Goal: Transaction & Acquisition: Subscribe to service/newsletter

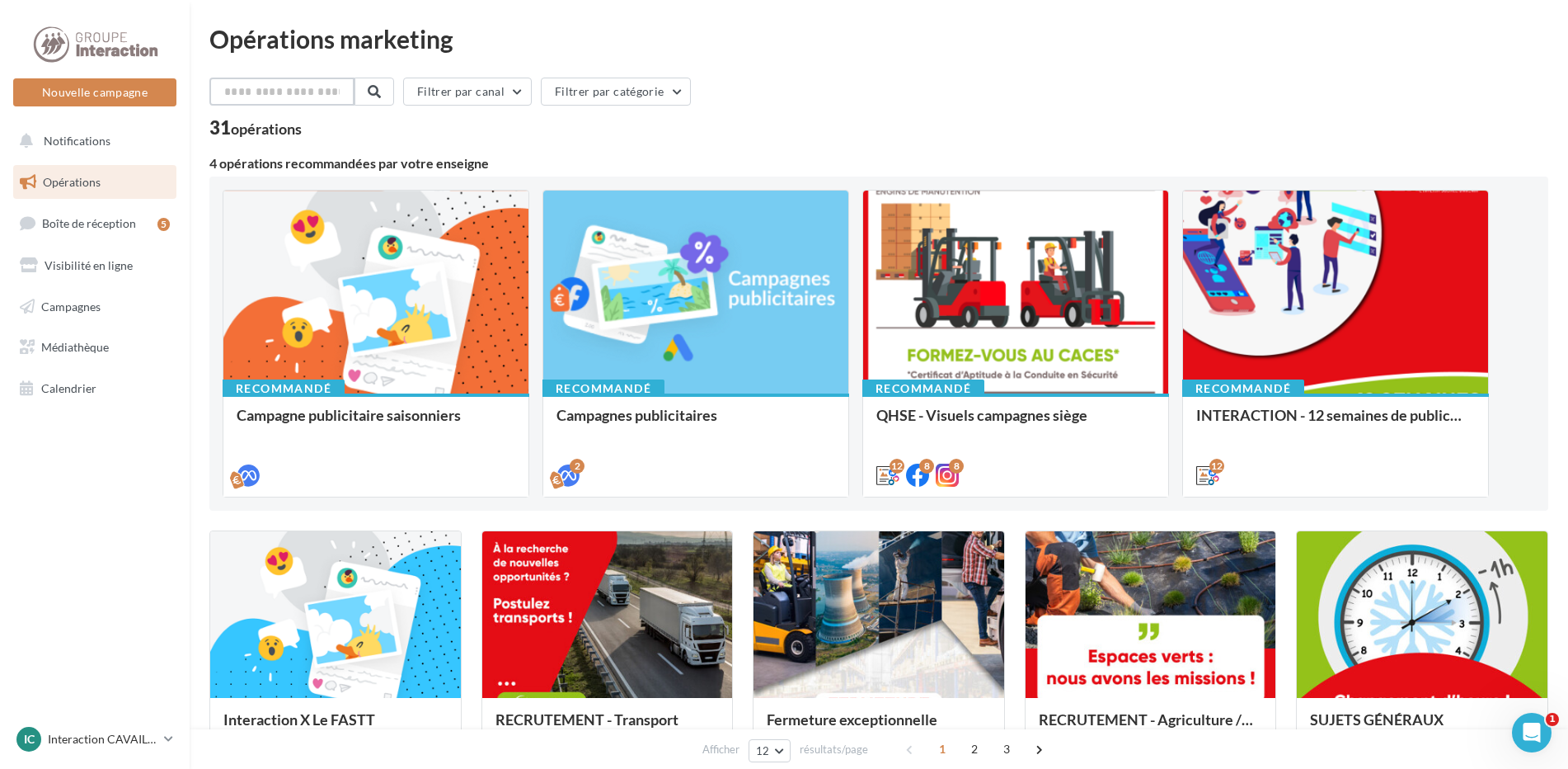
click at [290, 94] on input "text" at bounding box center [282, 91] width 145 height 28
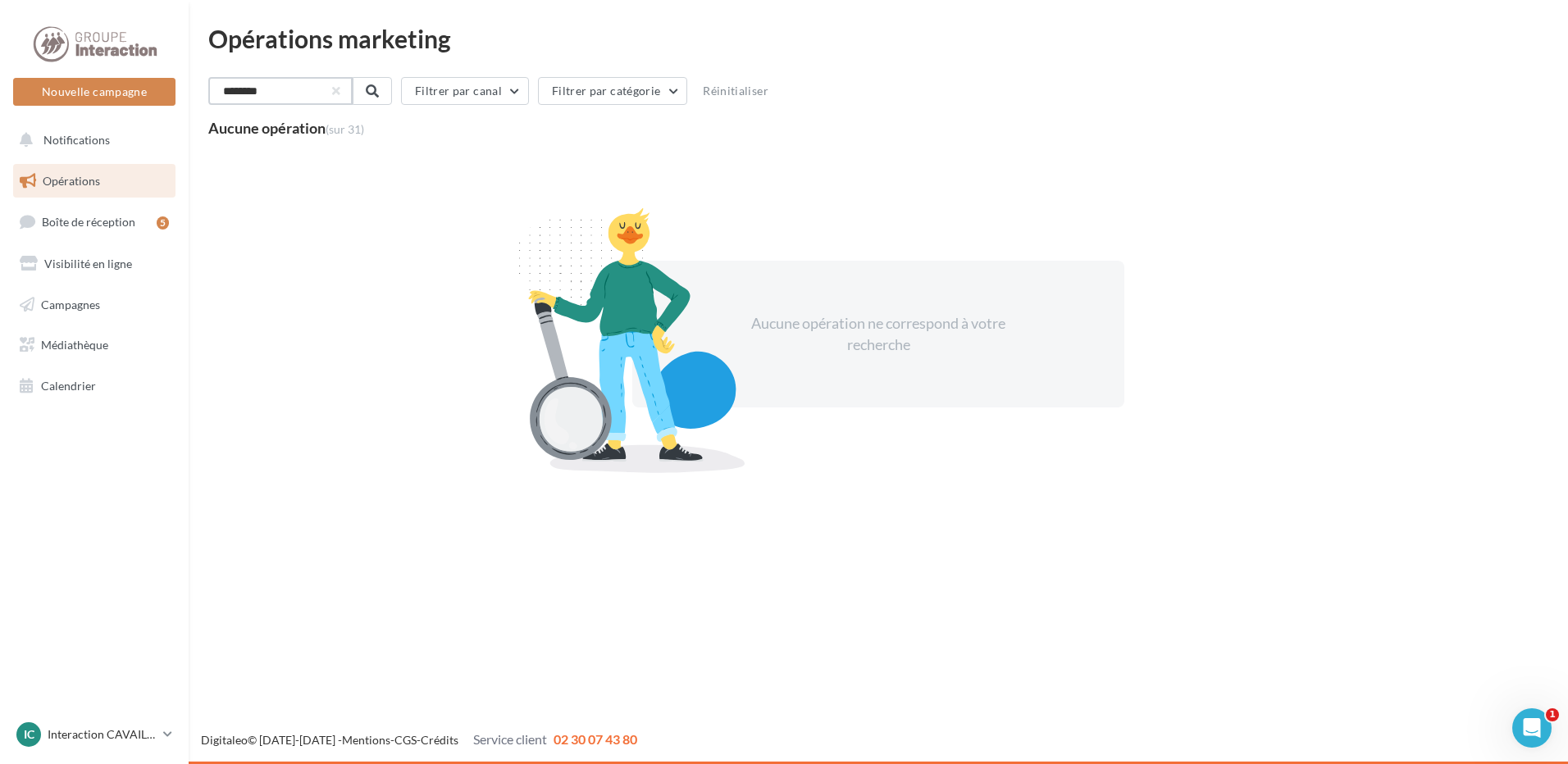
type input "*******"
click at [97, 184] on span "Opérations" at bounding box center [71, 180] width 58 height 14
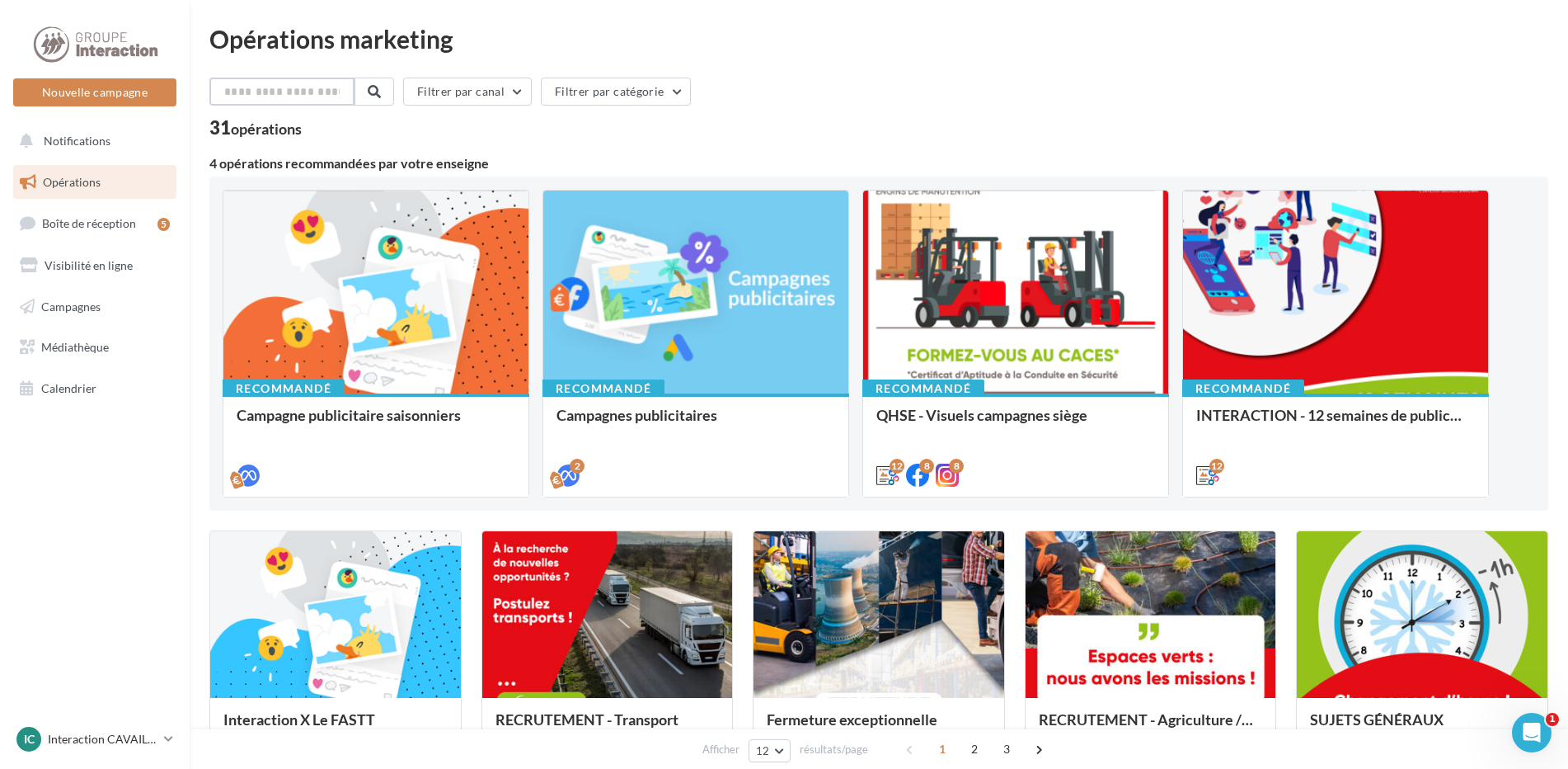
click at [326, 94] on input "text" at bounding box center [282, 91] width 145 height 28
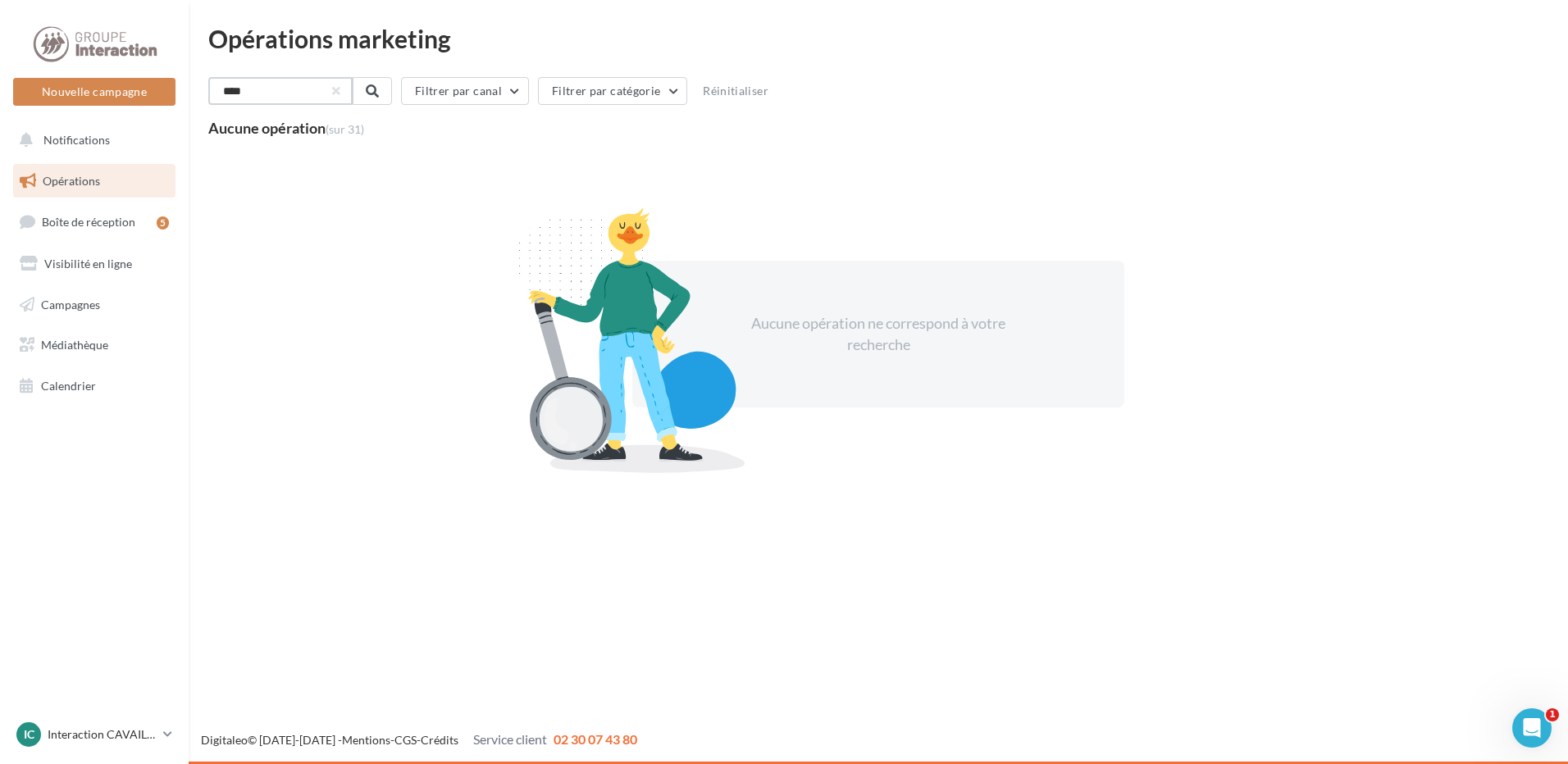
drag, startPoint x: 260, startPoint y: 104, endPoint x: 235, endPoint y: 101, distance: 25.2
click at [235, 101] on input "****" at bounding box center [281, 90] width 144 height 28
type input "*"
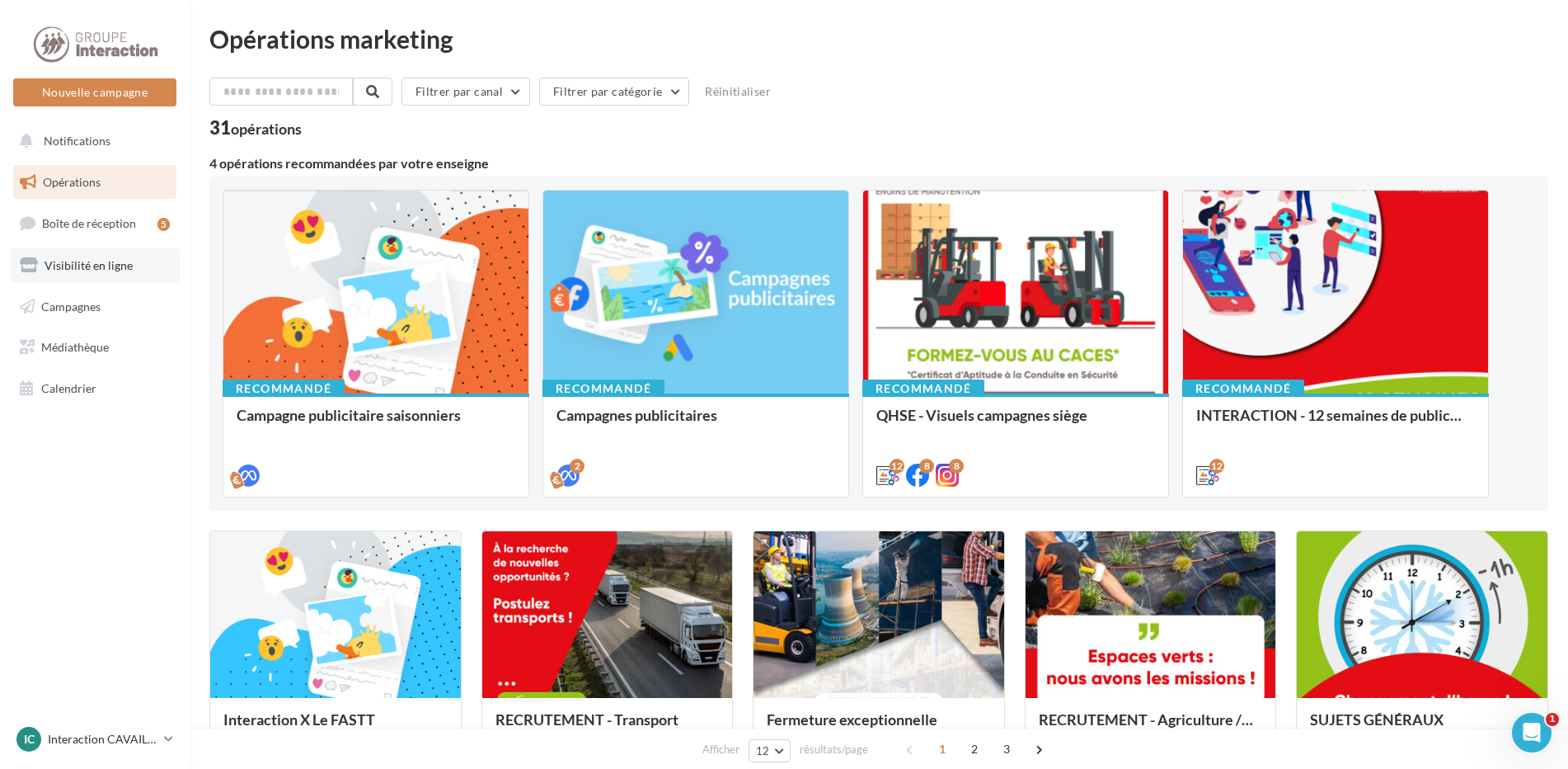
click at [135, 269] on link "Visibilité en ligne" at bounding box center [94, 266] width 170 height 35
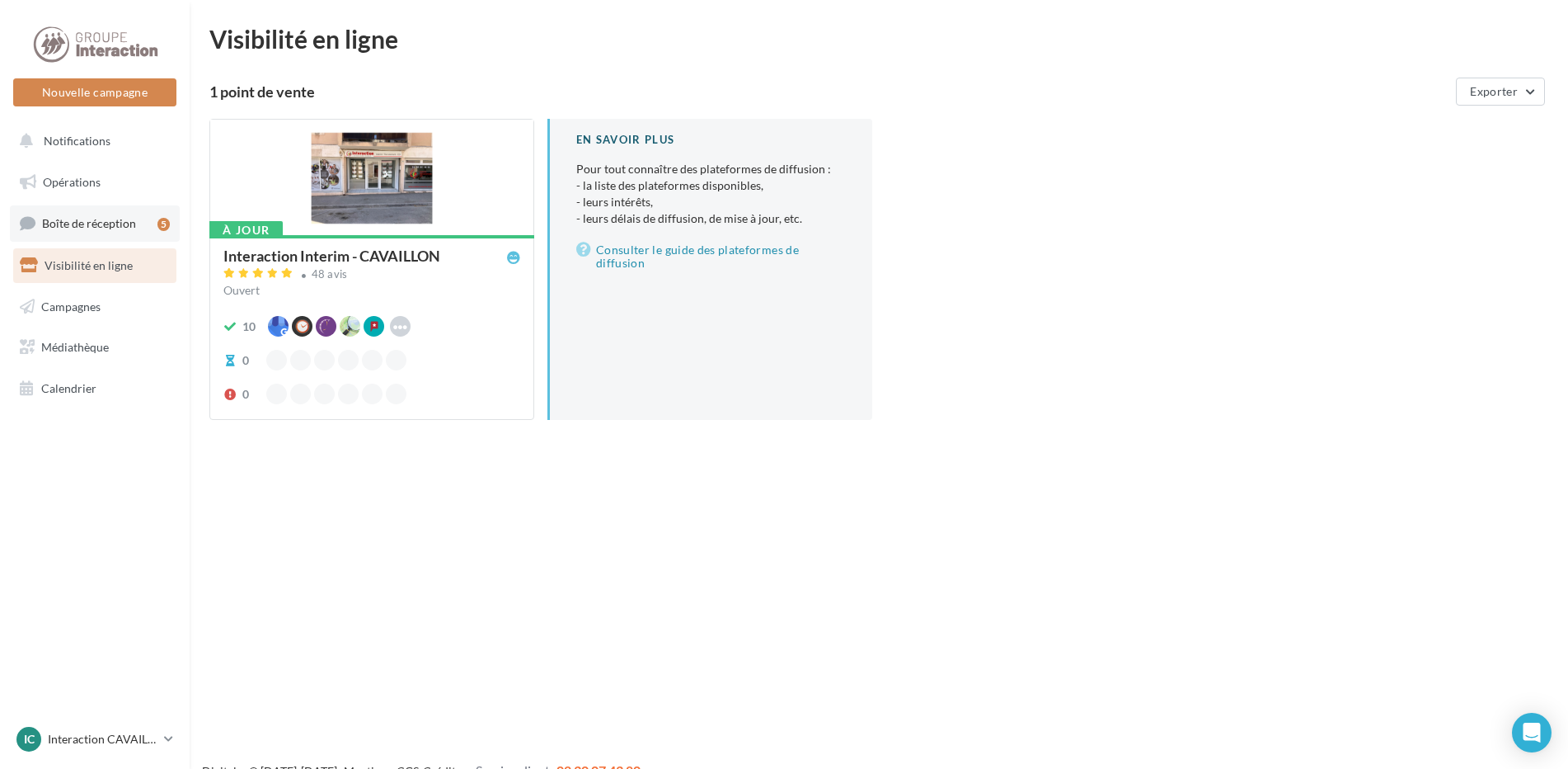
drag, startPoint x: 0, startPoint y: 0, endPoint x: 117, endPoint y: 230, distance: 258.0
click at [117, 230] on span "Boîte de réception" at bounding box center [89, 222] width 94 height 14
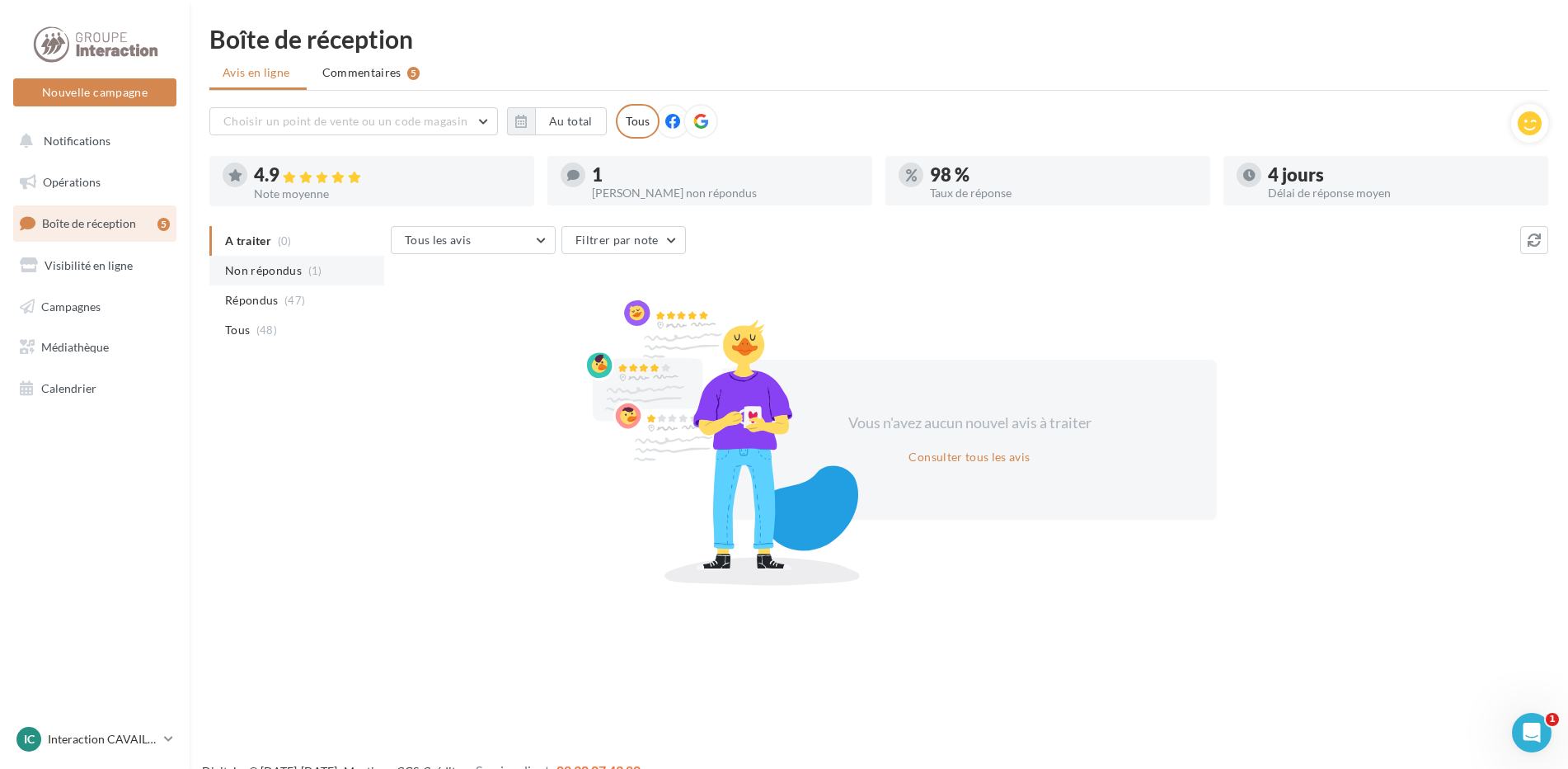
click at [312, 281] on li "Non répondus (1)" at bounding box center [297, 271] width 175 height 30
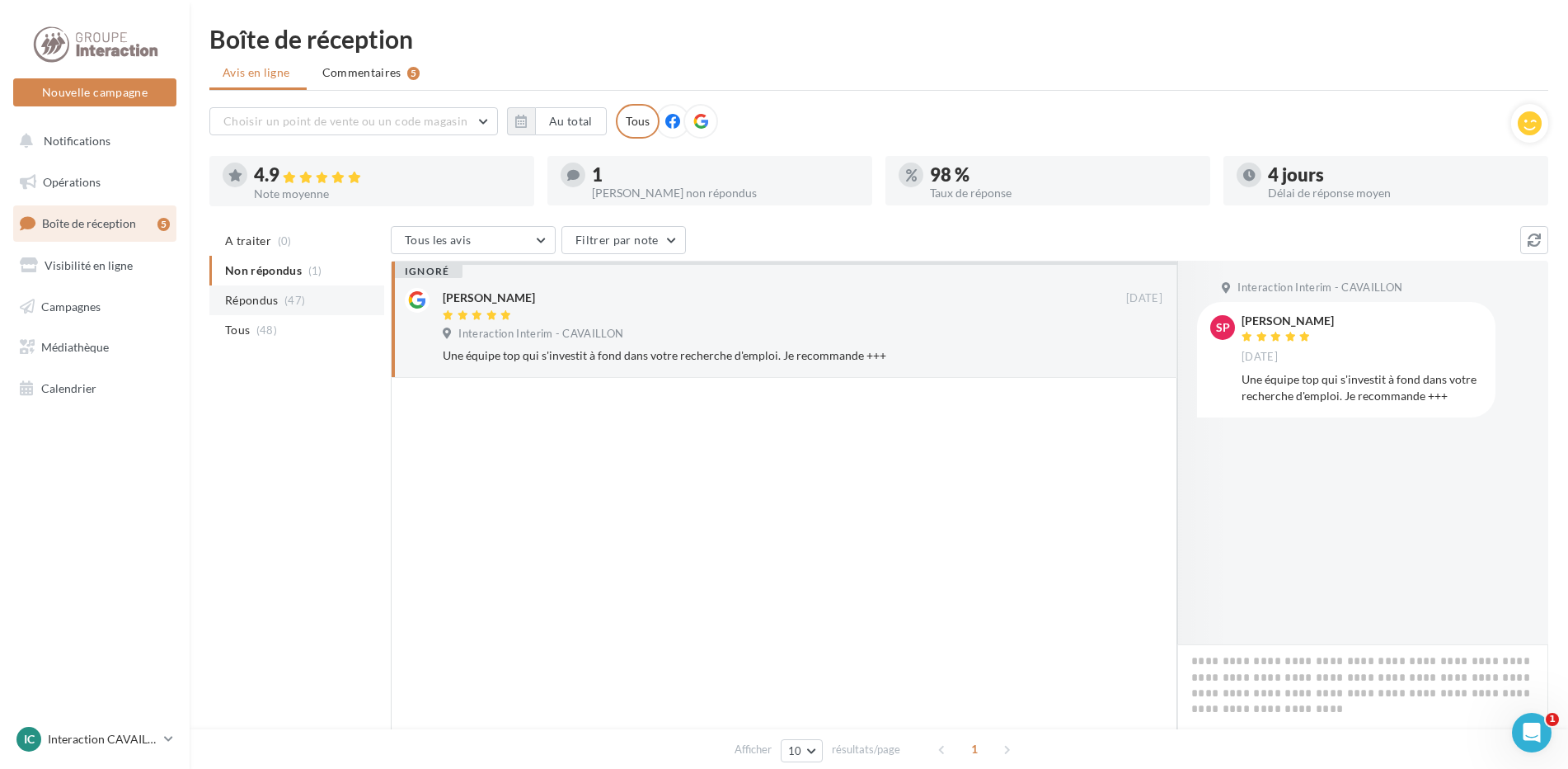
click at [312, 304] on li "Répondus (47)" at bounding box center [297, 300] width 175 height 30
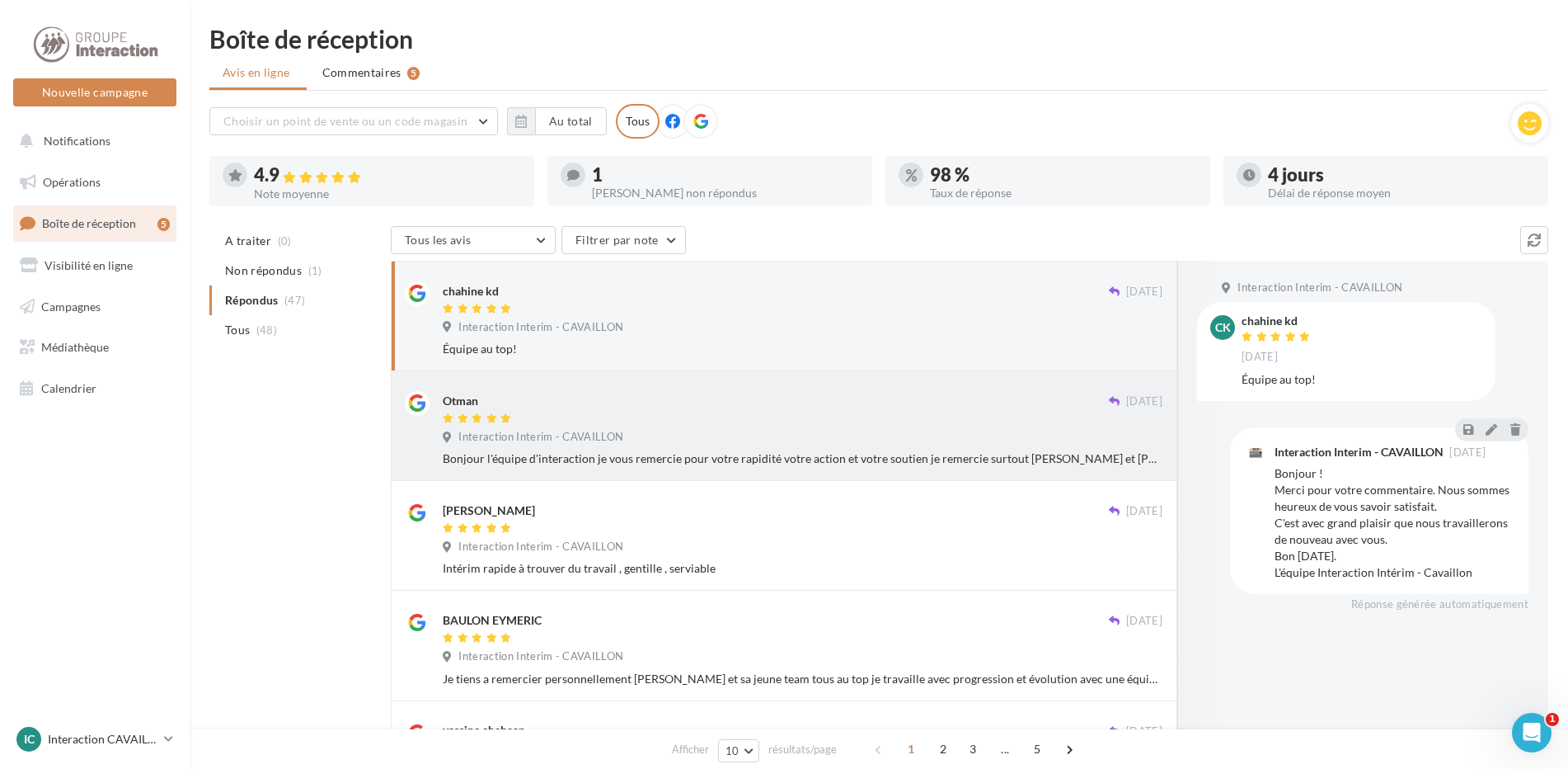
click at [650, 428] on div "Otman 05 oct. Interaction Interim - CAVAILLON Bonjour l'équipe d'interaction je…" at bounding box center [802, 429] width 720 height 76
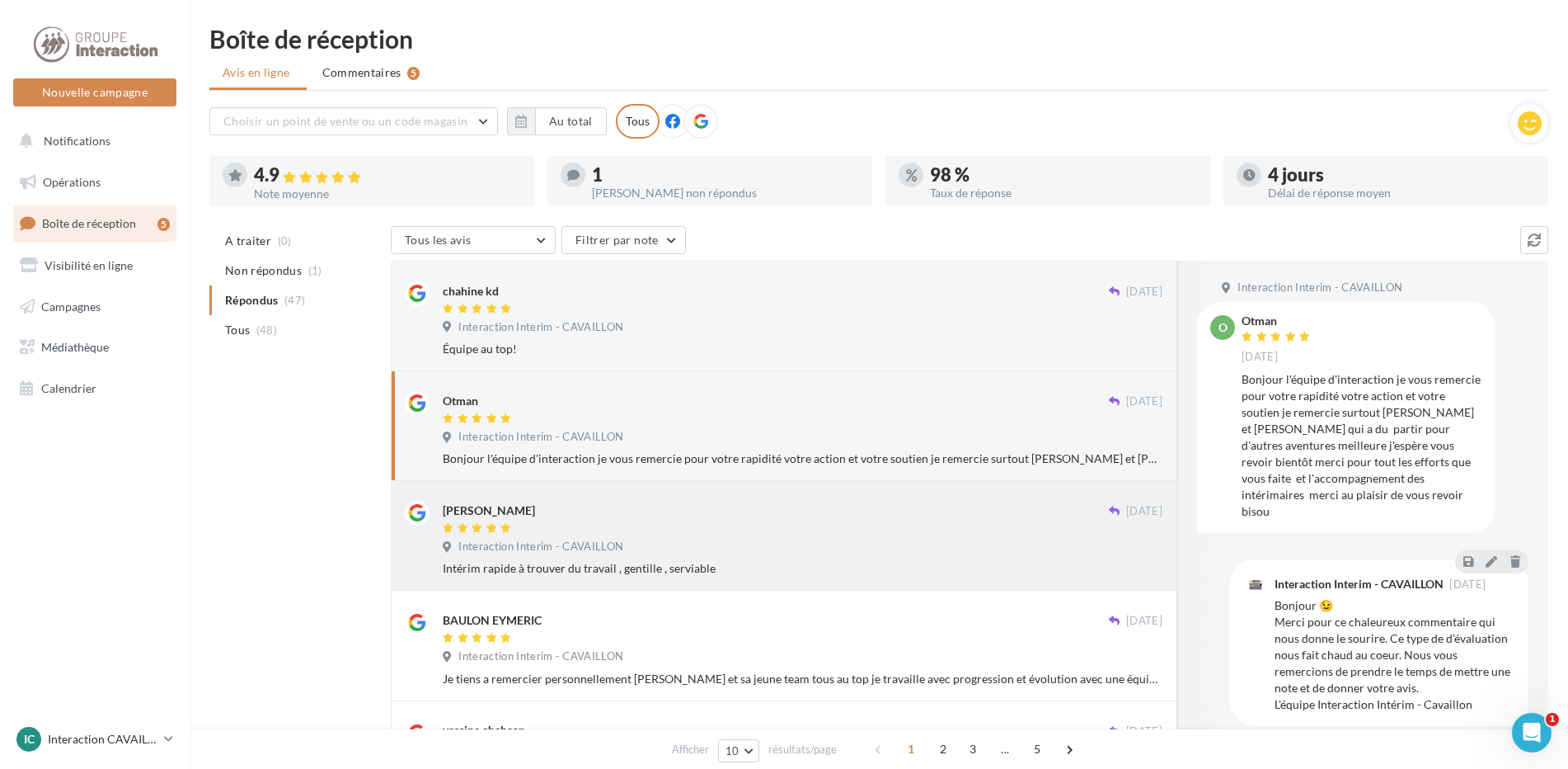
click at [965, 562] on div "Intérim rapide à trouver du travail , gentille , serviable" at bounding box center [802, 568] width 720 height 16
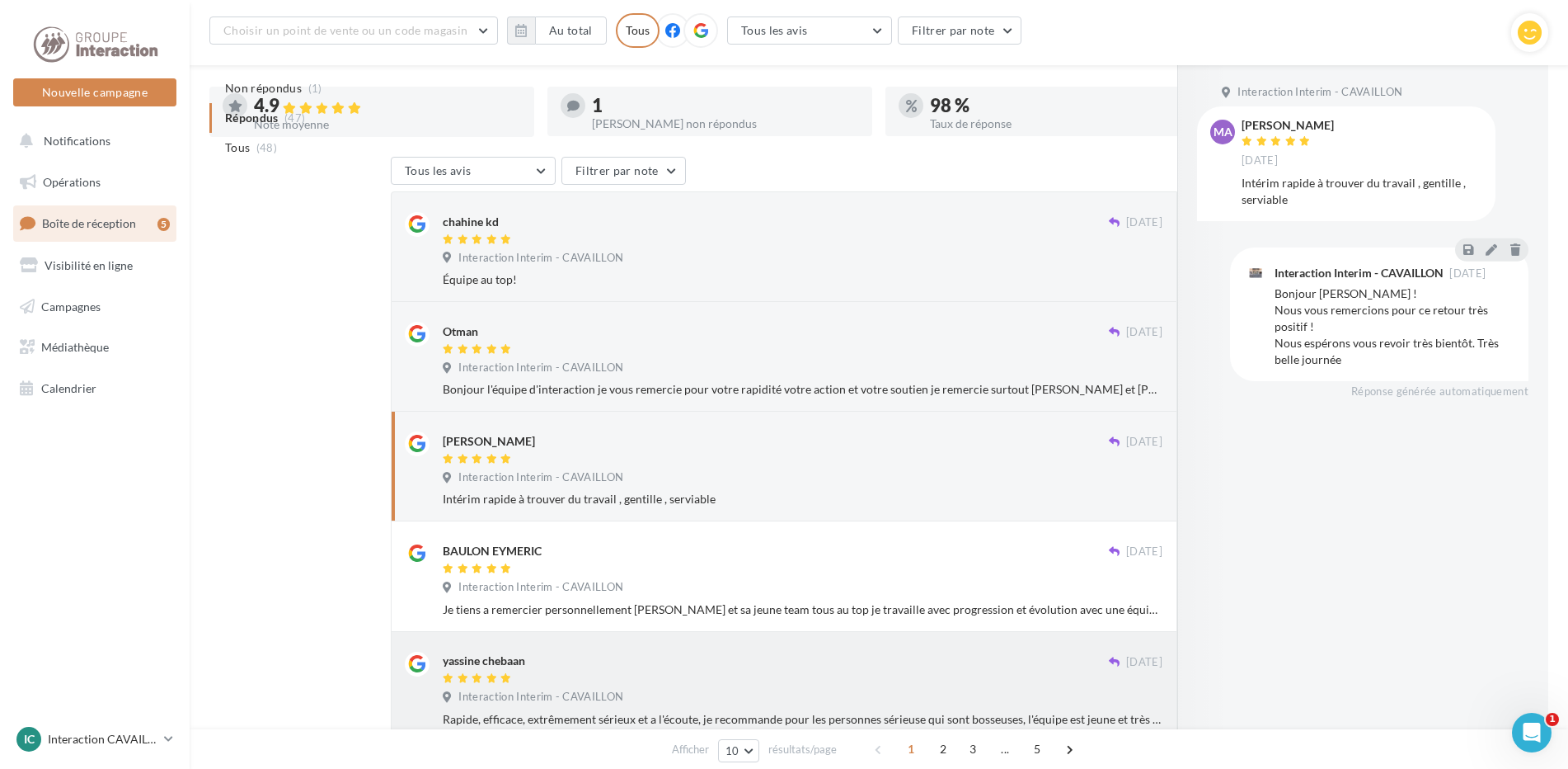
scroll to position [508, 0]
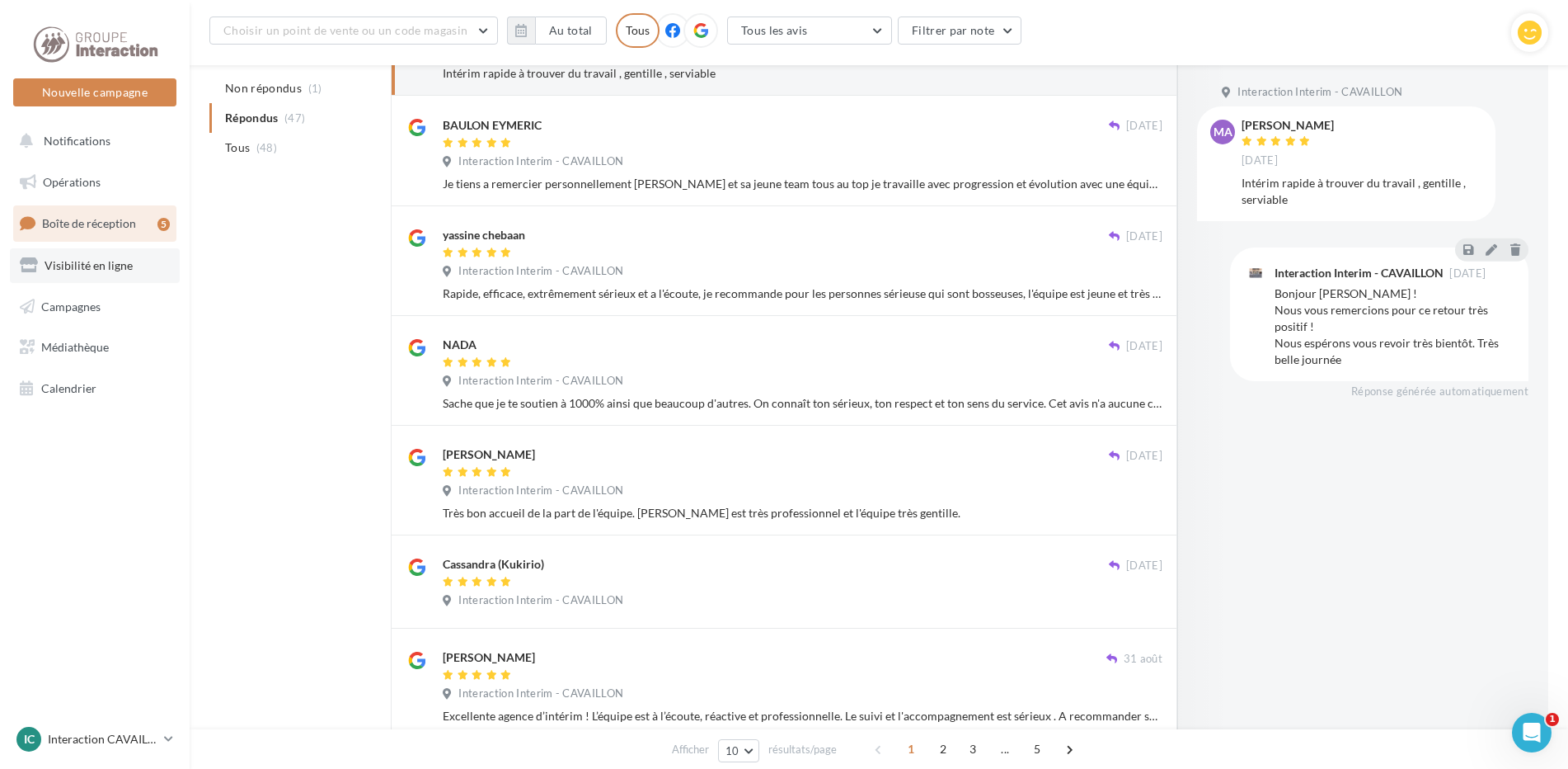
click at [112, 276] on link "Visibilité en ligne" at bounding box center [94, 266] width 170 height 35
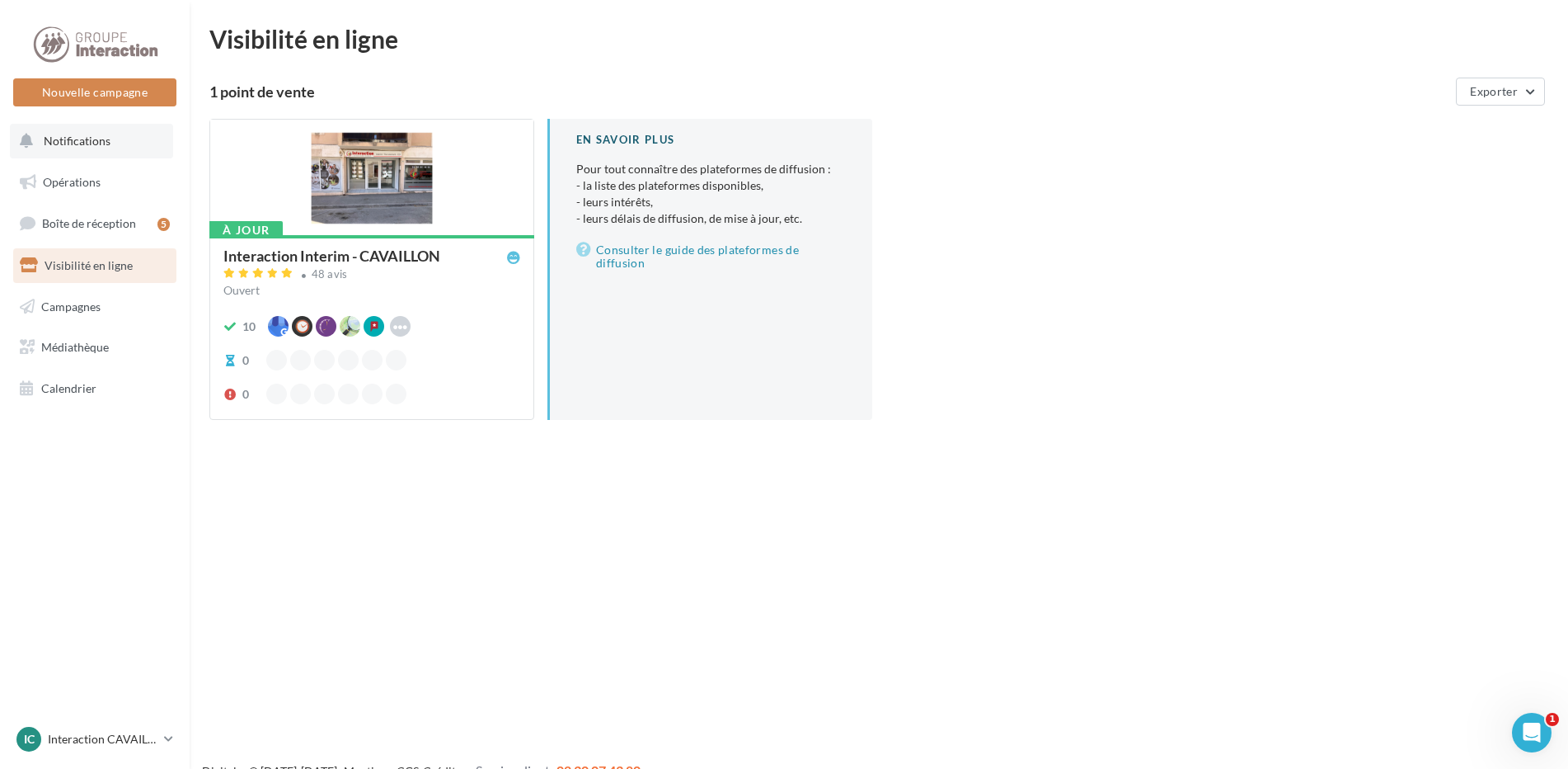
click at [128, 150] on button "Notifications" at bounding box center [92, 141] width 163 height 35
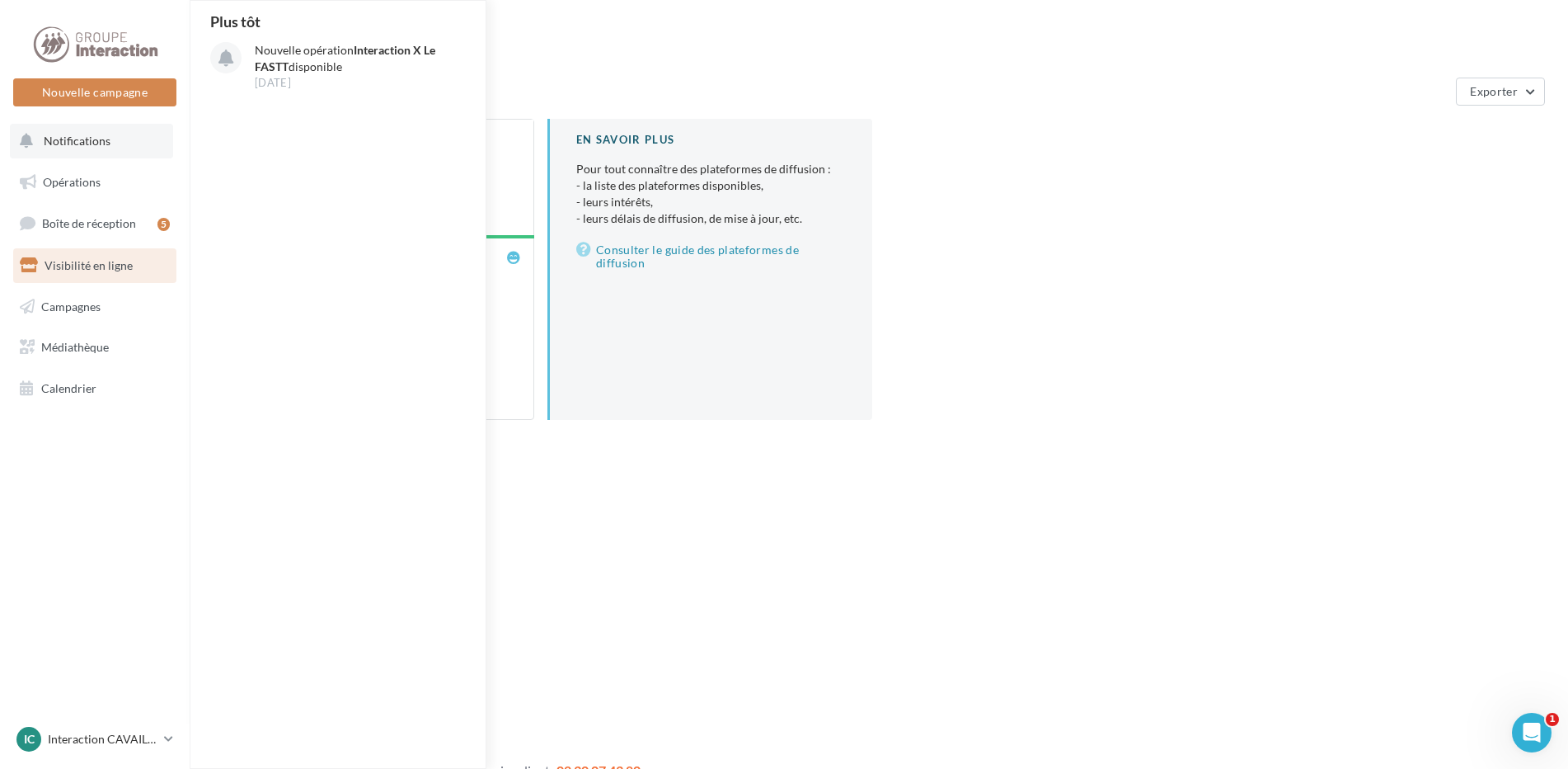
click at [150, 156] on button "Notifications Plus tôt Nouvelle opération Interaction X Le FASTT disponible 30 …" at bounding box center [92, 141] width 163 height 35
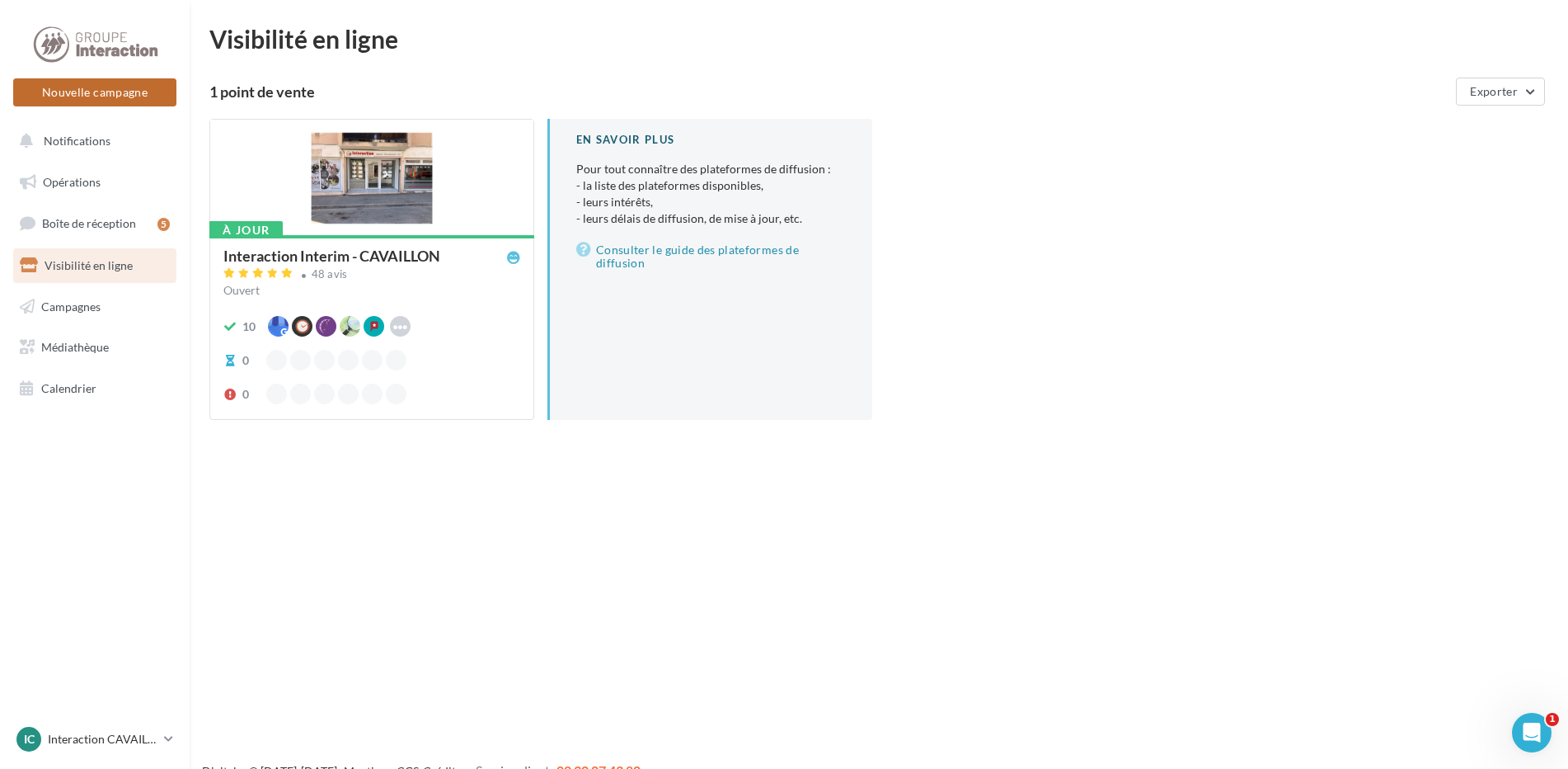
click at [94, 91] on button "Nouvelle campagne" at bounding box center [95, 92] width 163 height 28
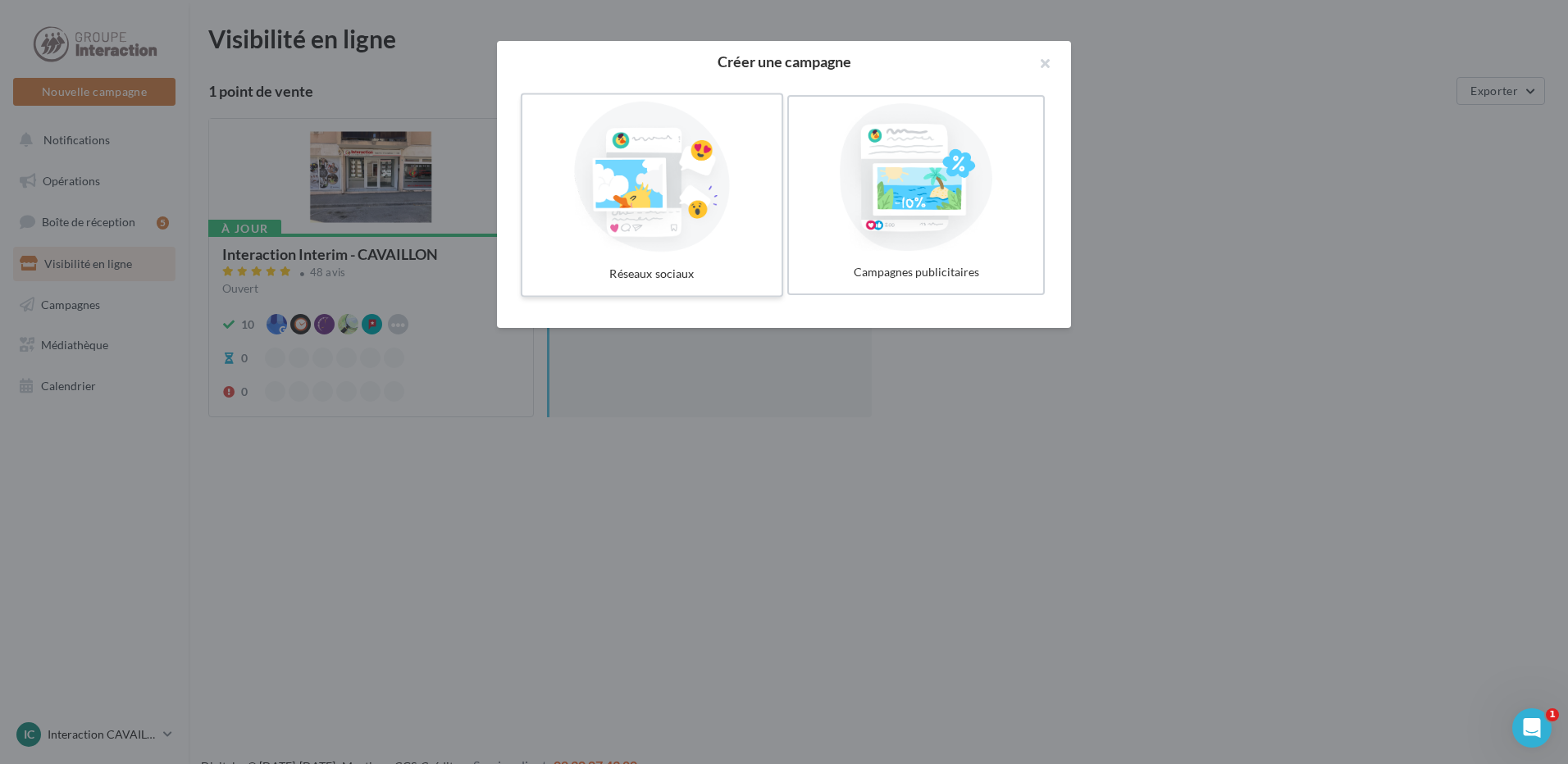
click at [651, 169] on div at bounding box center [651, 177] width 246 height 151
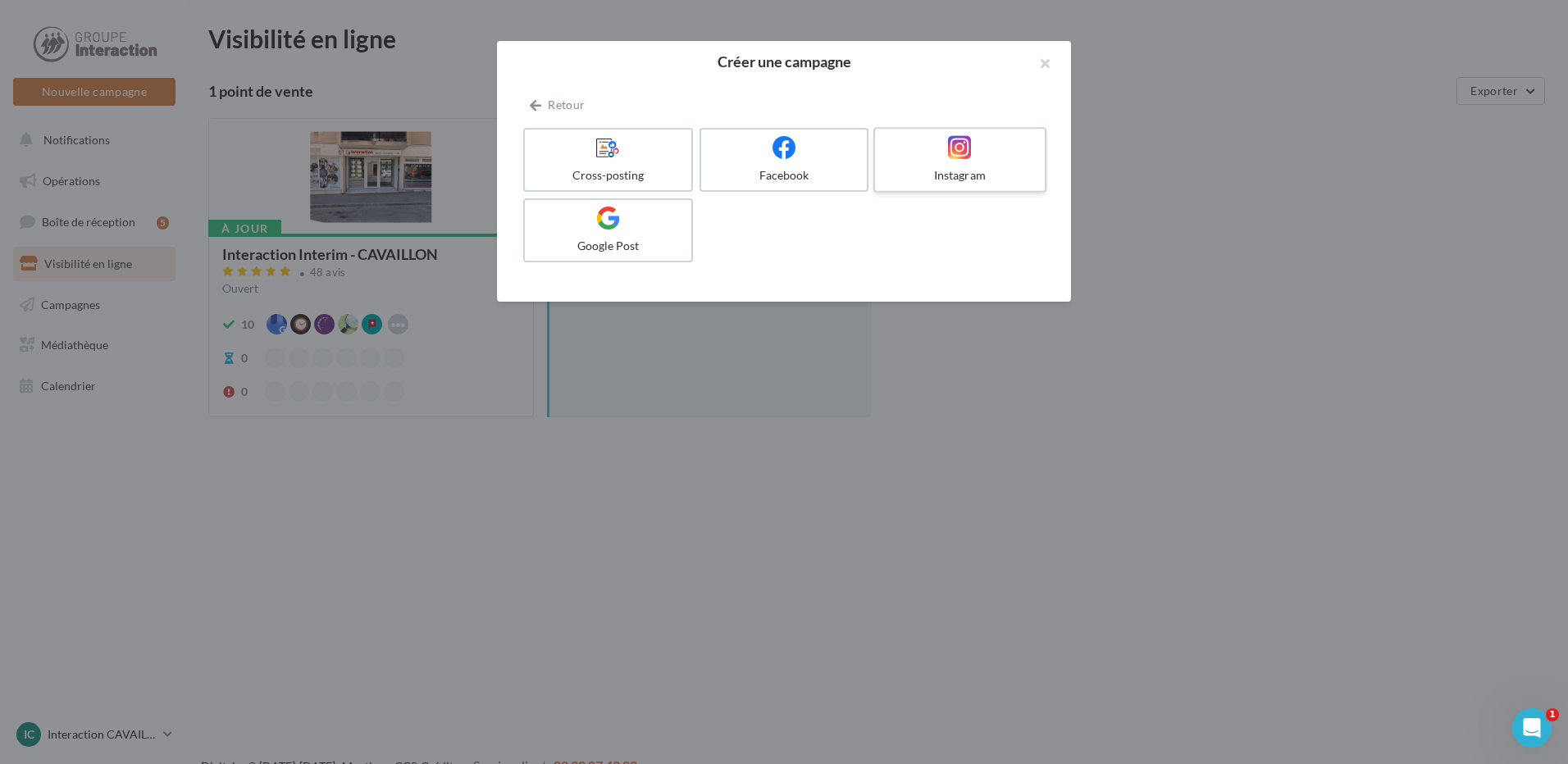
click at [1000, 151] on div at bounding box center [959, 148] width 156 height 25
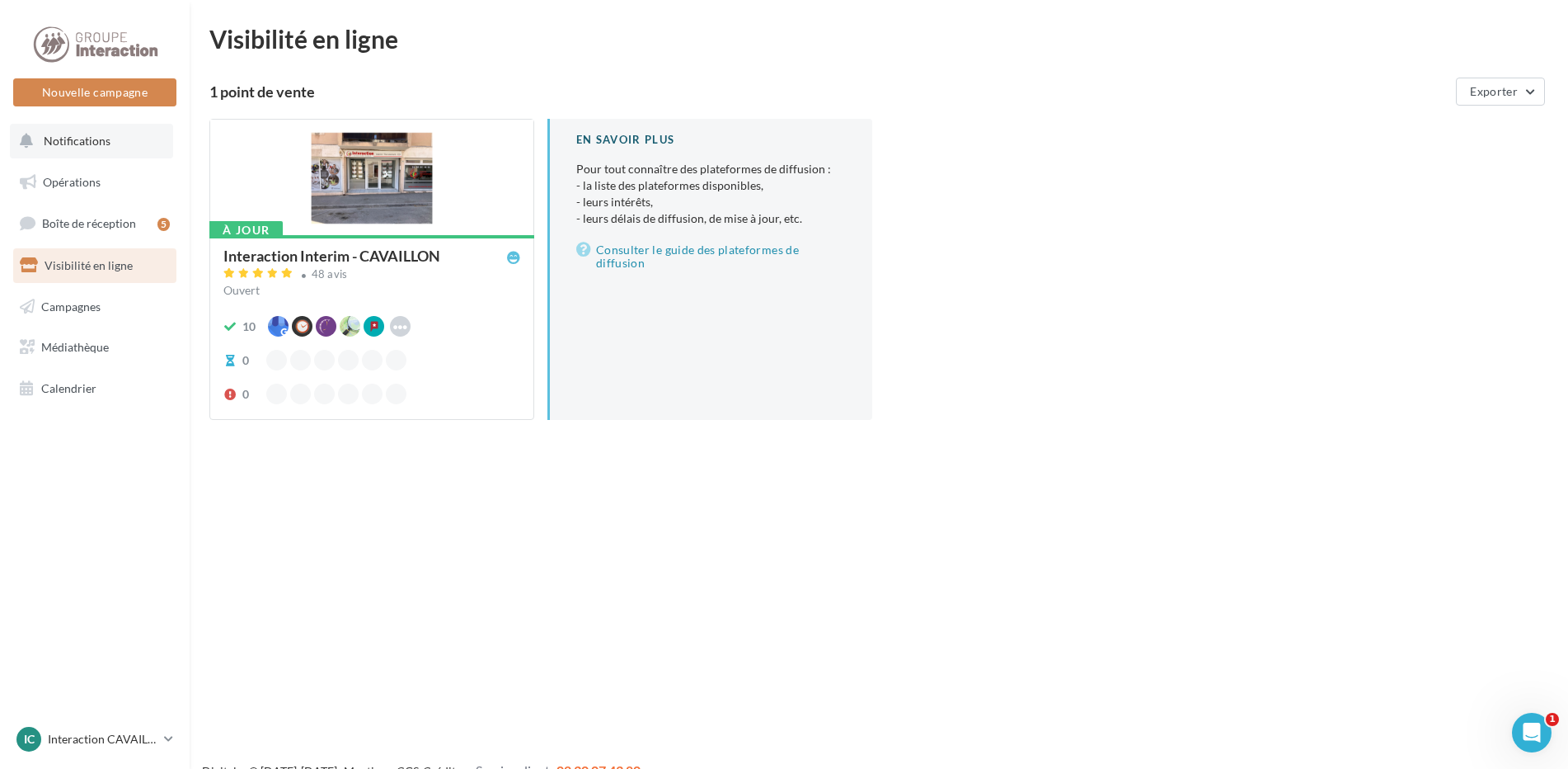
click at [139, 141] on button "Notifications" at bounding box center [92, 141] width 163 height 35
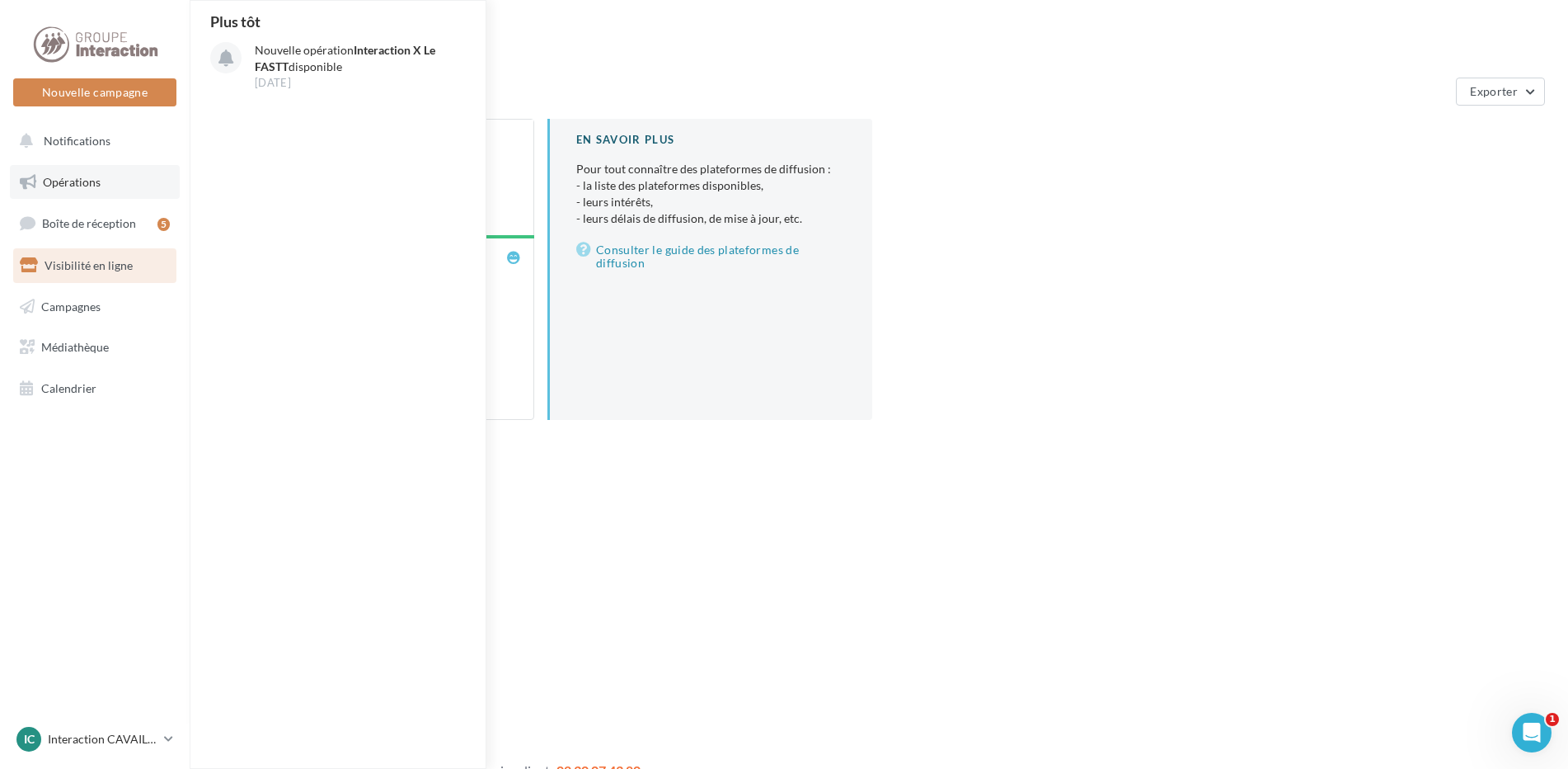
click at [122, 177] on link "Opérations" at bounding box center [94, 182] width 170 height 35
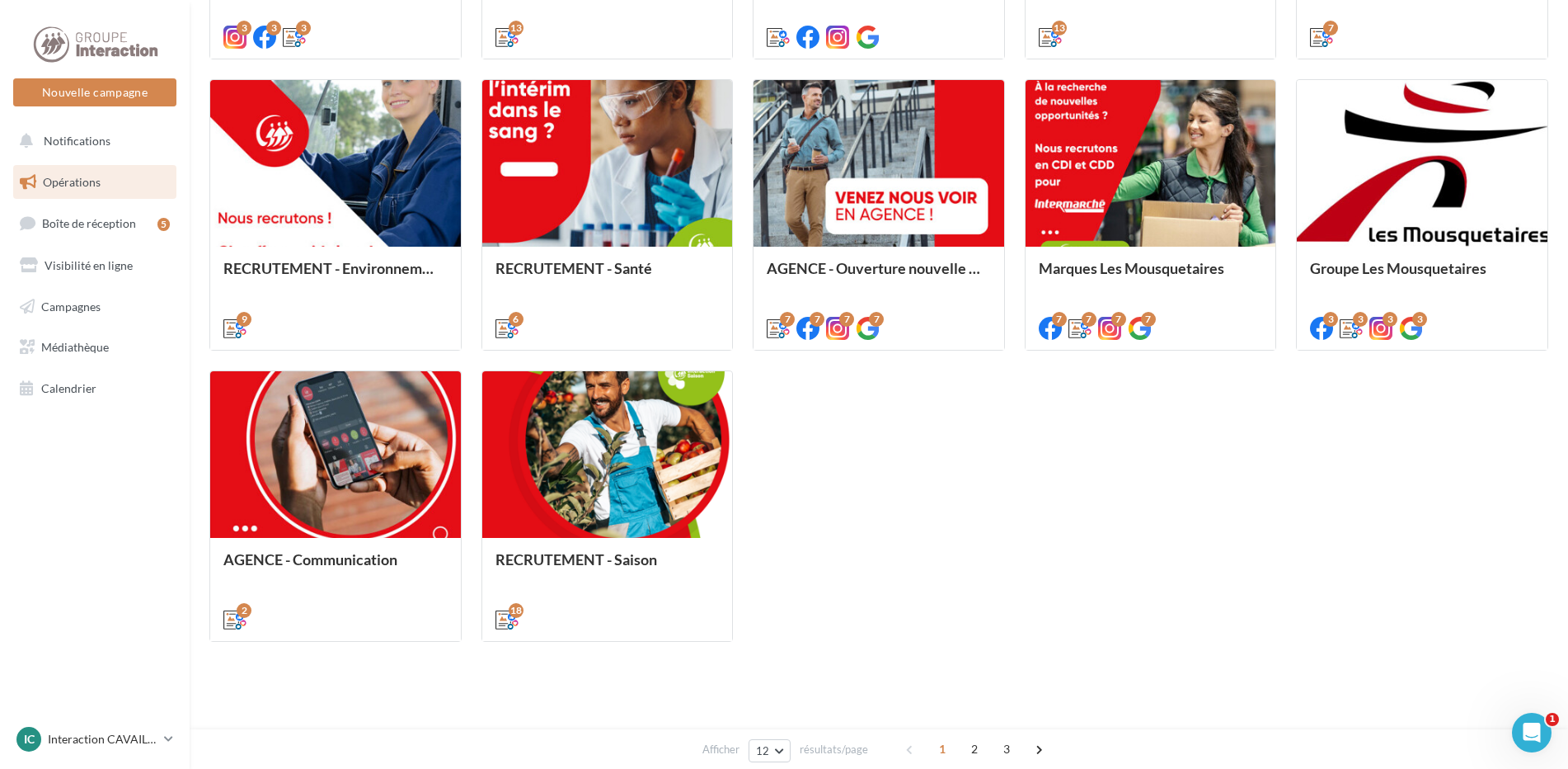
scroll to position [753, 0]
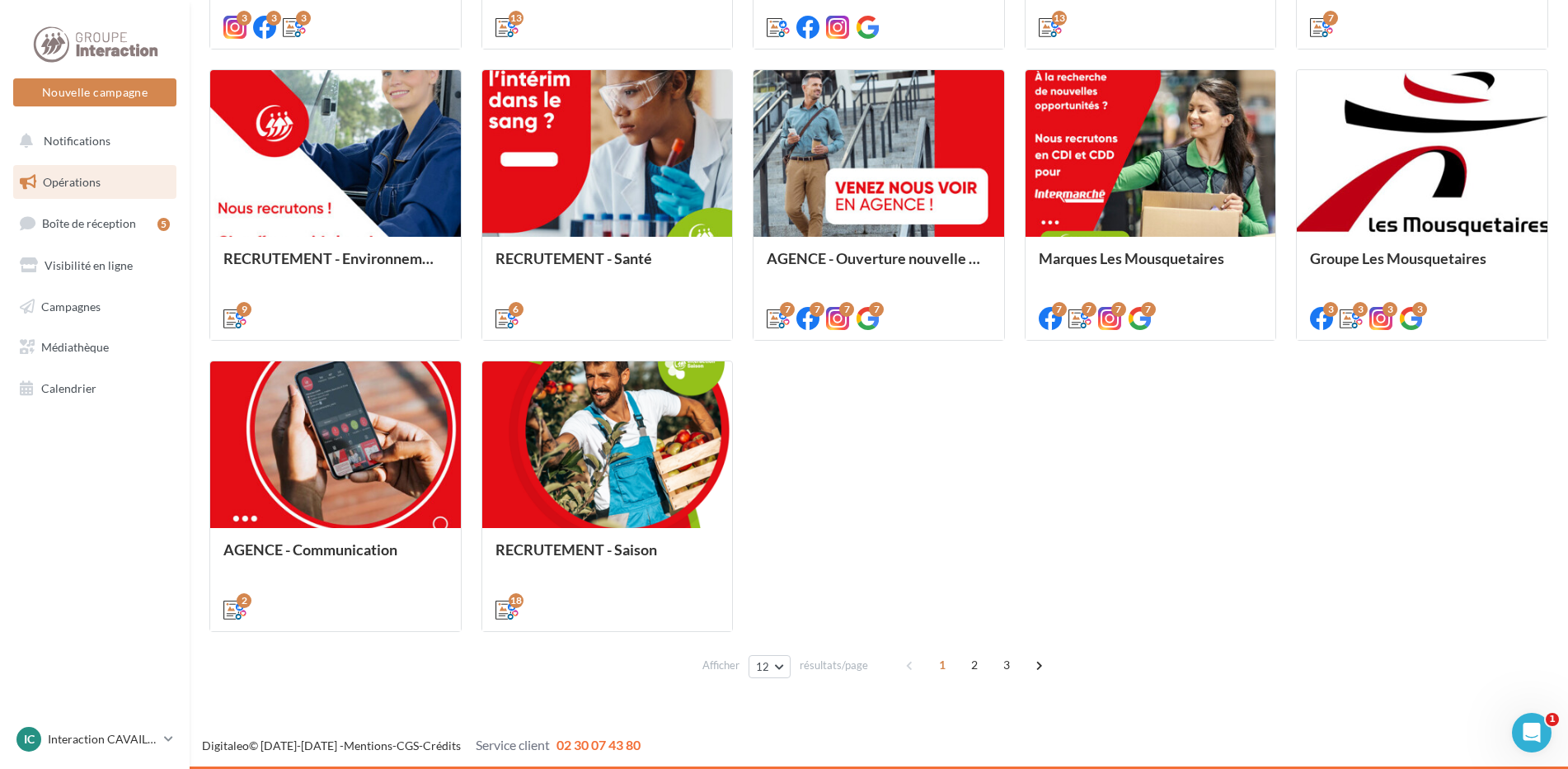
click at [1178, 511] on div "Interaction X Le FASTT Dans le cadre de la Journée Intérimaire organisée par le…" at bounding box center [879, 205] width 1339 height 854
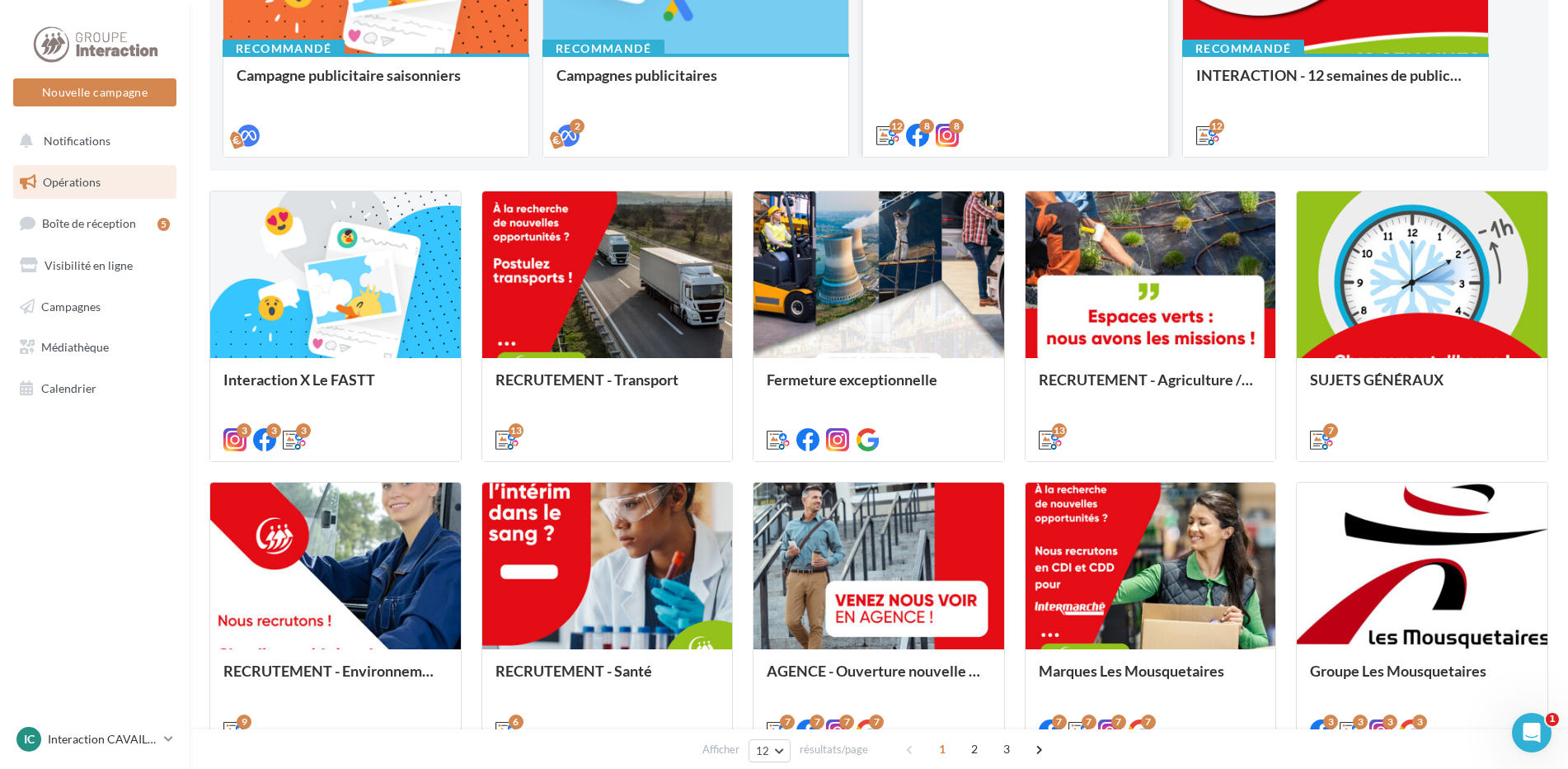
scroll to position [0, 0]
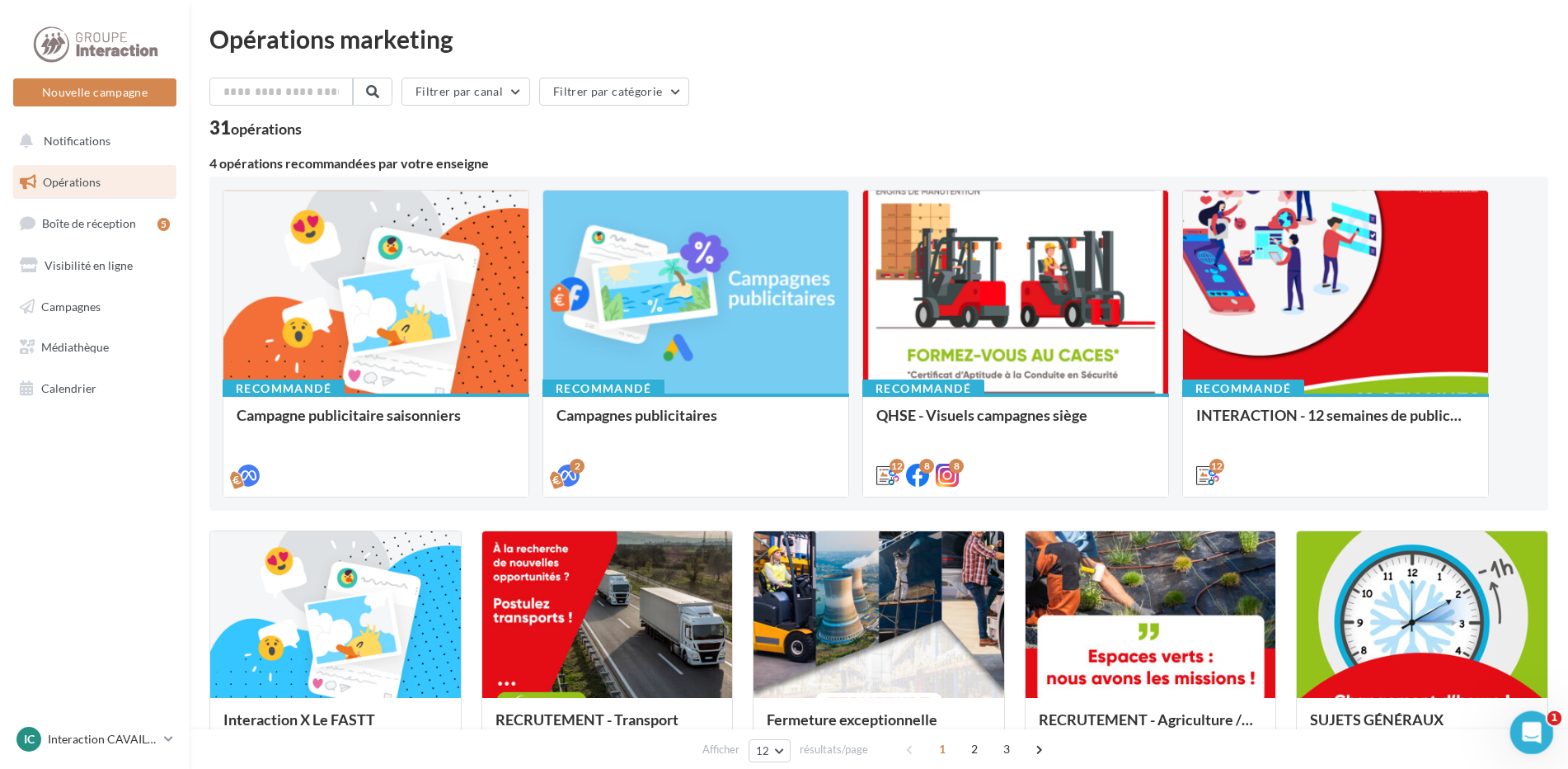
click at [1544, 724] on div "Ouvrir le Messenger Intercom" at bounding box center [1530, 730] width 54 height 54
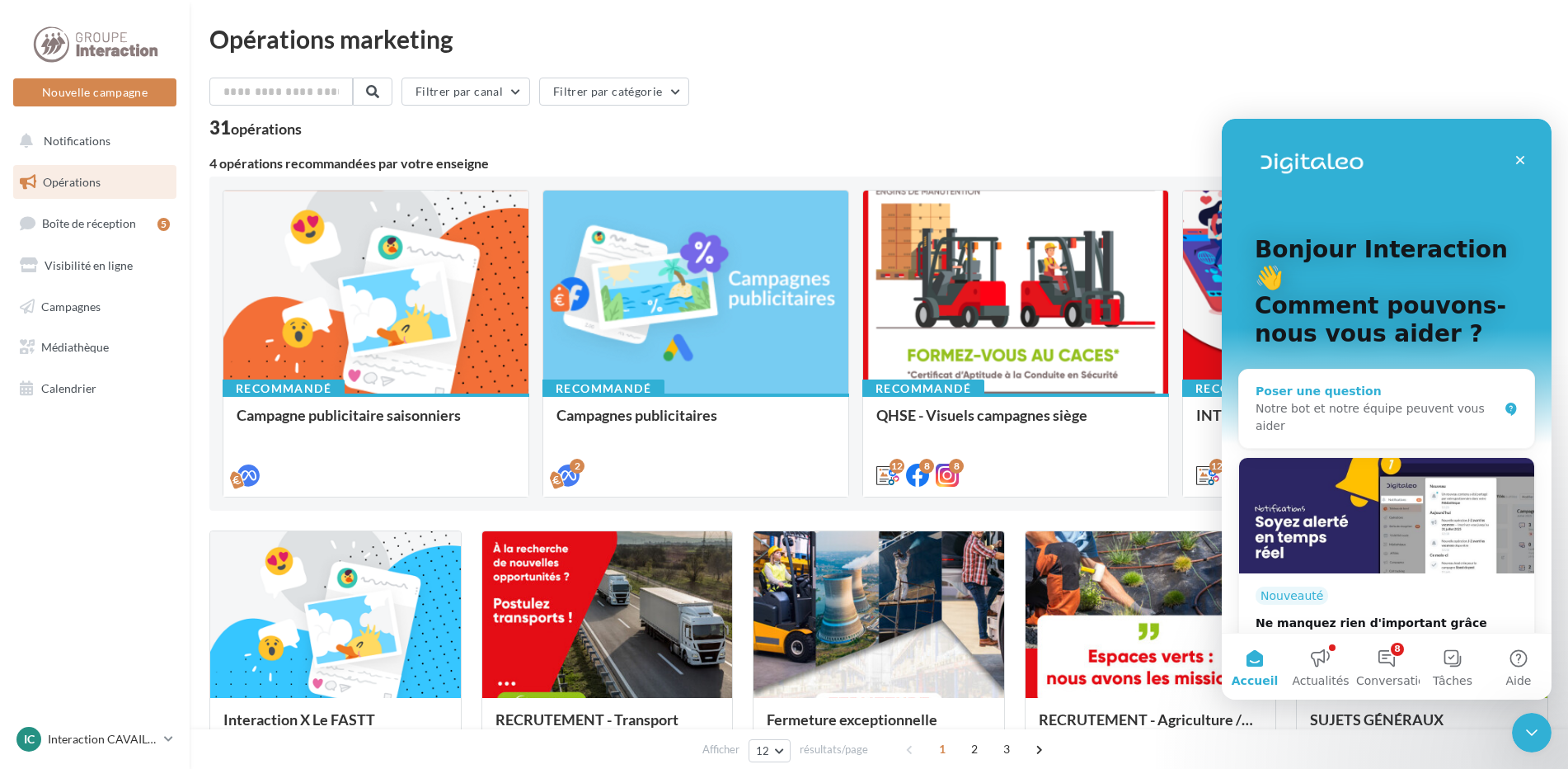
click at [1311, 400] on div "Notre bot et notre équipe peuvent vous aider" at bounding box center [1377, 418] width 242 height 35
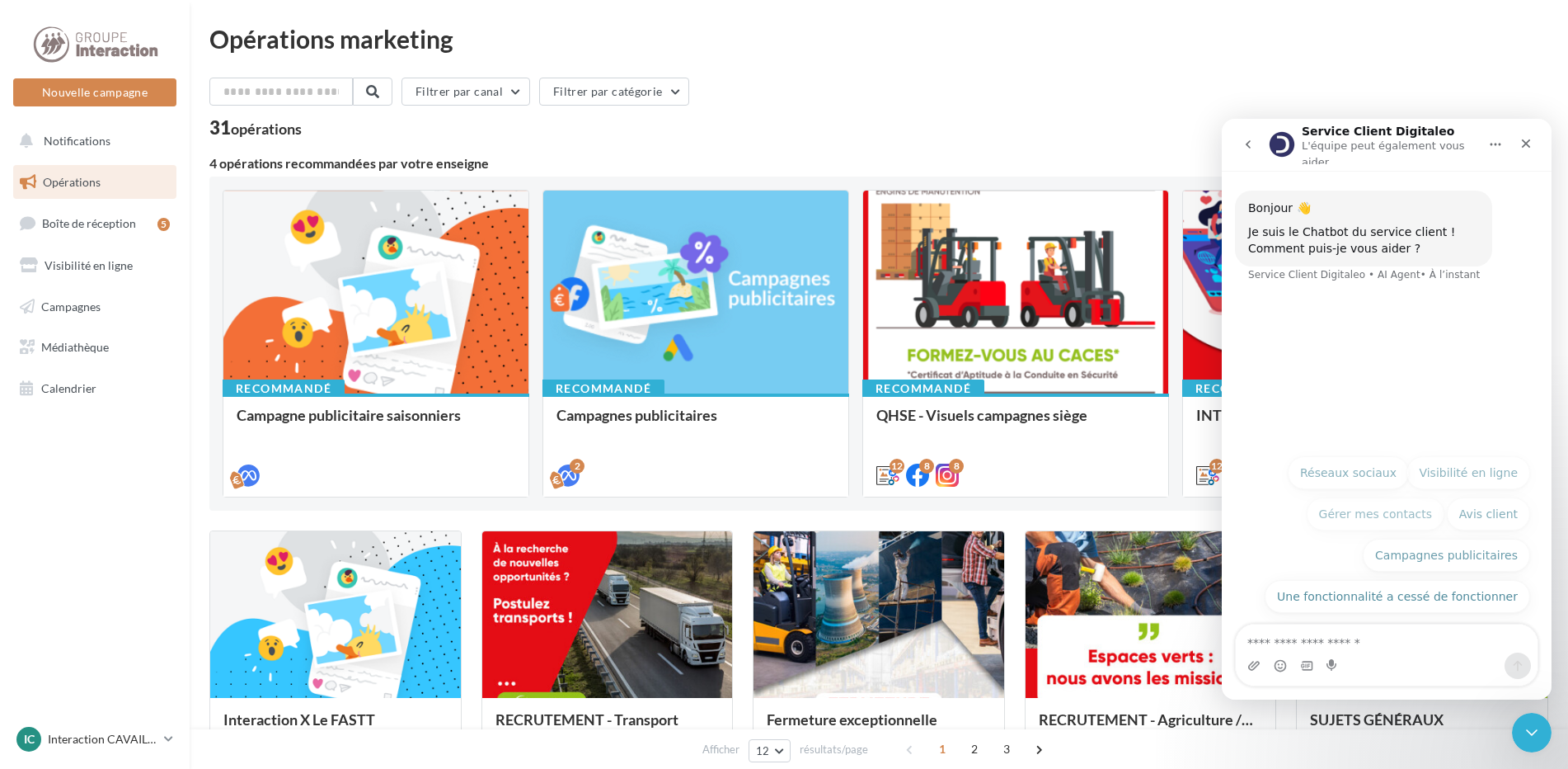
click at [1366, 649] on textarea "Posez une question..." at bounding box center [1387, 638] width 302 height 28
type textarea "**********"
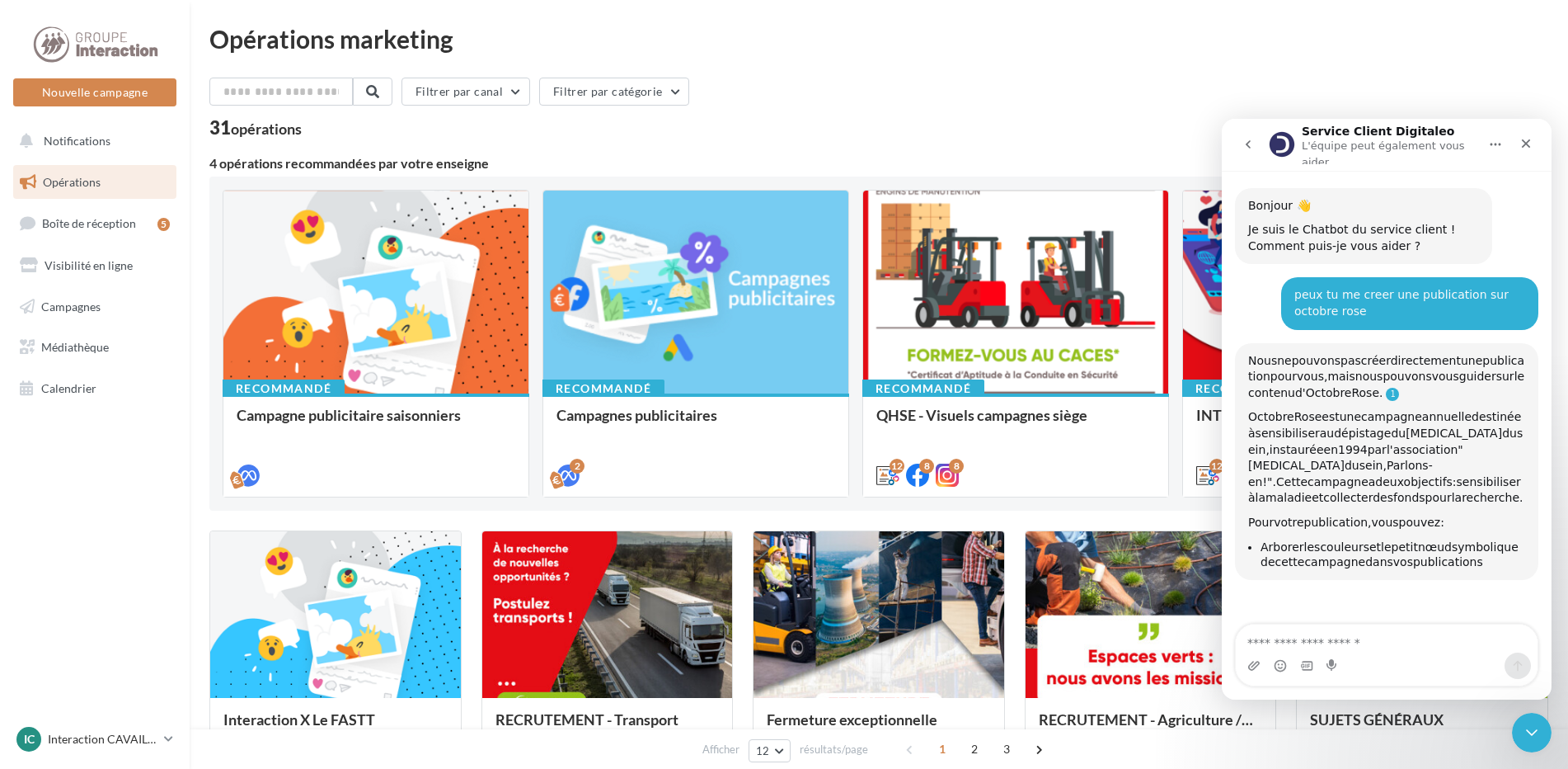
scroll to position [113, 0]
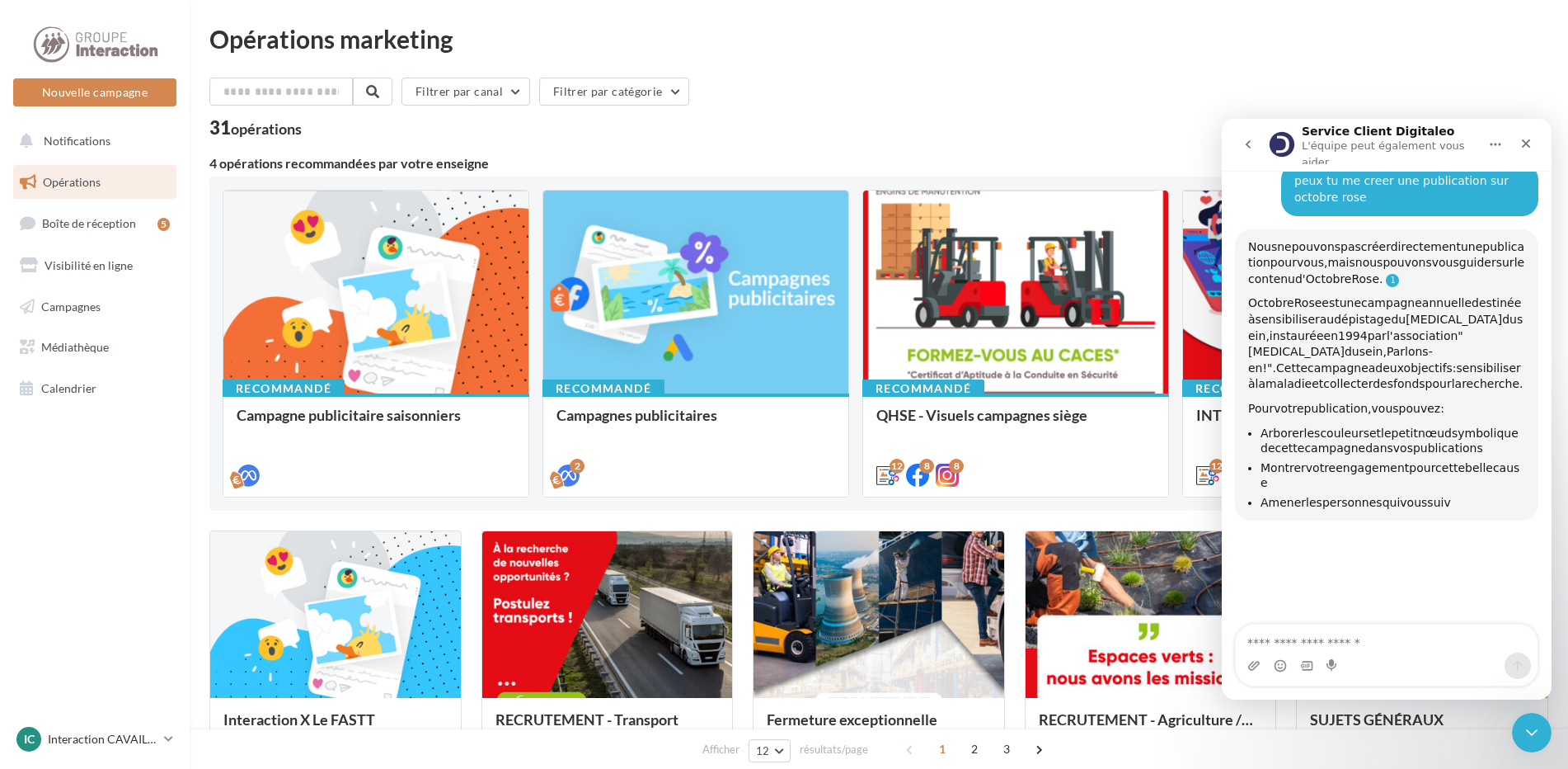
click at [1399, 276] on link "Service Client Digitaleo dit…" at bounding box center [1393, 281] width 14 height 14
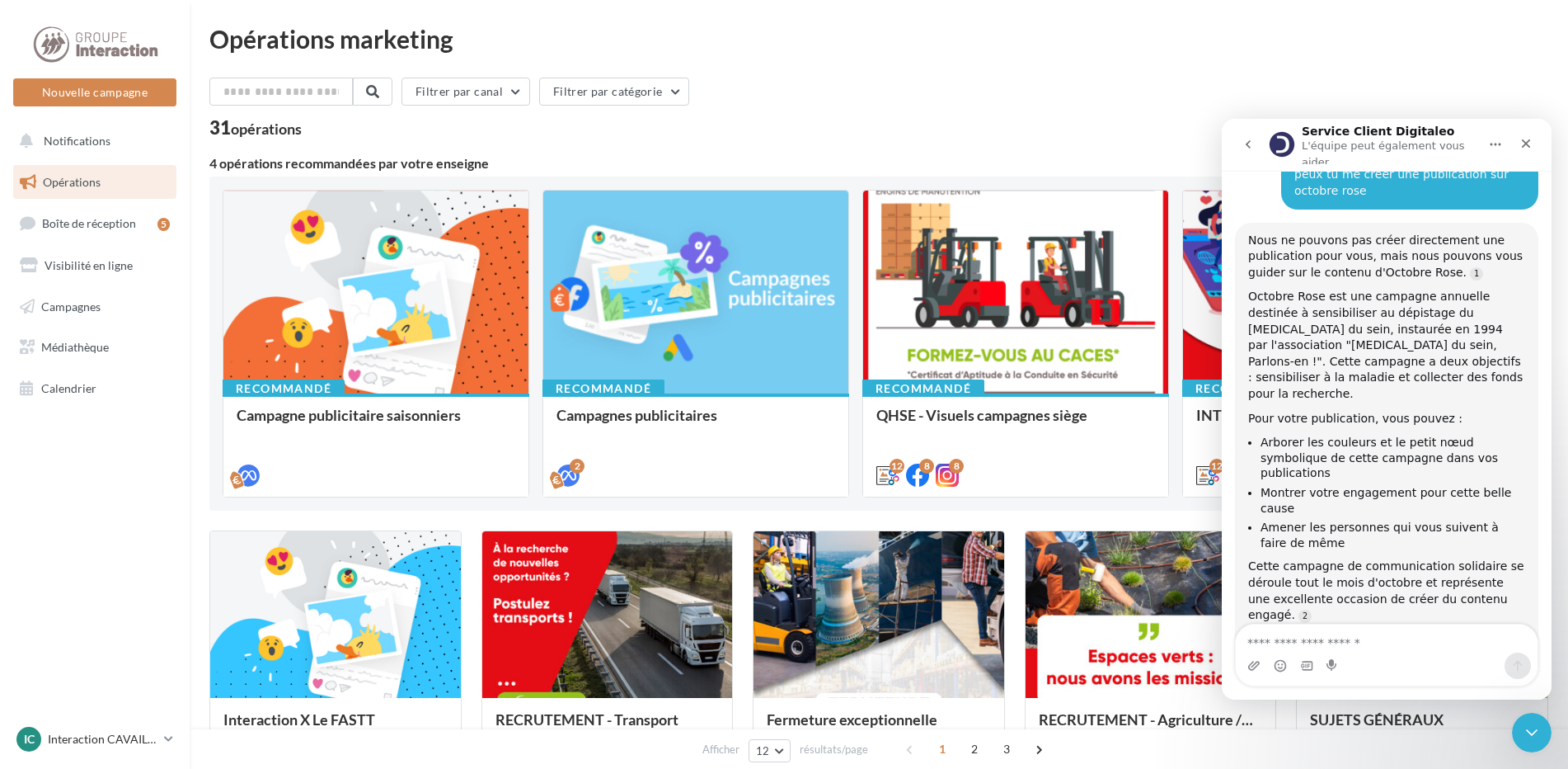
scroll to position [137, 0]
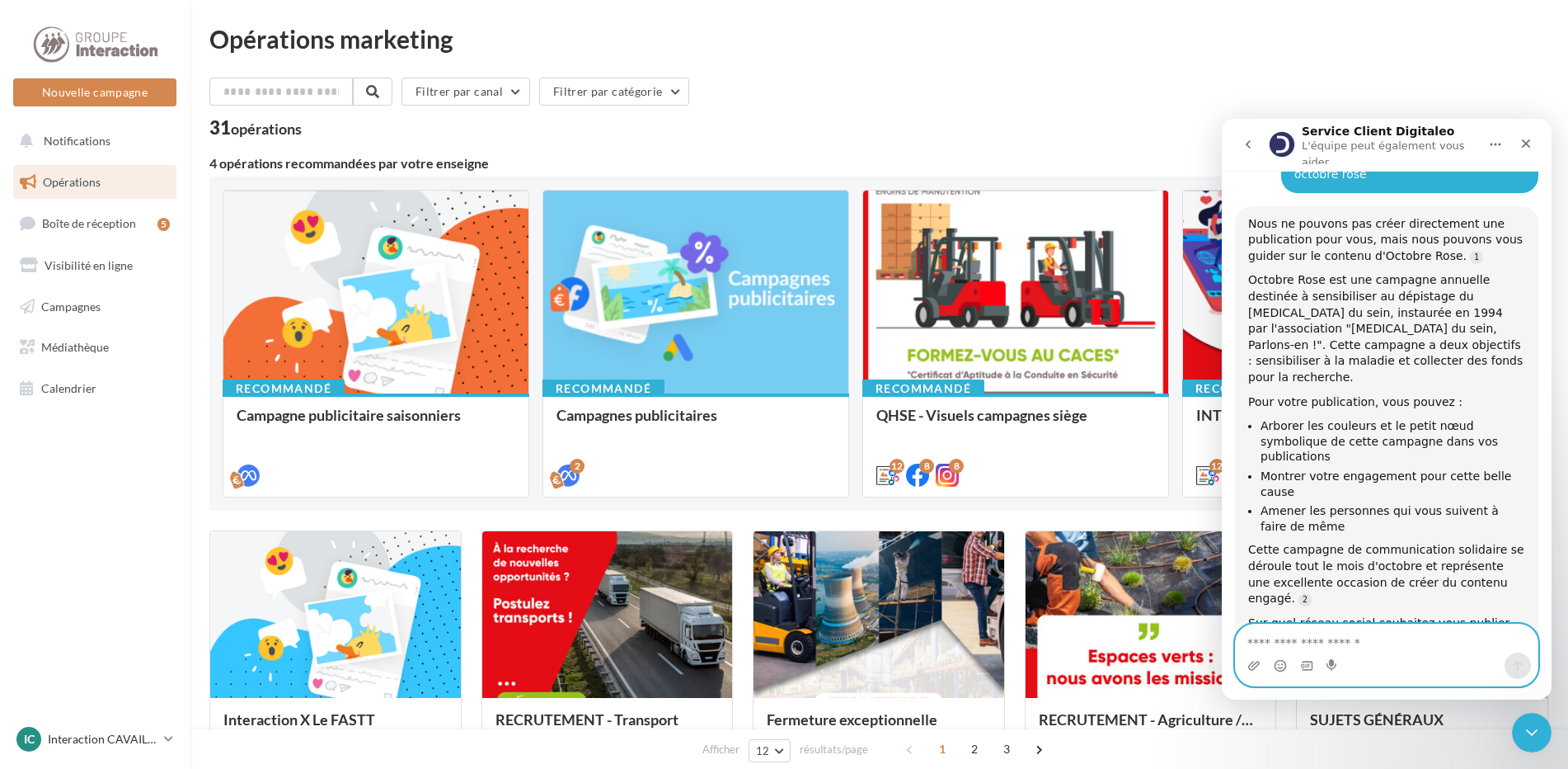
click at [1377, 647] on textarea "Envoyer un message..." at bounding box center [1387, 638] width 302 height 28
type textarea "**********"
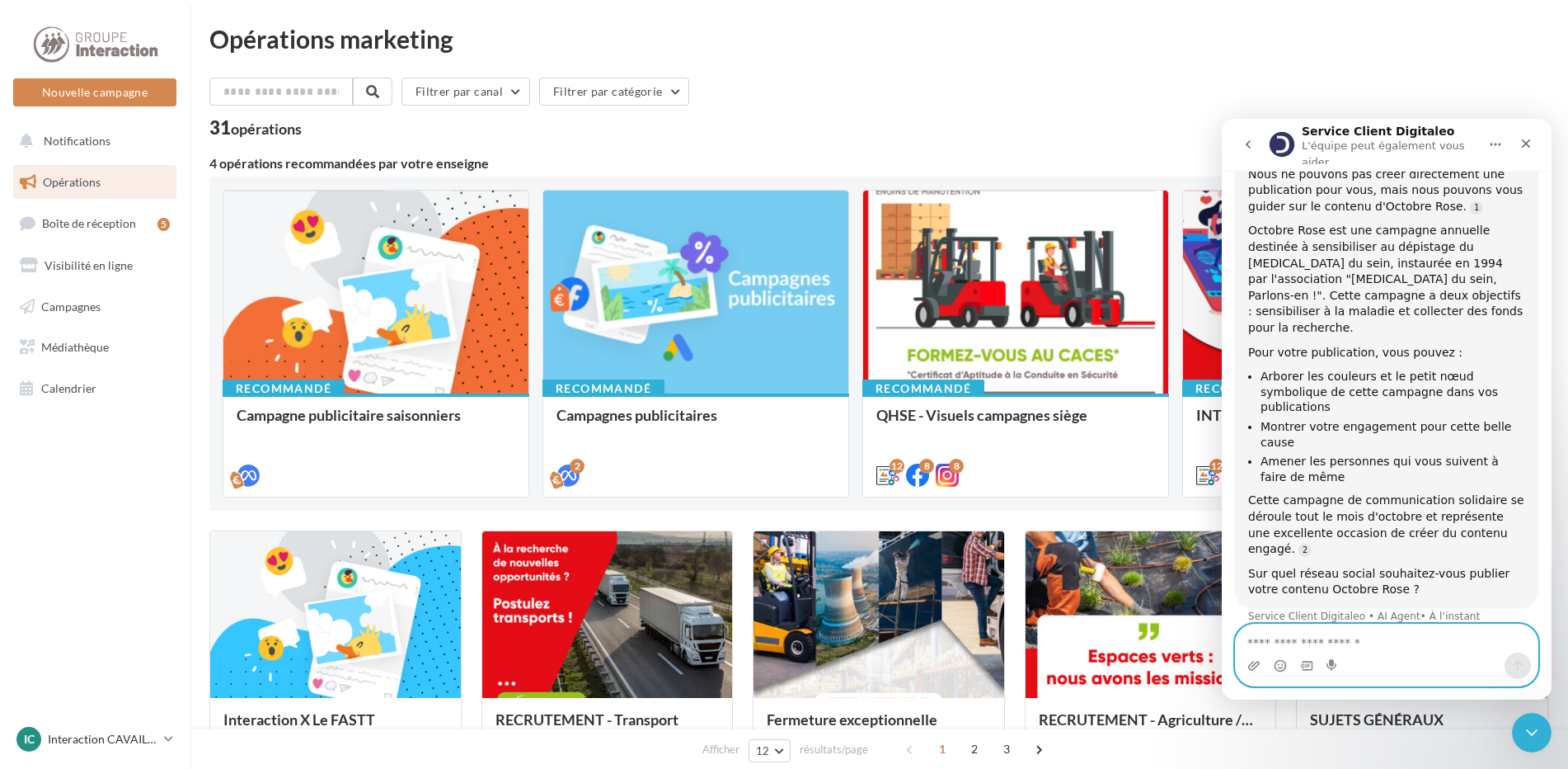
scroll to position [240, 0]
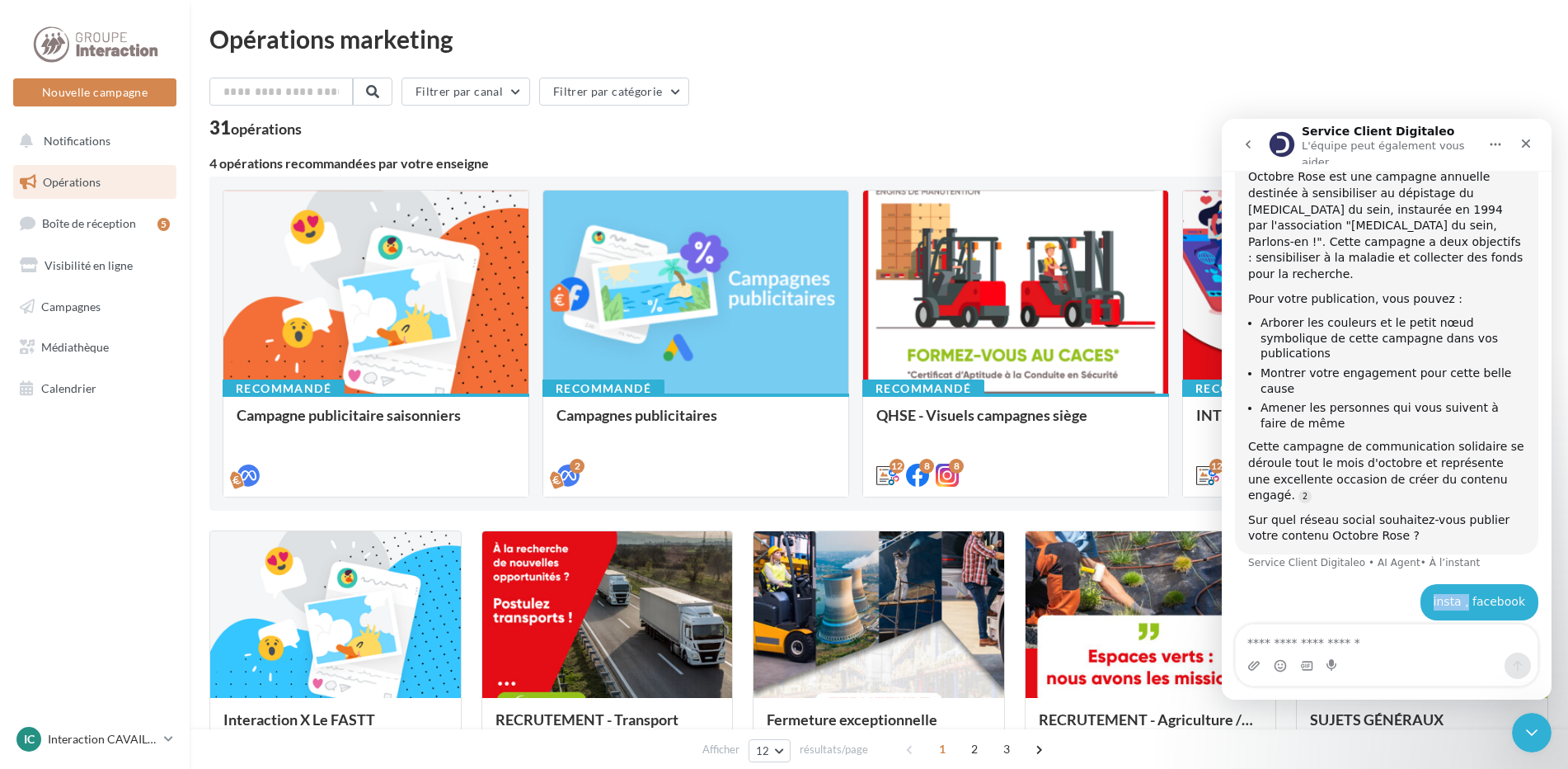
drag, startPoint x: 1466, startPoint y: 535, endPoint x: 1426, endPoint y: 528, distance: 40.6
click at [1426, 584] on div "insta , facebook Interaction • À l’instant" at bounding box center [1480, 602] width 118 height 36
click at [1424, 584] on div "insta , facebook Interaction • À l’instant" at bounding box center [1387, 612] width 303 height 56
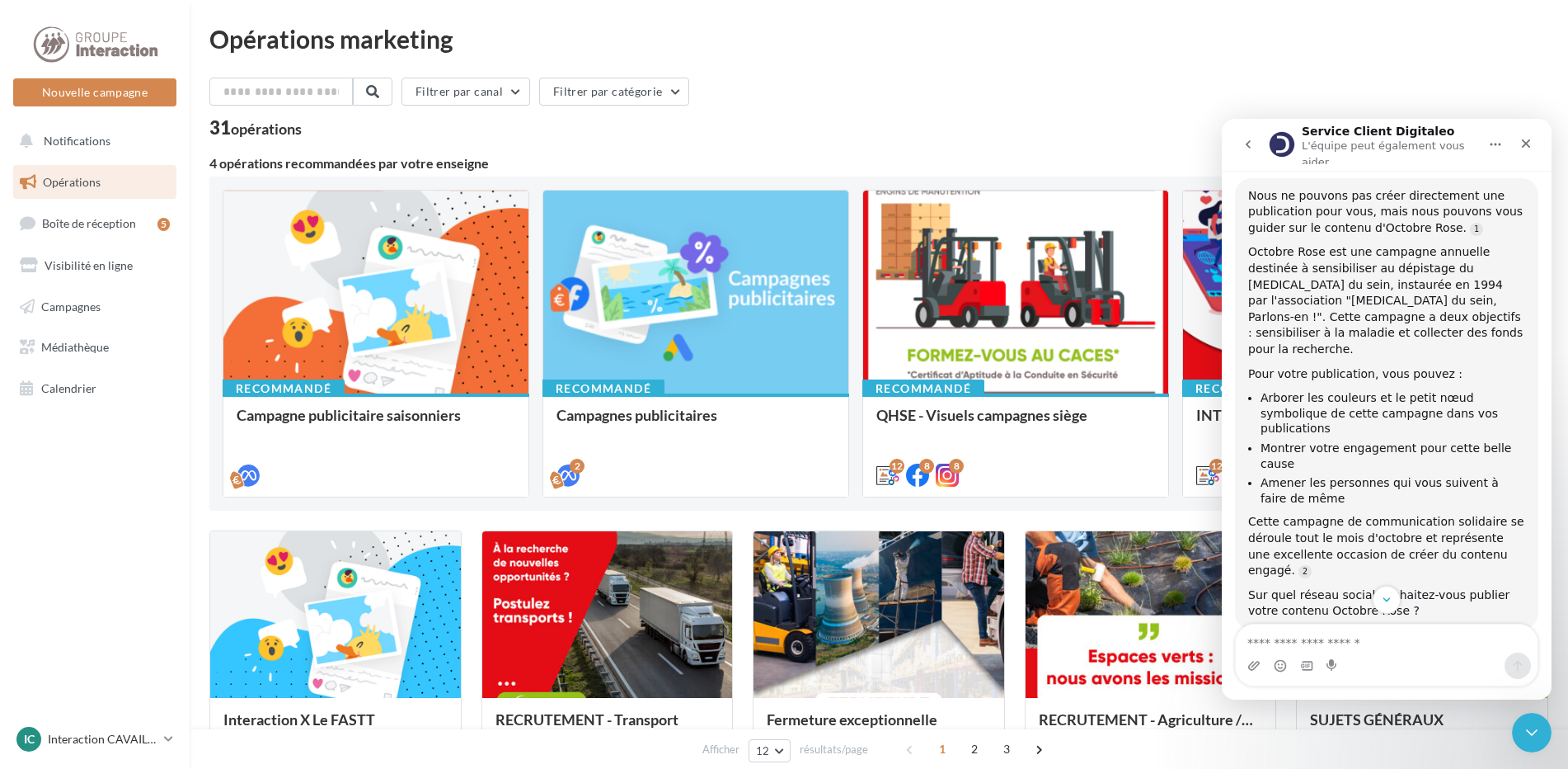
scroll to position [330, 0]
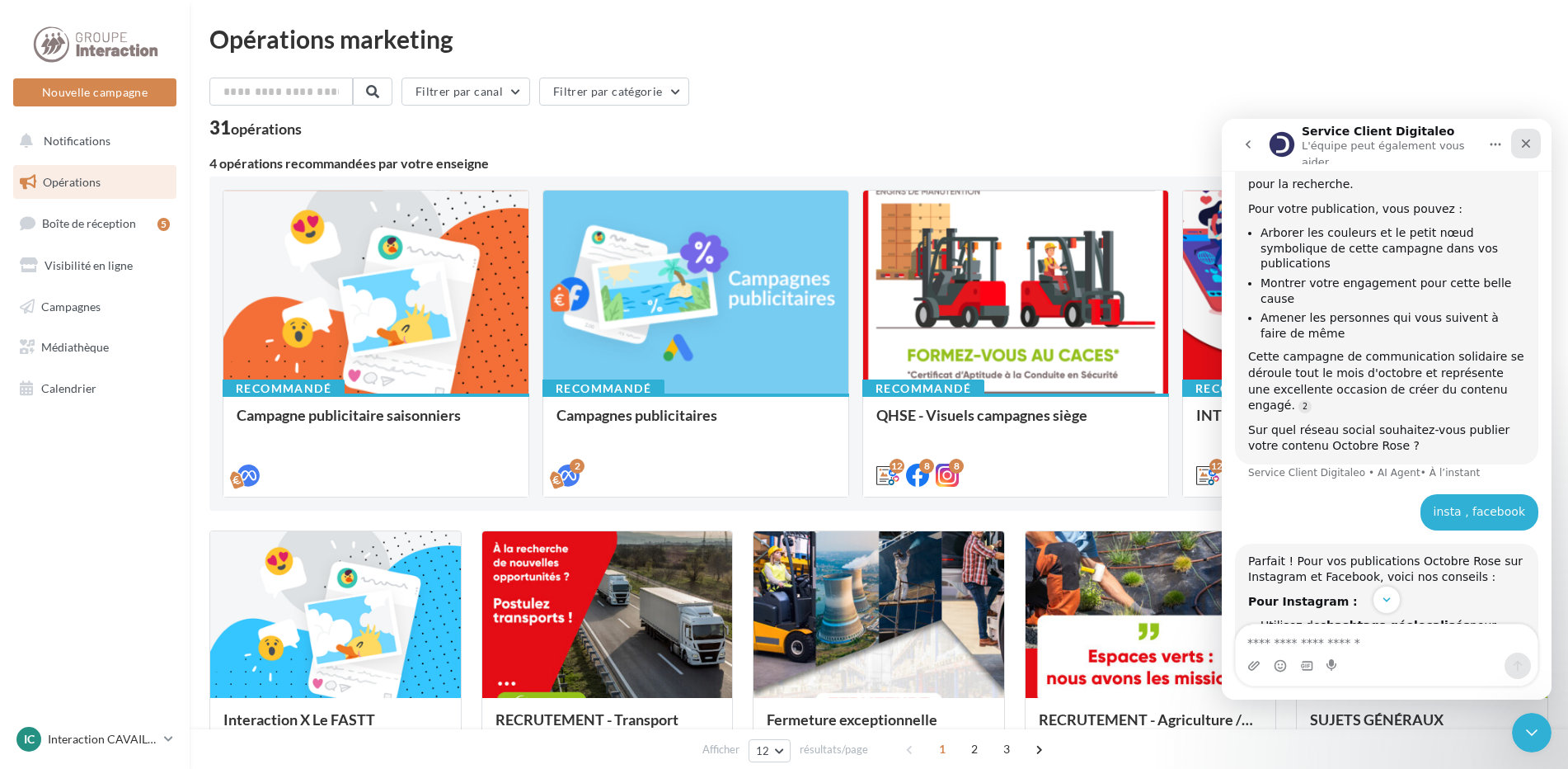
click at [1532, 141] on icon "Fermer" at bounding box center [1526, 143] width 14 height 14
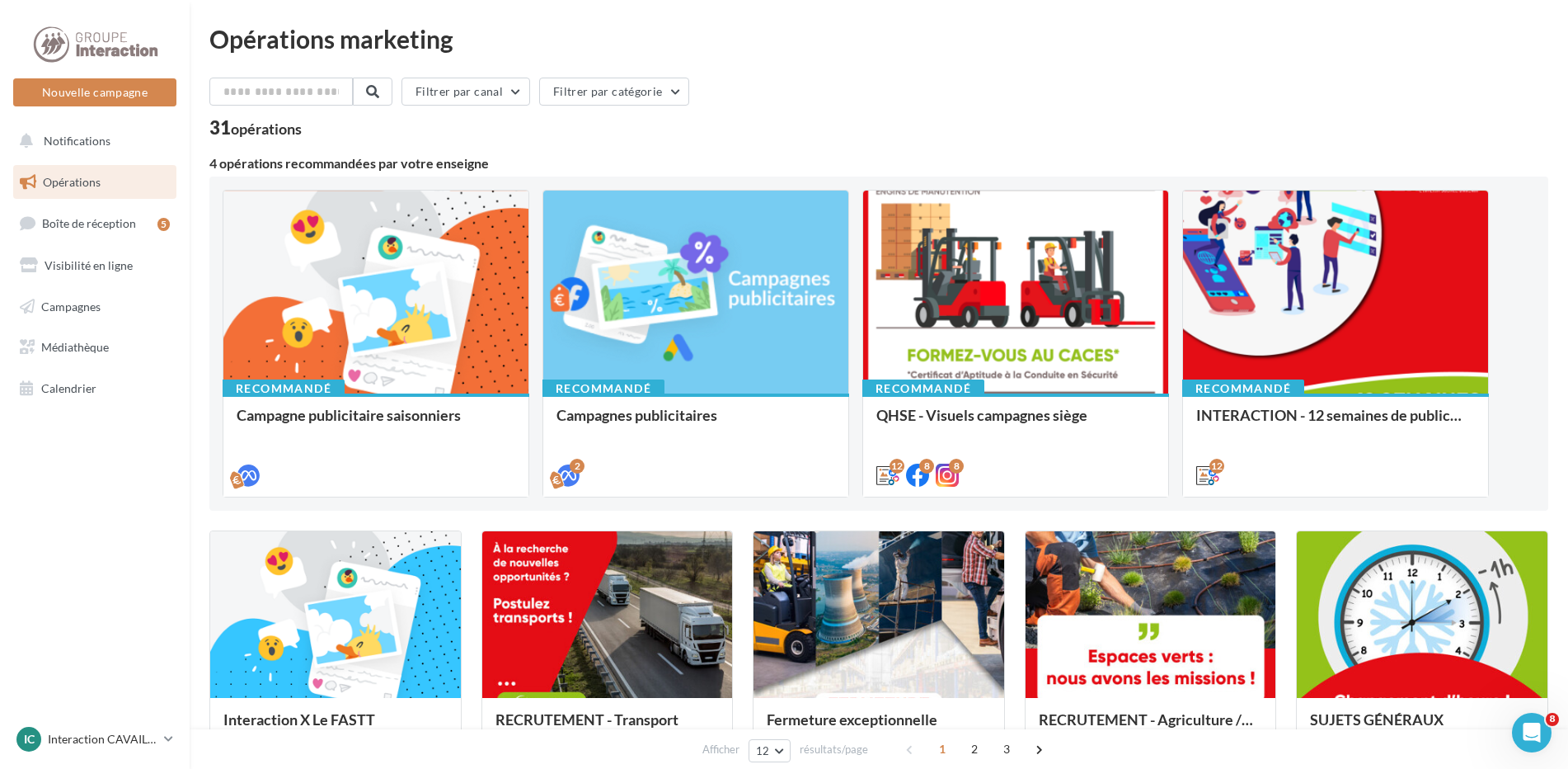
drag, startPoint x: 1501, startPoint y: 97, endPoint x: 1487, endPoint y: 105, distance: 16.1
click at [1501, 96] on div "Filtrer par canal Filtrer par catégorie" at bounding box center [879, 94] width 1339 height 35
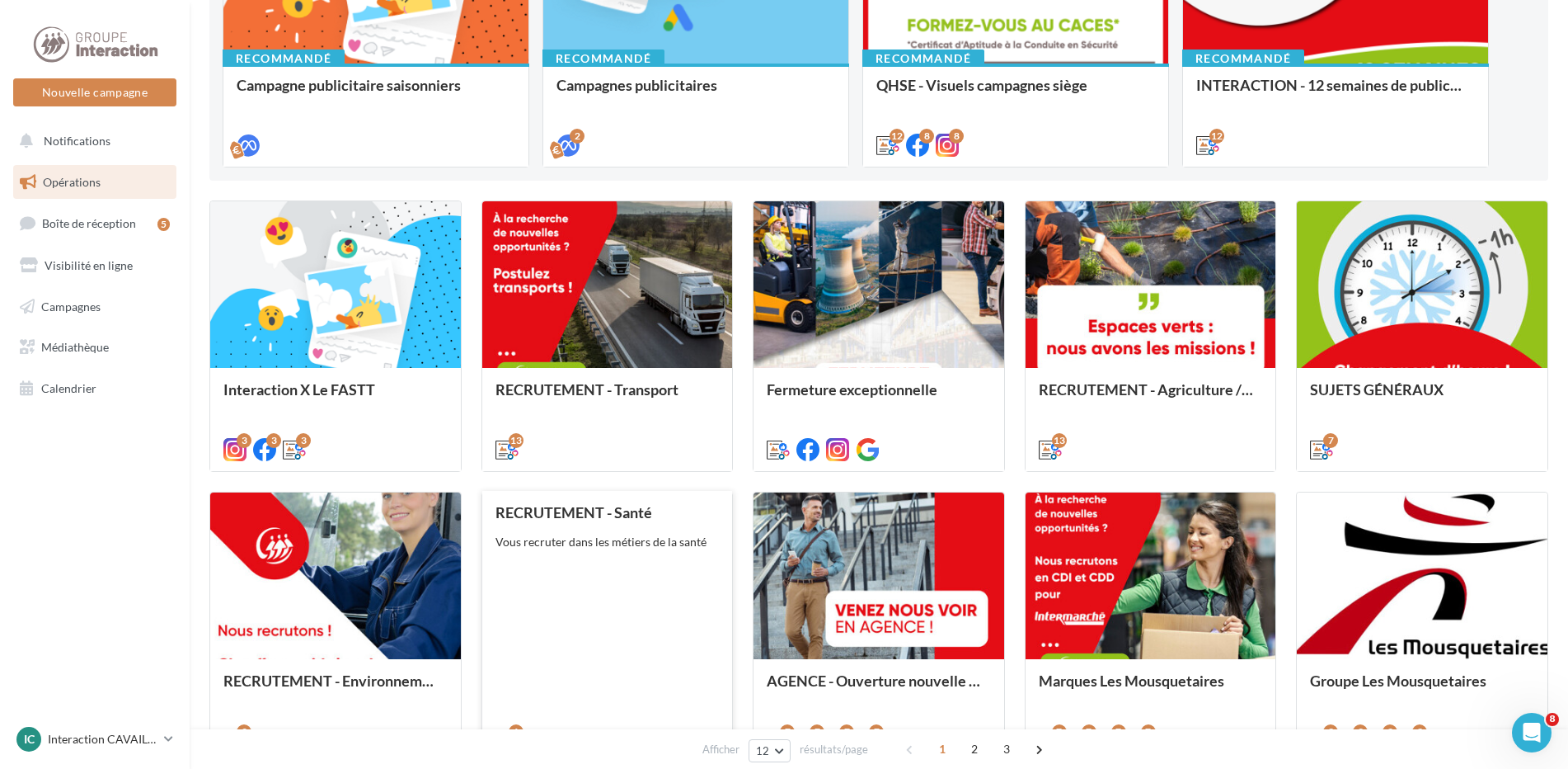
scroll to position [495, 0]
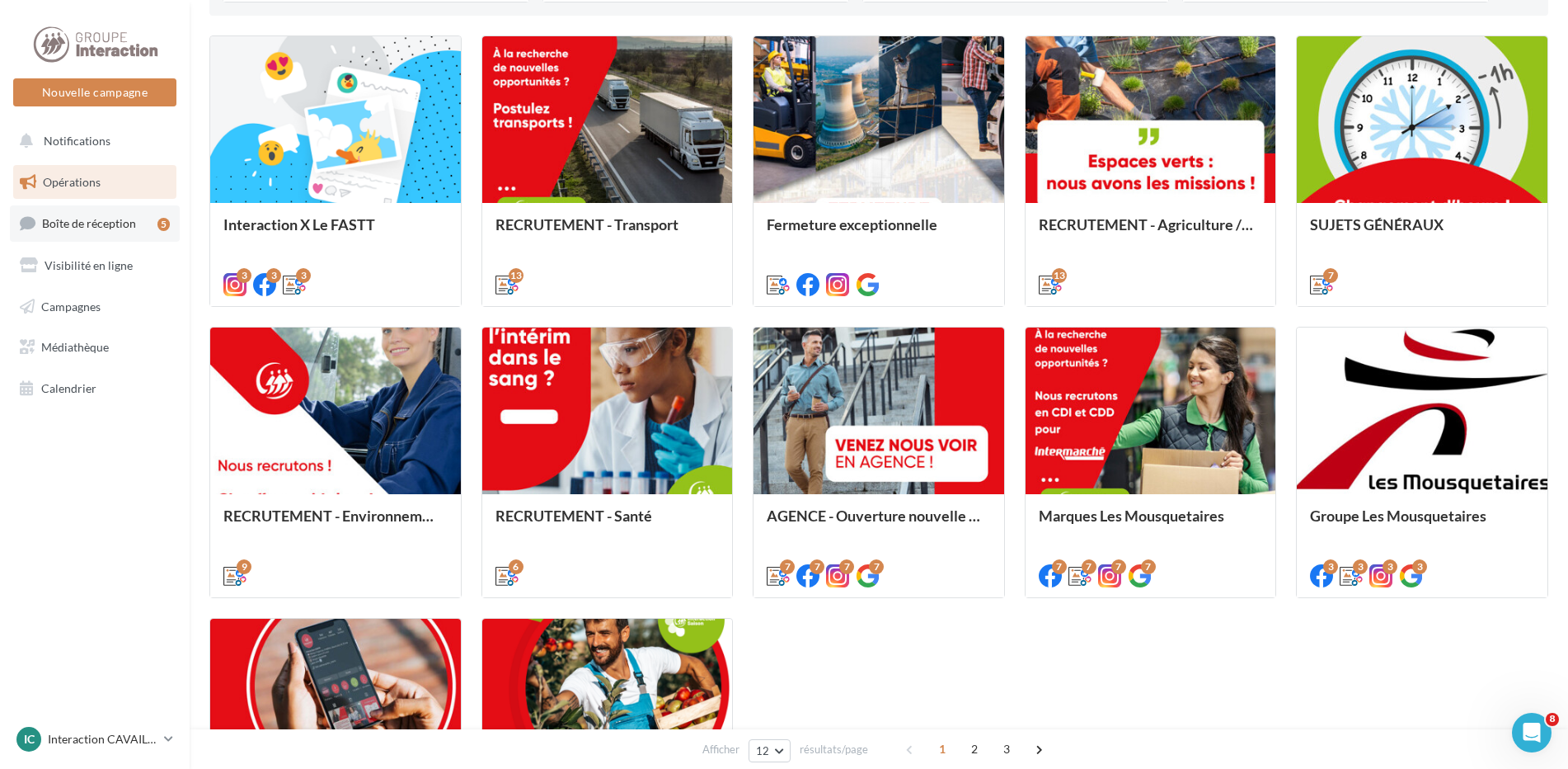
click at [133, 233] on link "Boîte de réception 5" at bounding box center [94, 222] width 170 height 35
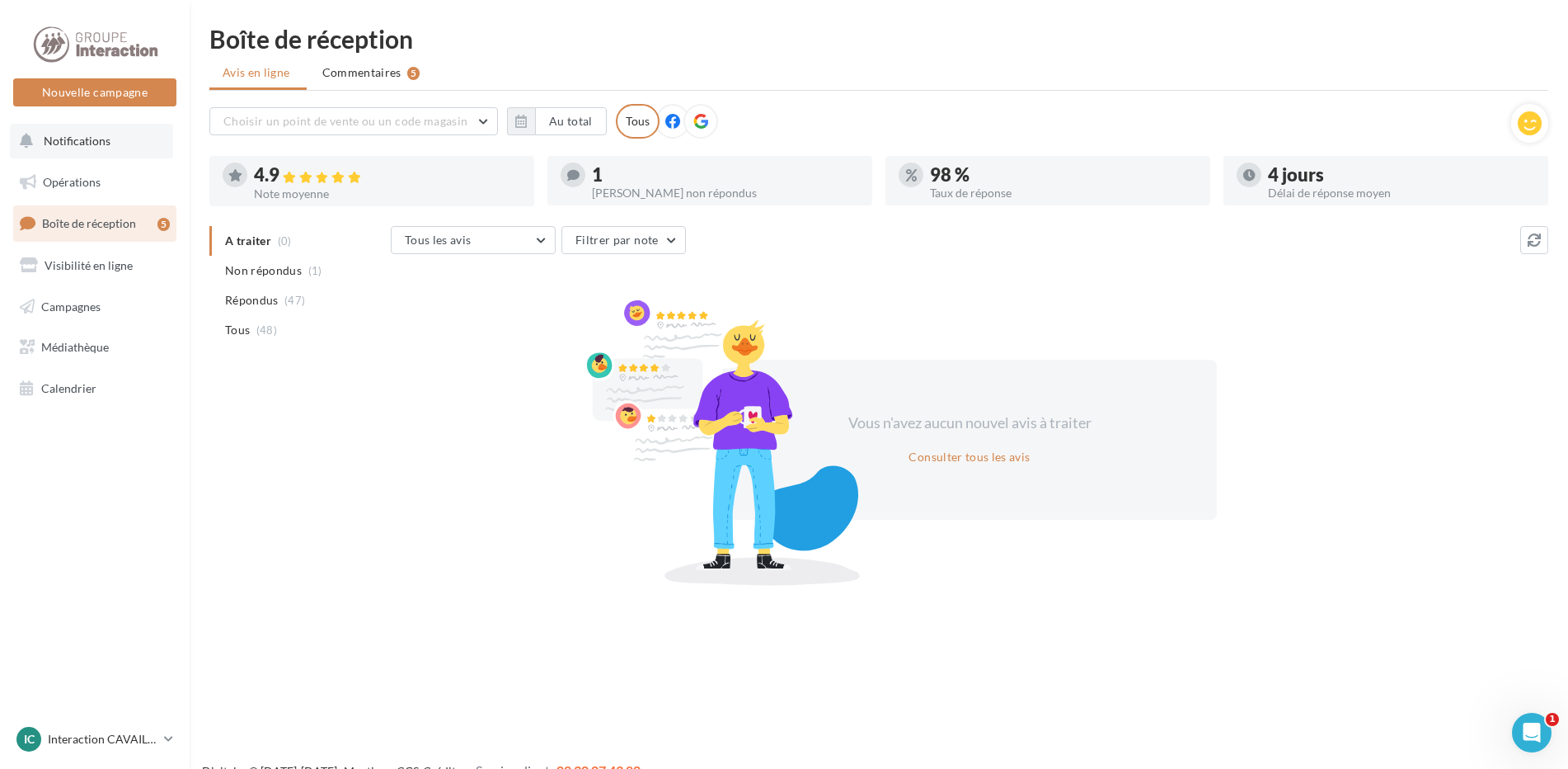
click at [54, 123] on button "Notifications" at bounding box center [92, 141] width 163 height 35
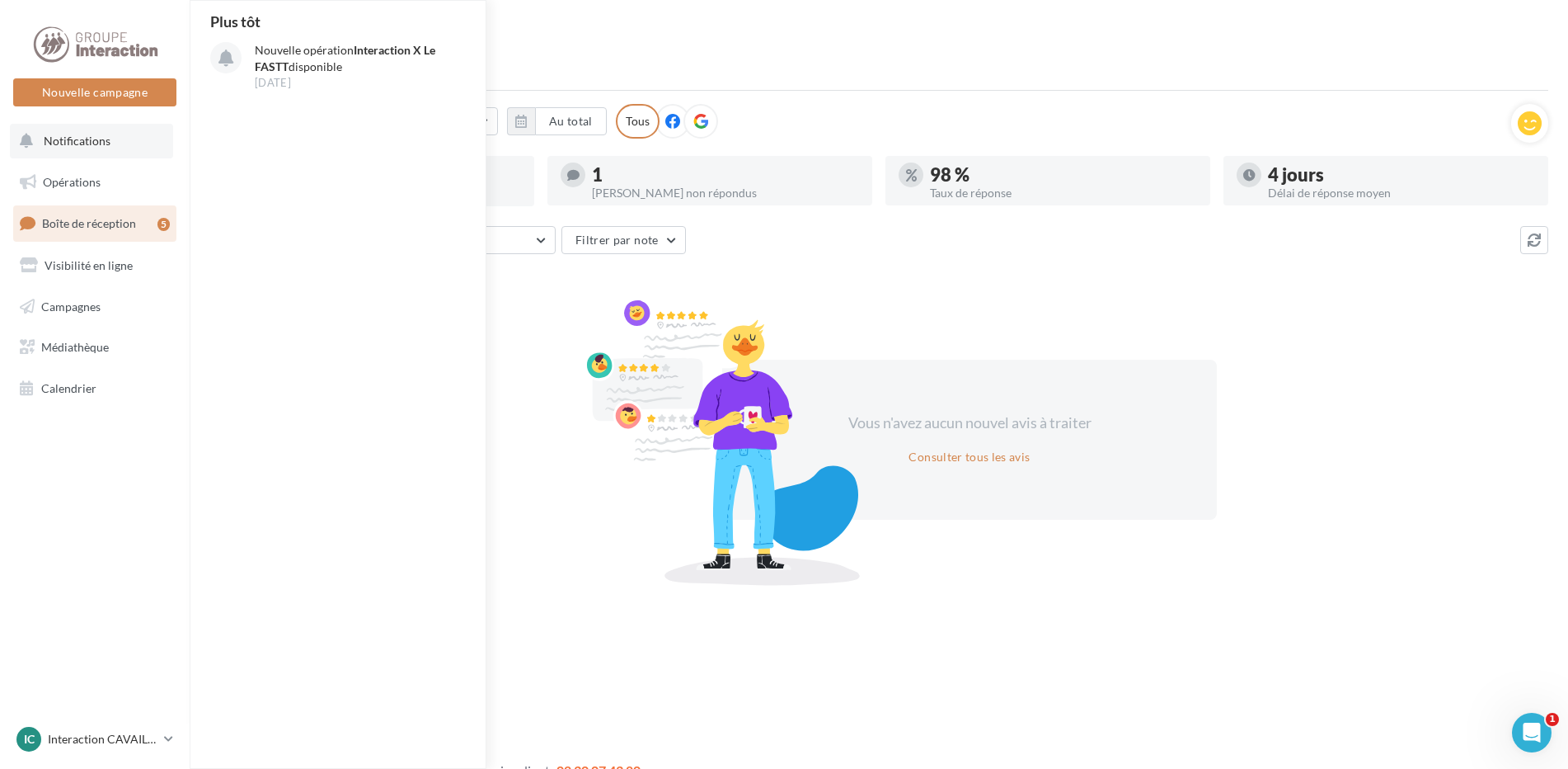
click at [75, 152] on button "Notifications Plus tôt Nouvelle opération Interaction X Le FASTT disponible [DA…" at bounding box center [92, 141] width 163 height 35
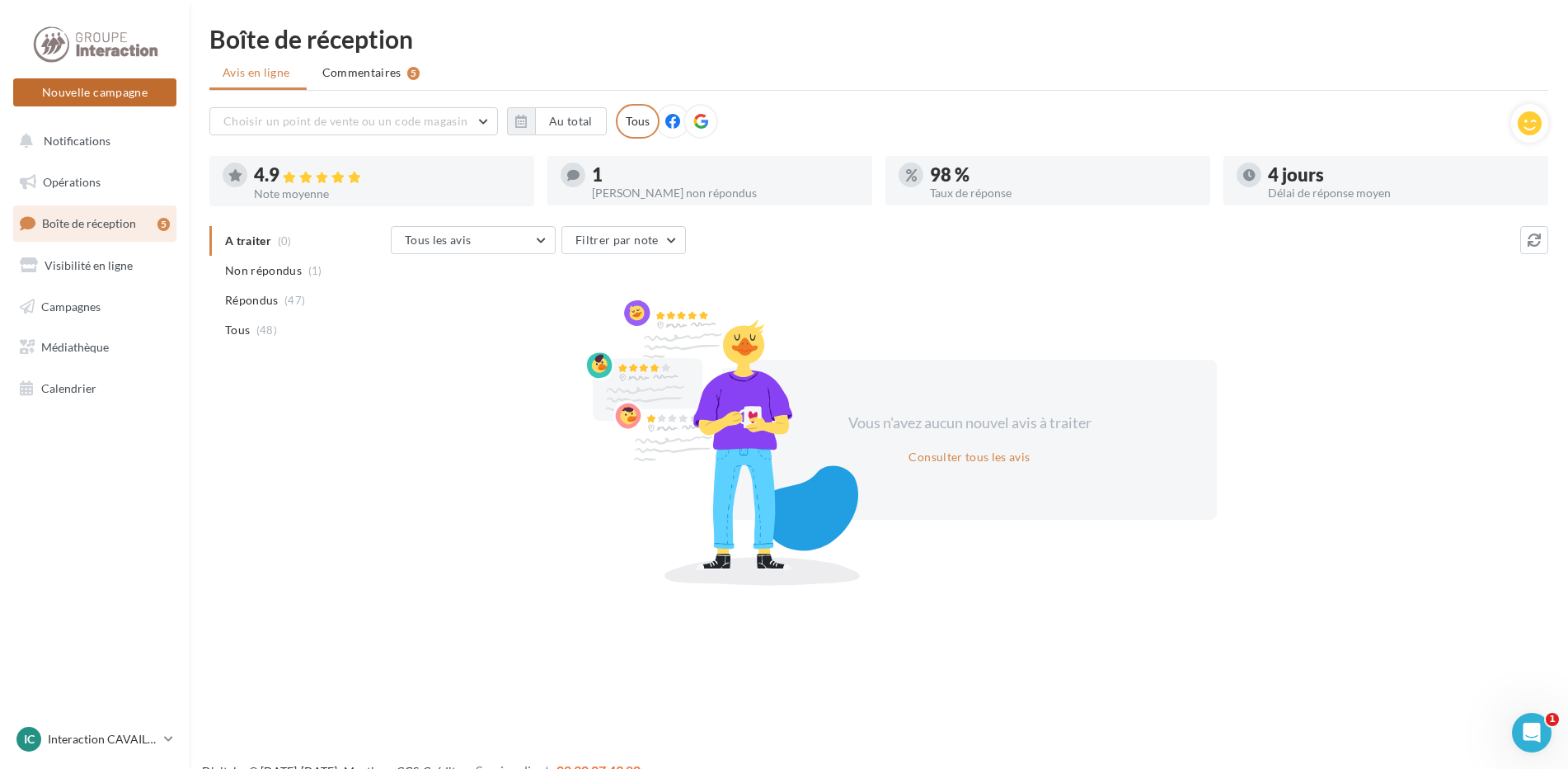
click at [86, 84] on button "Nouvelle campagne" at bounding box center [95, 92] width 163 height 28
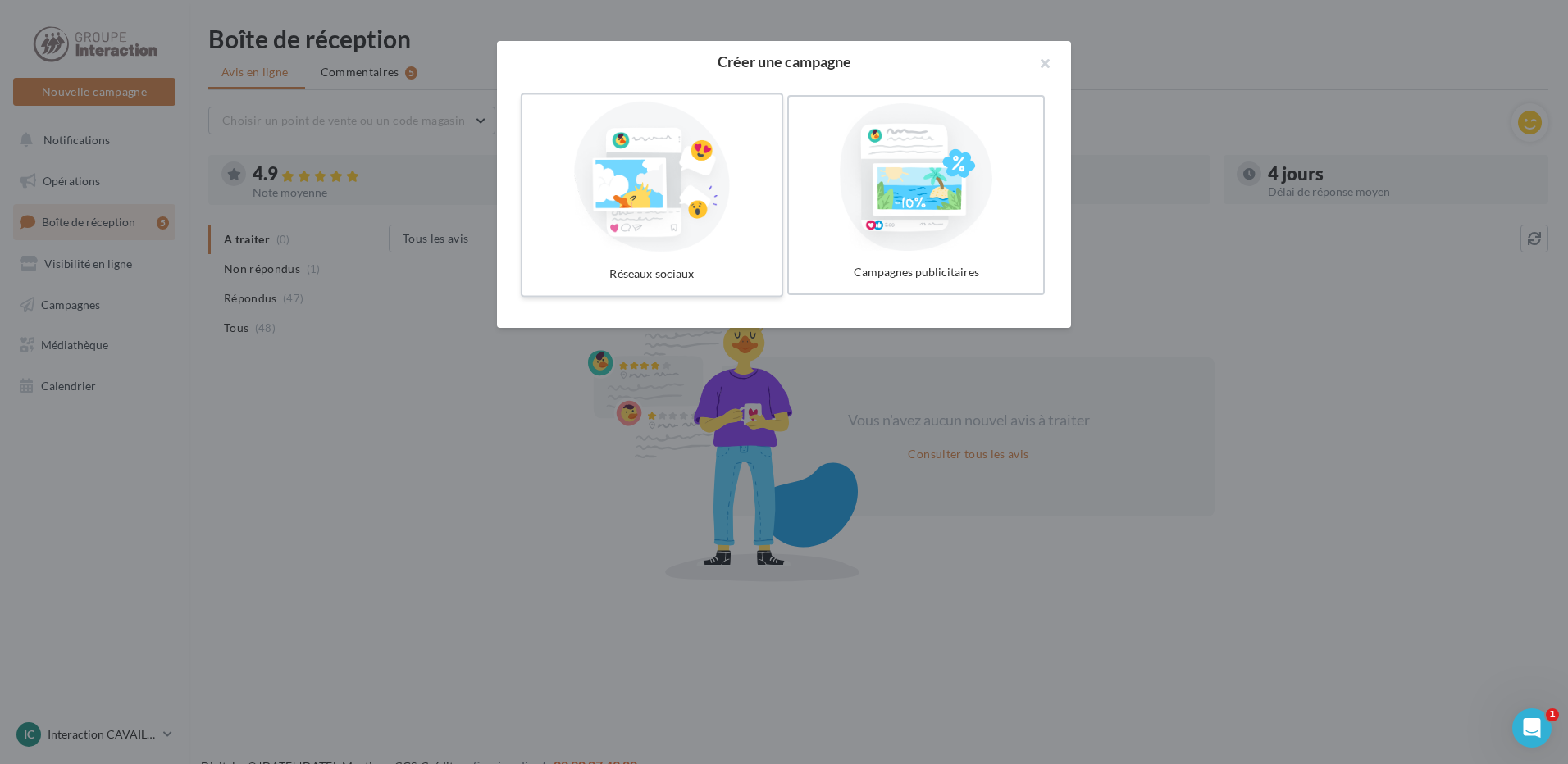
click at [628, 251] on div at bounding box center [651, 177] width 246 height 151
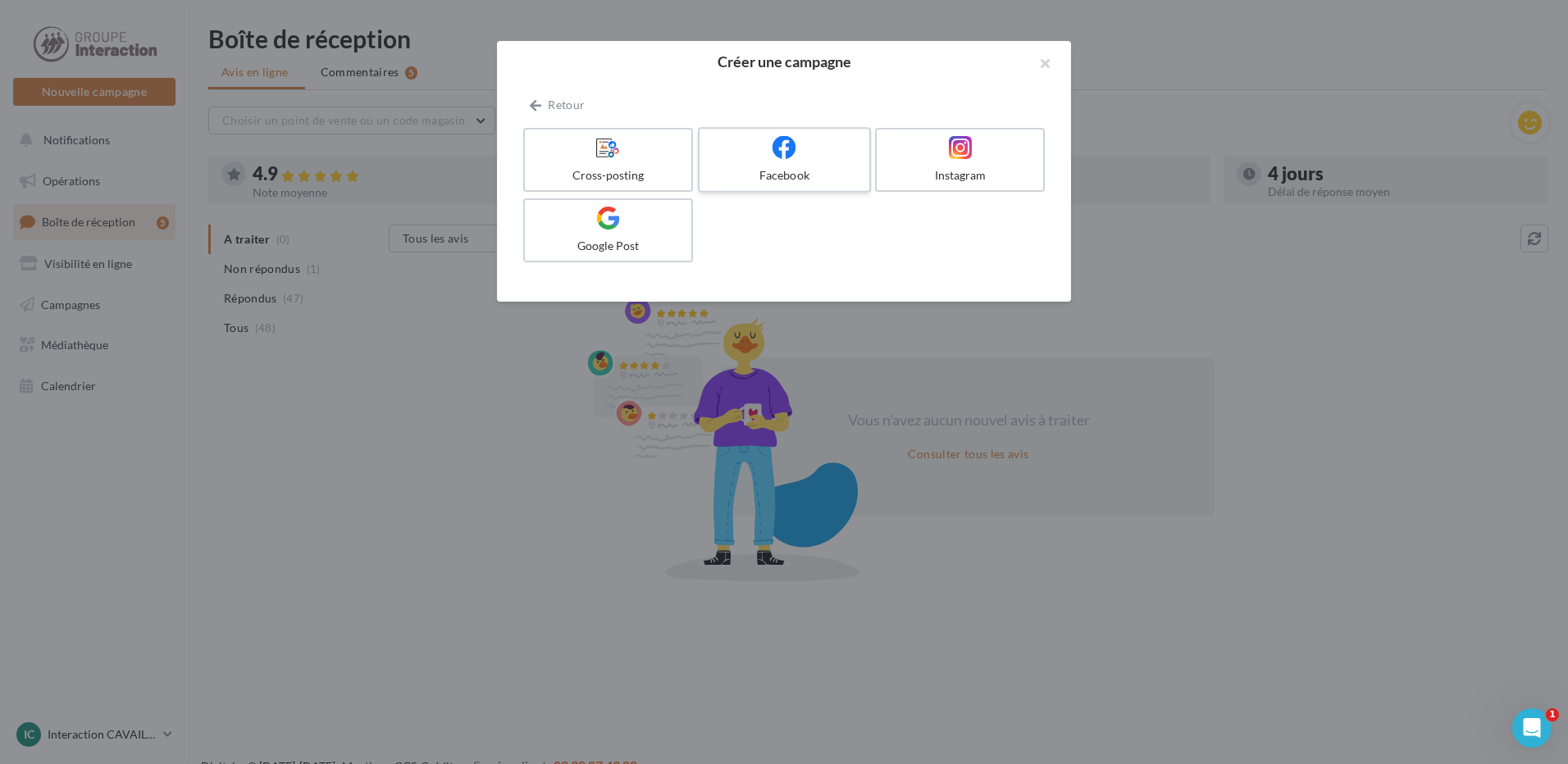
click at [806, 143] on div at bounding box center [783, 148] width 156 height 25
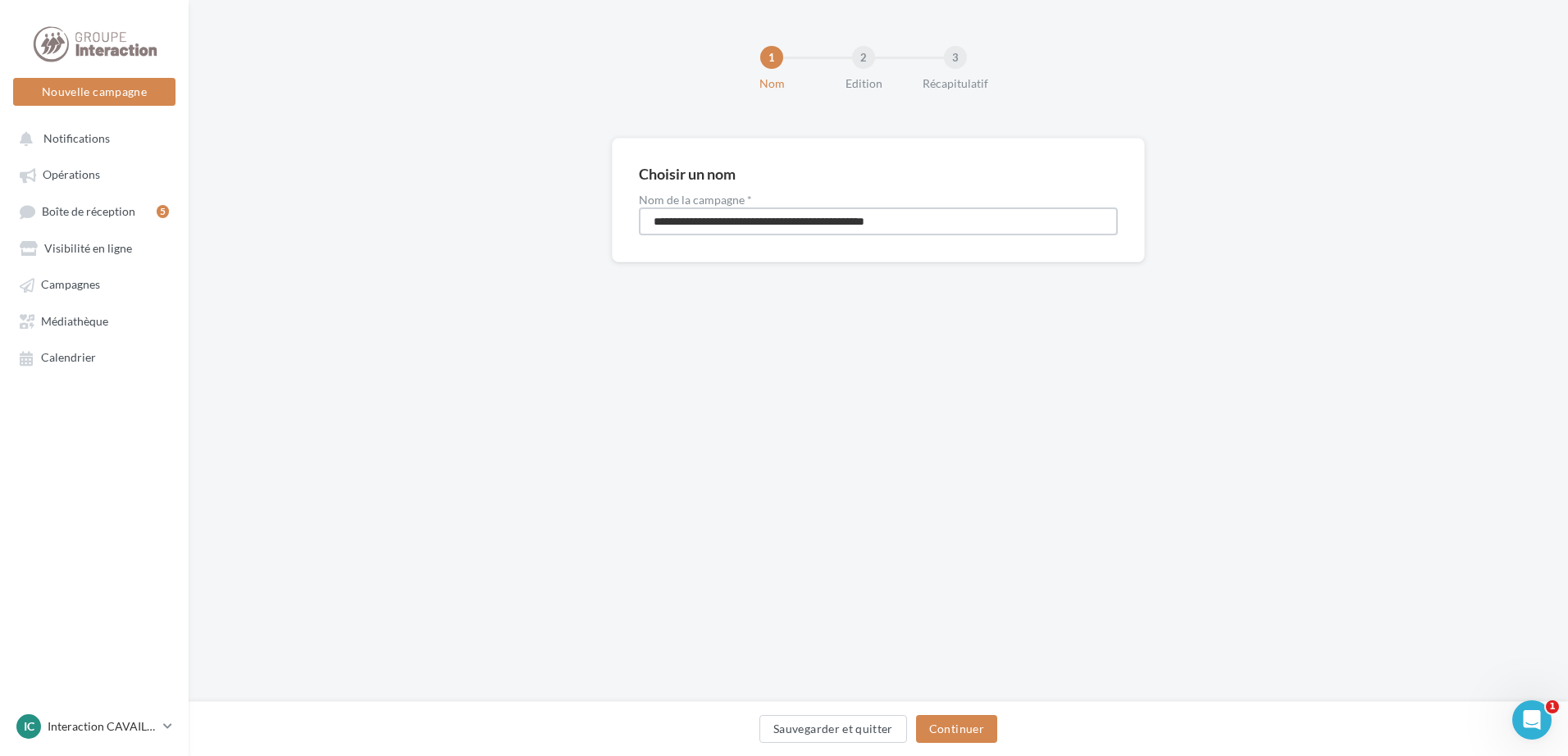
drag, startPoint x: 1051, startPoint y: 227, endPoint x: 625, endPoint y: 237, distance: 426.1
click at [625, 237] on div "**********" at bounding box center [878, 200] width 533 height 124
type input "**********"
click at [974, 724] on button "Continuer" at bounding box center [956, 728] width 81 height 28
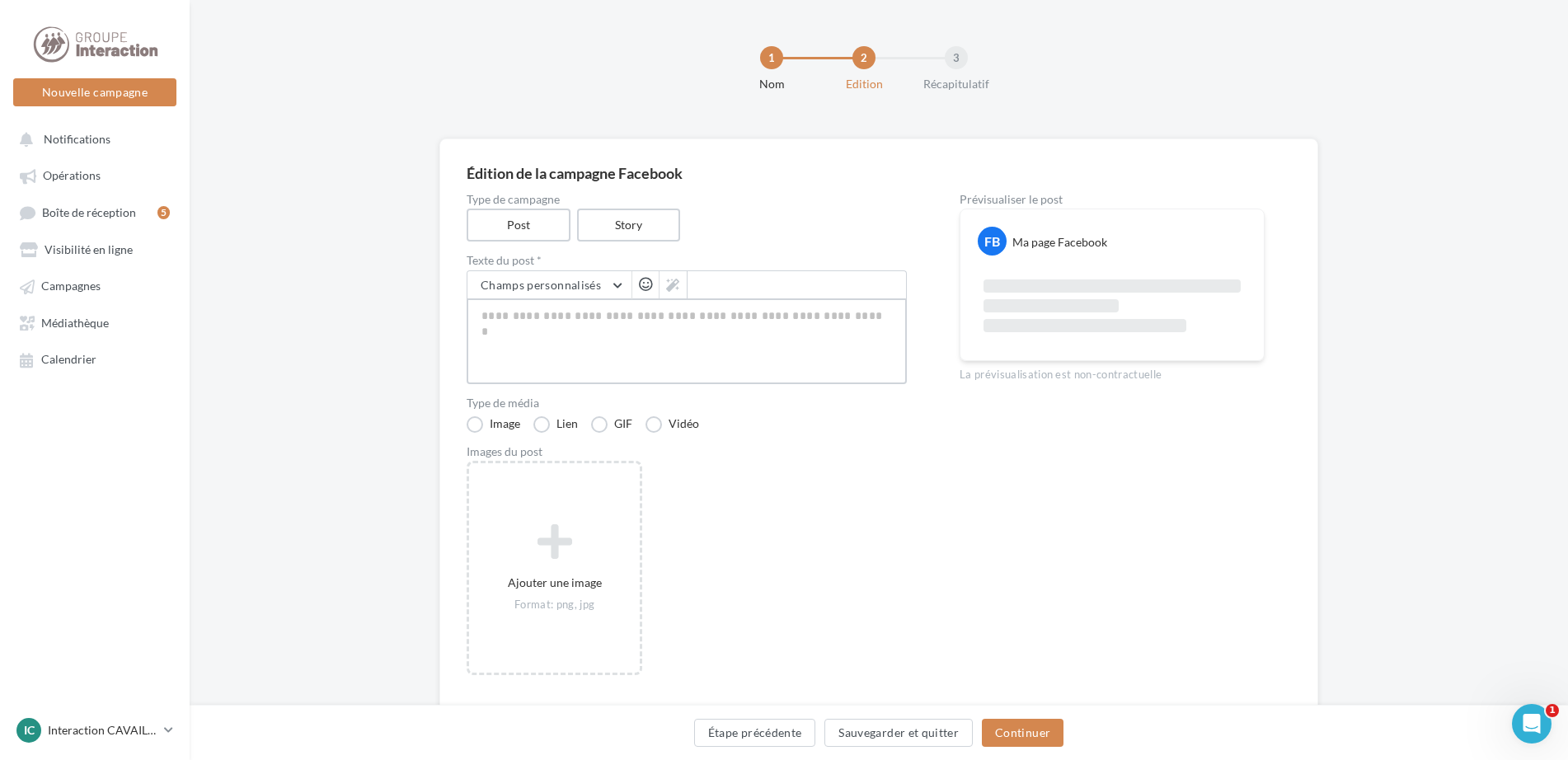
click at [655, 330] on textarea at bounding box center [686, 341] width 440 height 86
paste textarea "**********"
type textarea "**********"
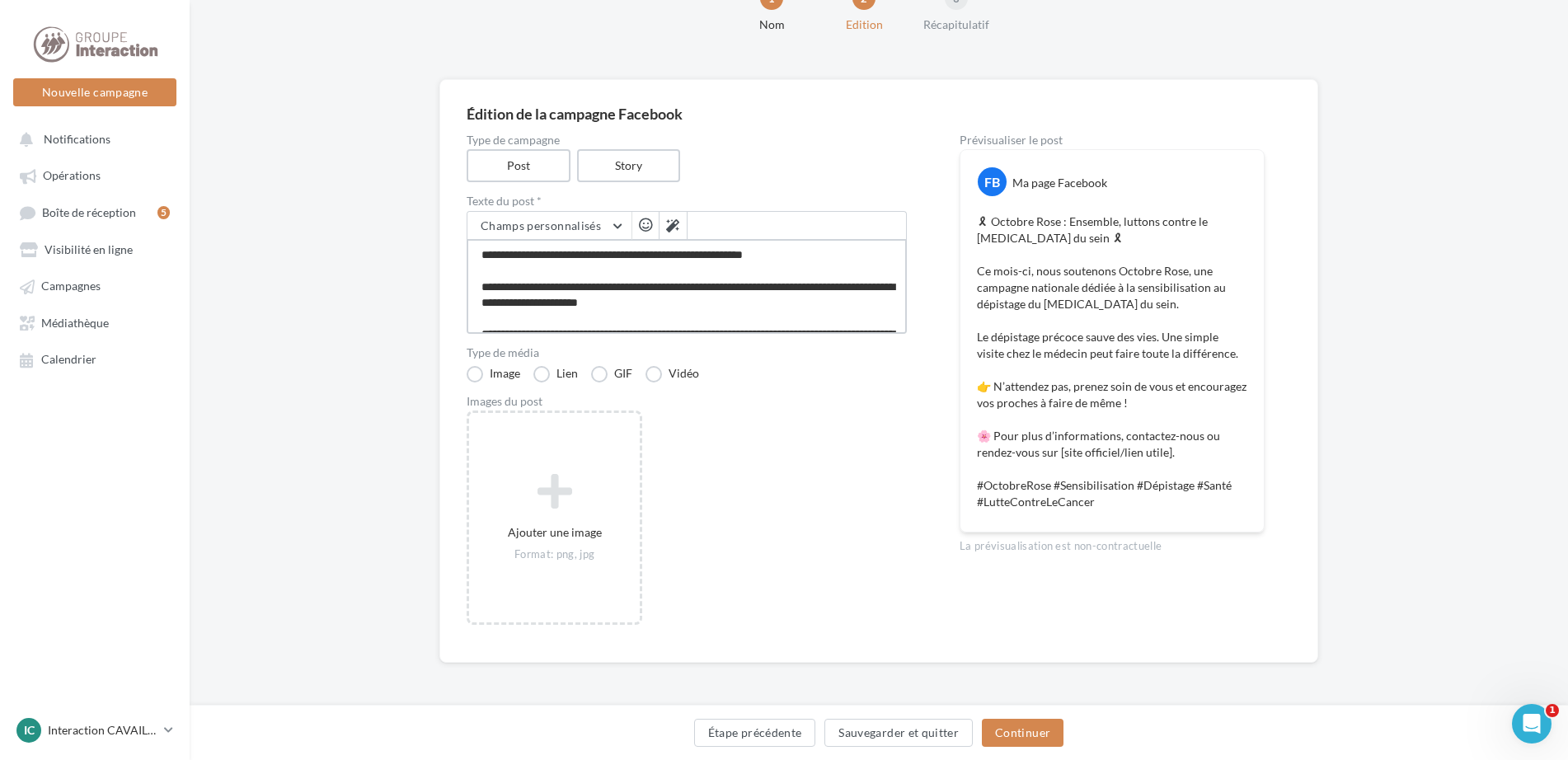
scroll to position [160, 0]
type textarea "**********"
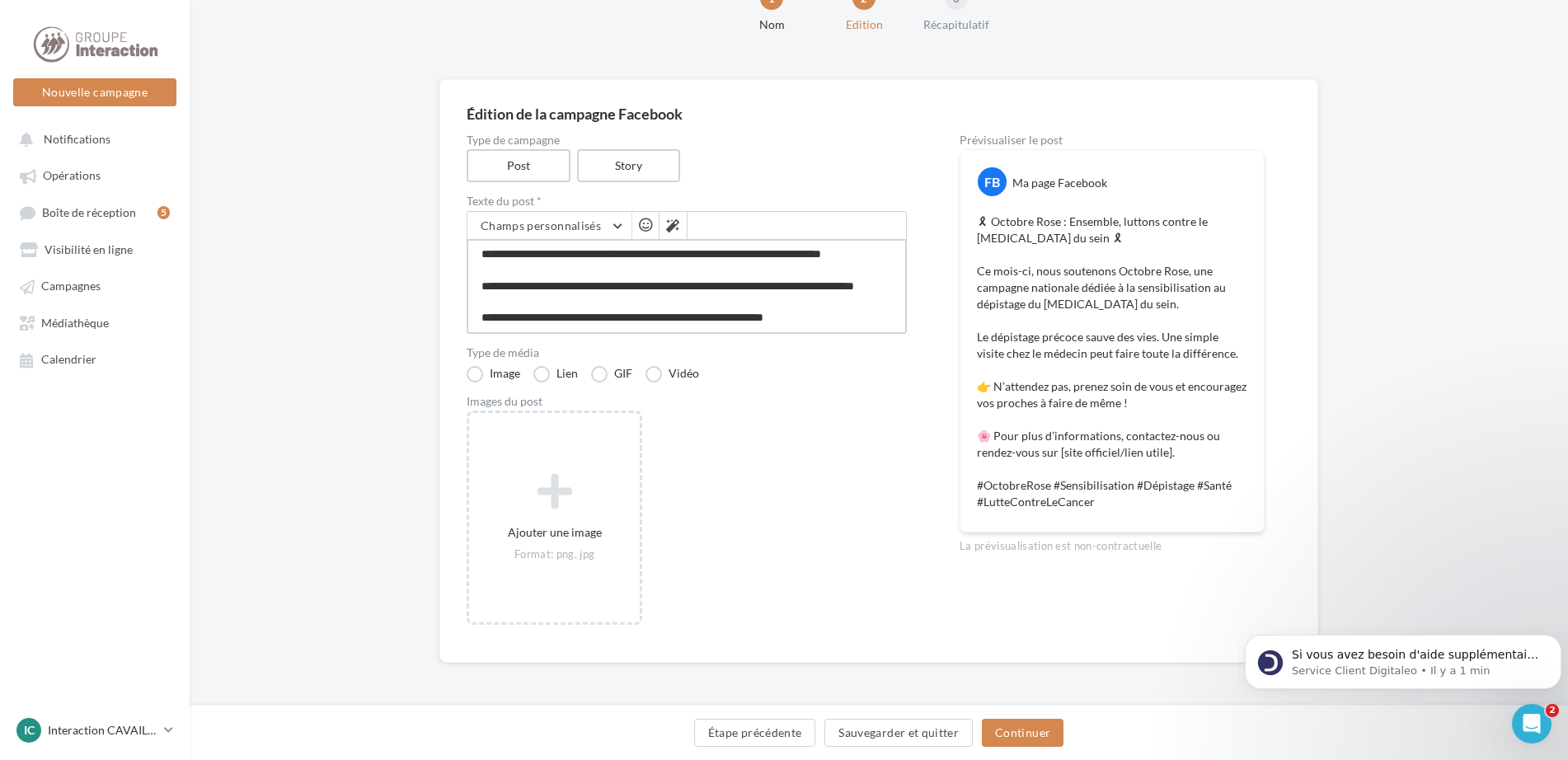
scroll to position [0, 0]
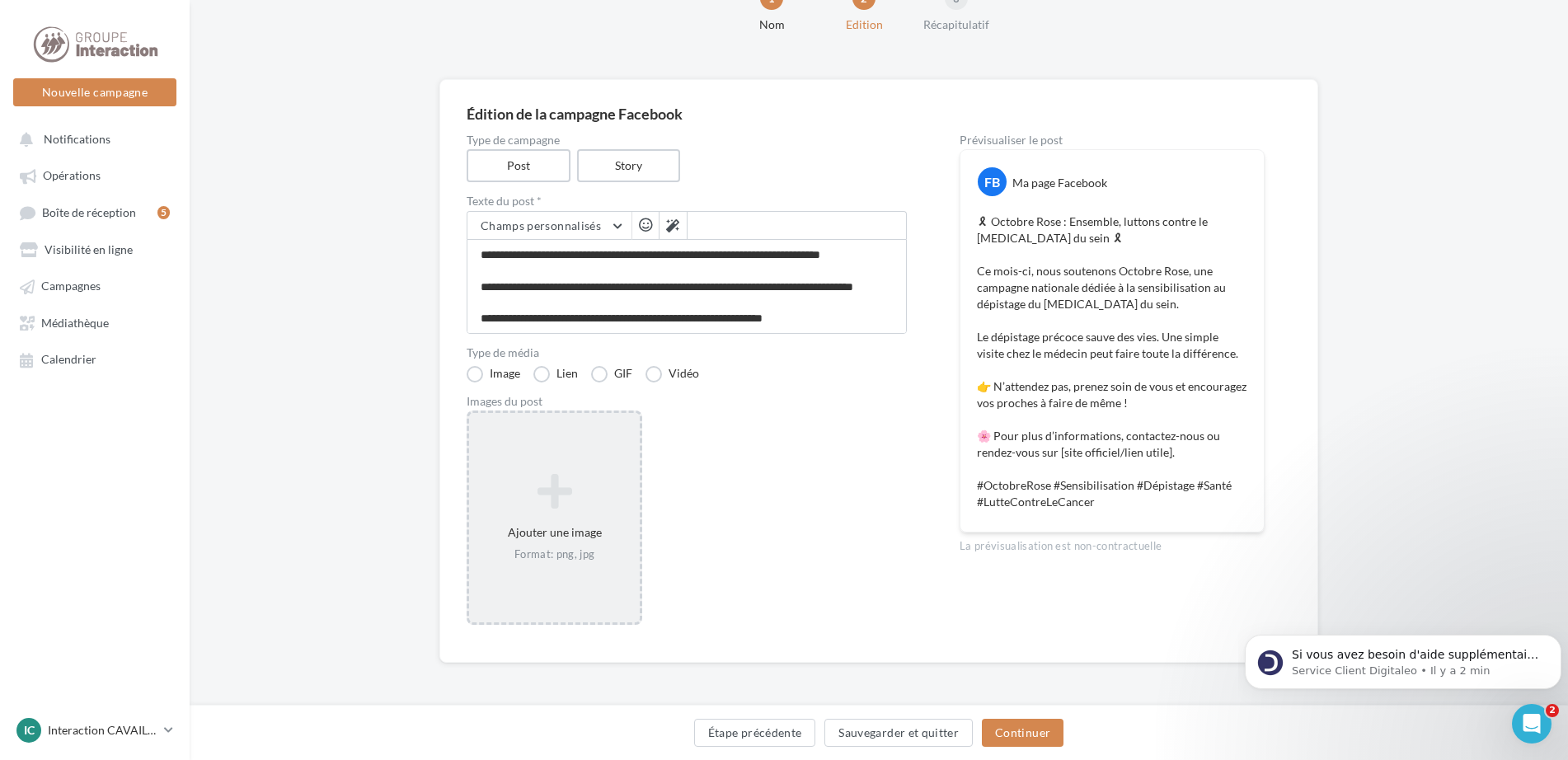
click at [544, 545] on div "Ajouter une image Format: png, jpg" at bounding box center [554, 518] width 171 height 105
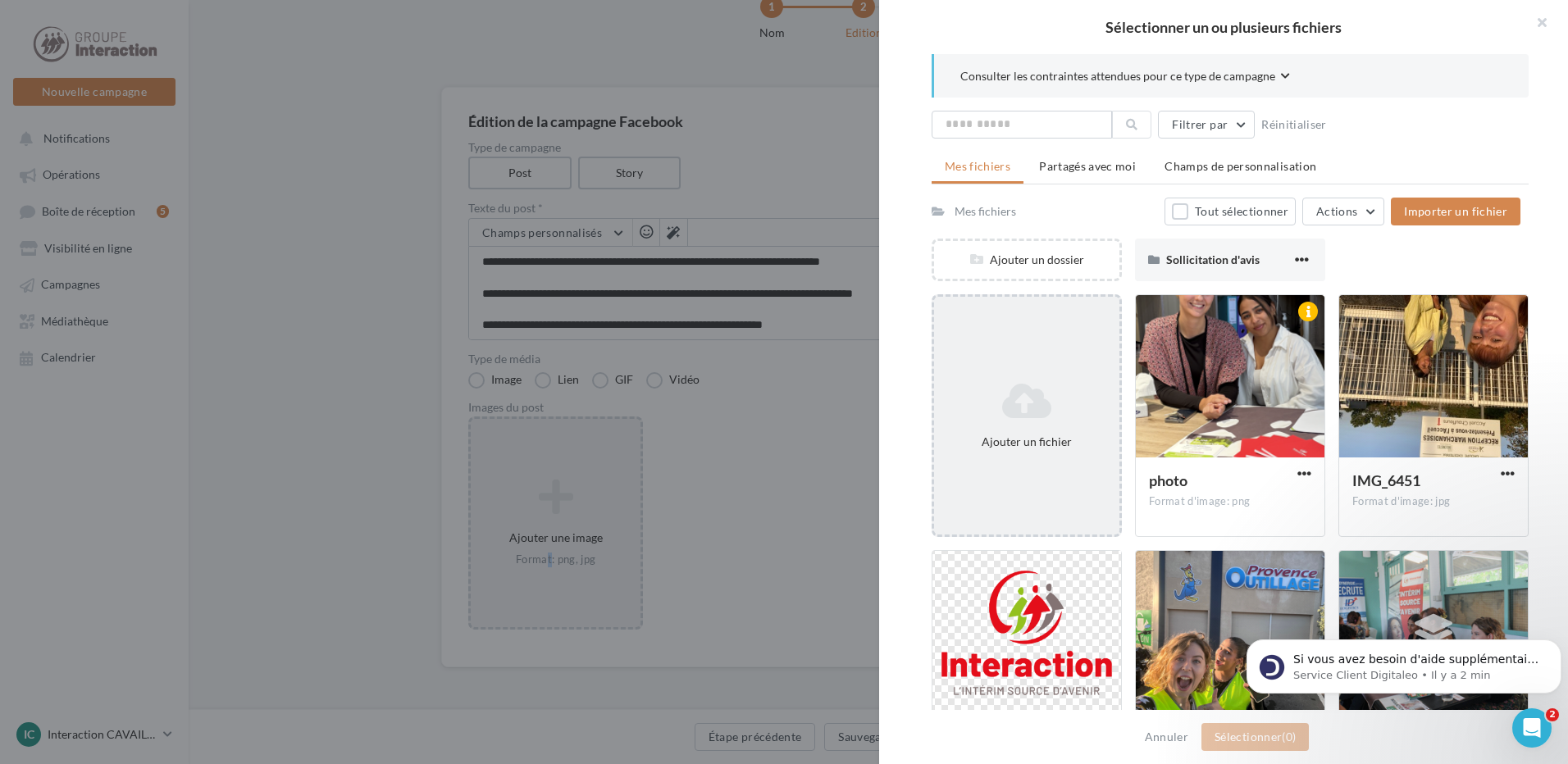
click at [1073, 458] on div "Ajouter un fichier" at bounding box center [1026, 415] width 190 height 243
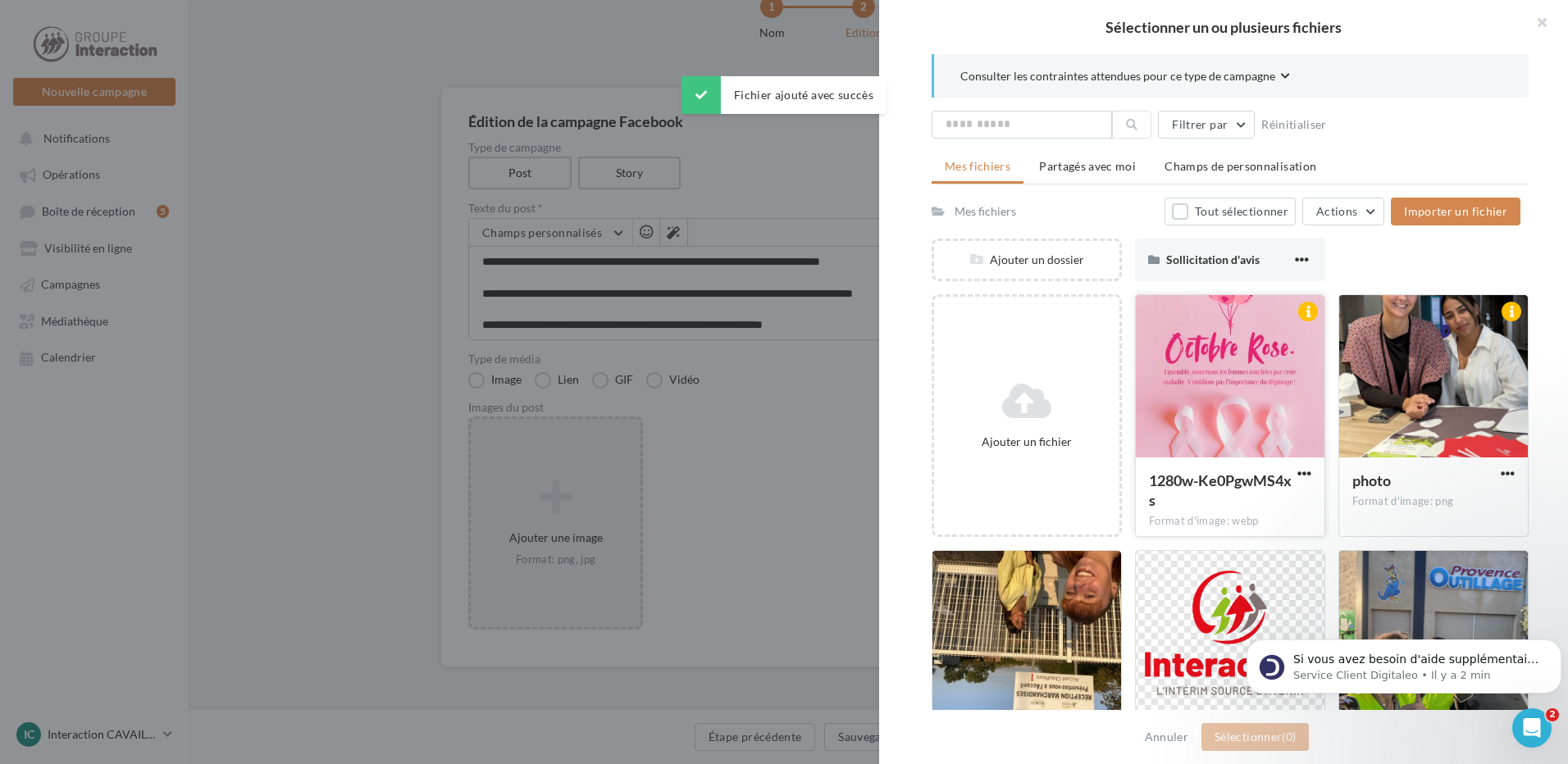
click at [1238, 396] on div at bounding box center [1230, 377] width 189 height 164
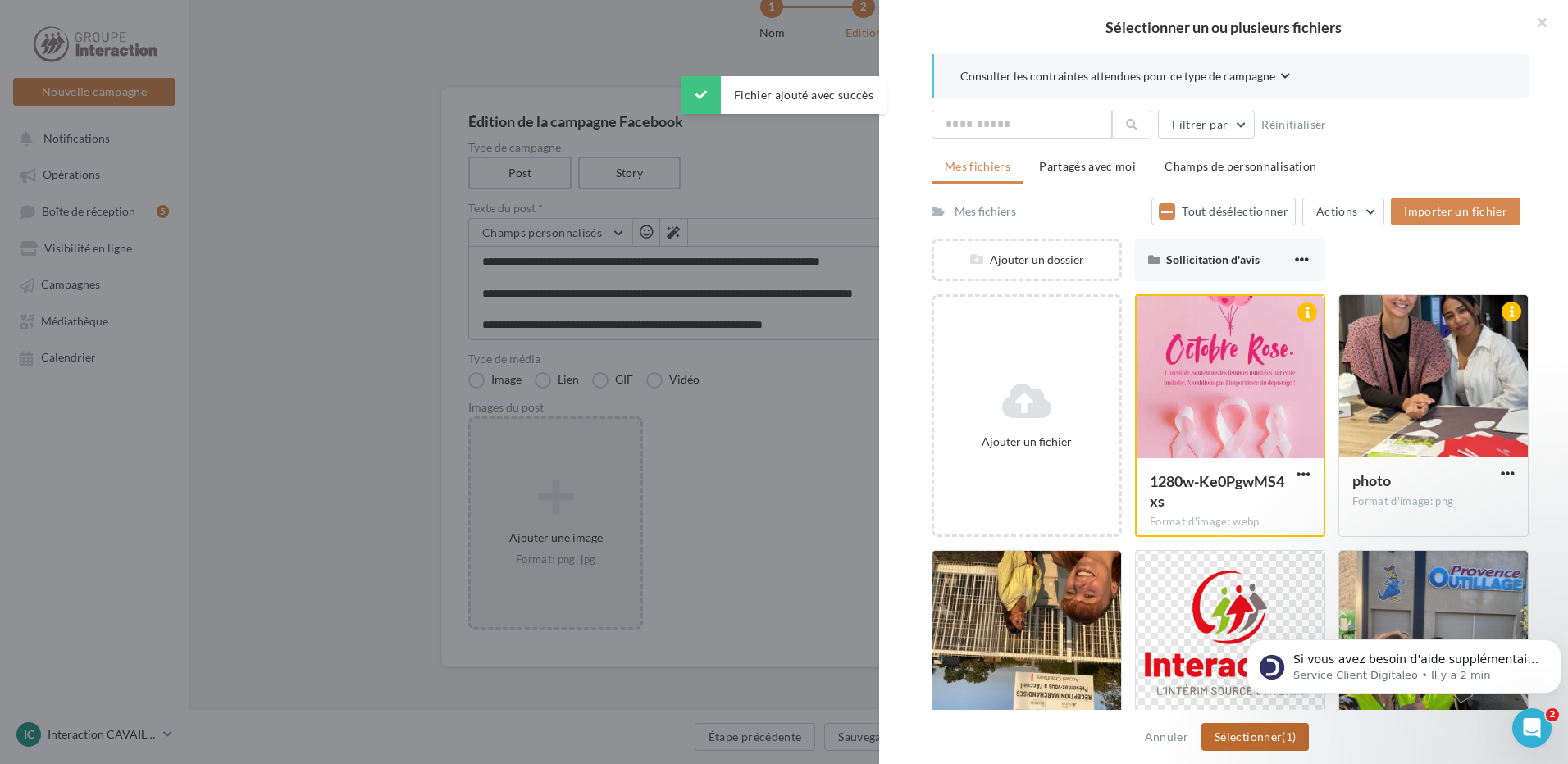
click at [1241, 732] on button "Sélectionner (1)" at bounding box center [1254, 737] width 107 height 28
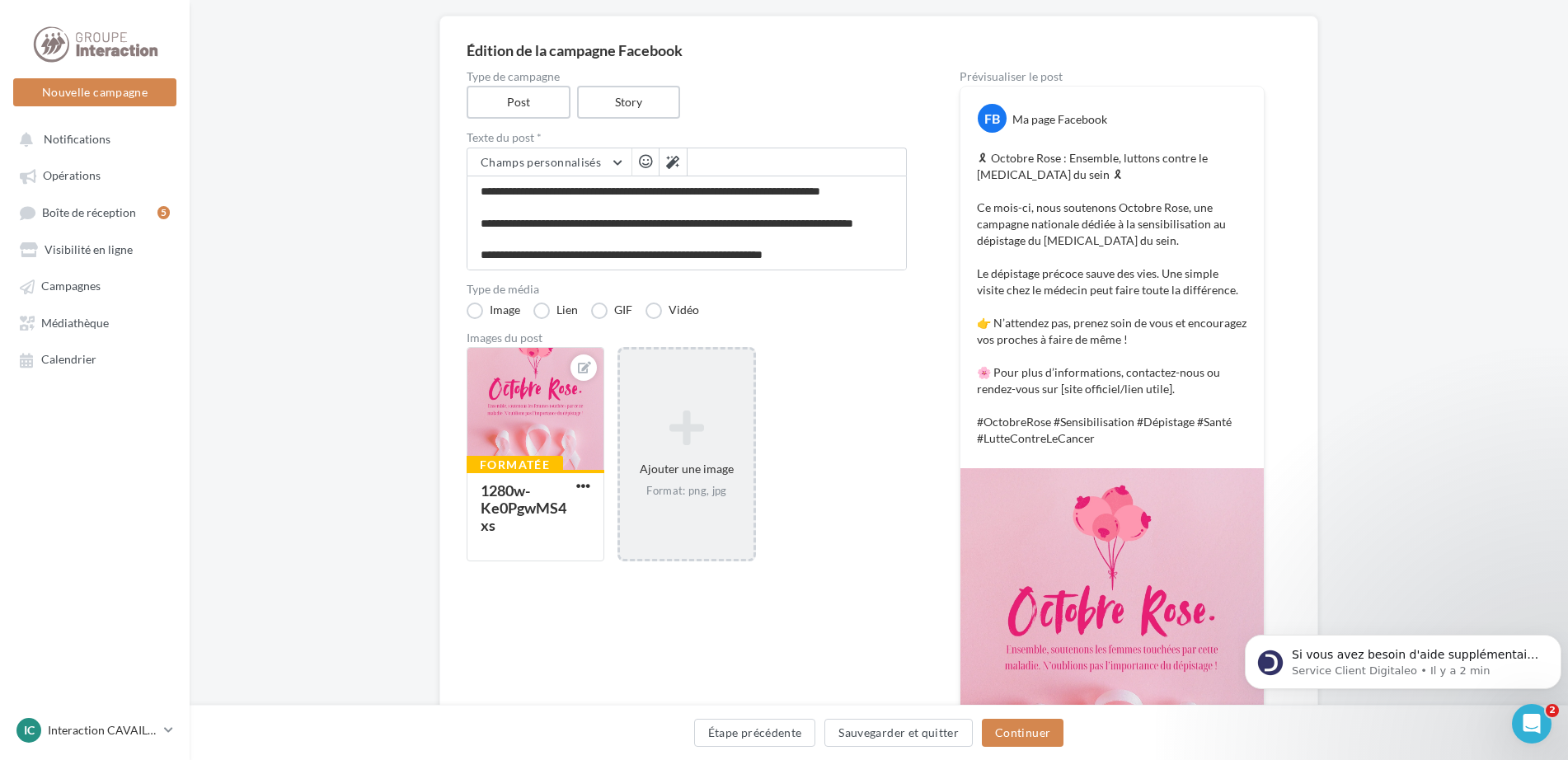
scroll to position [0, 0]
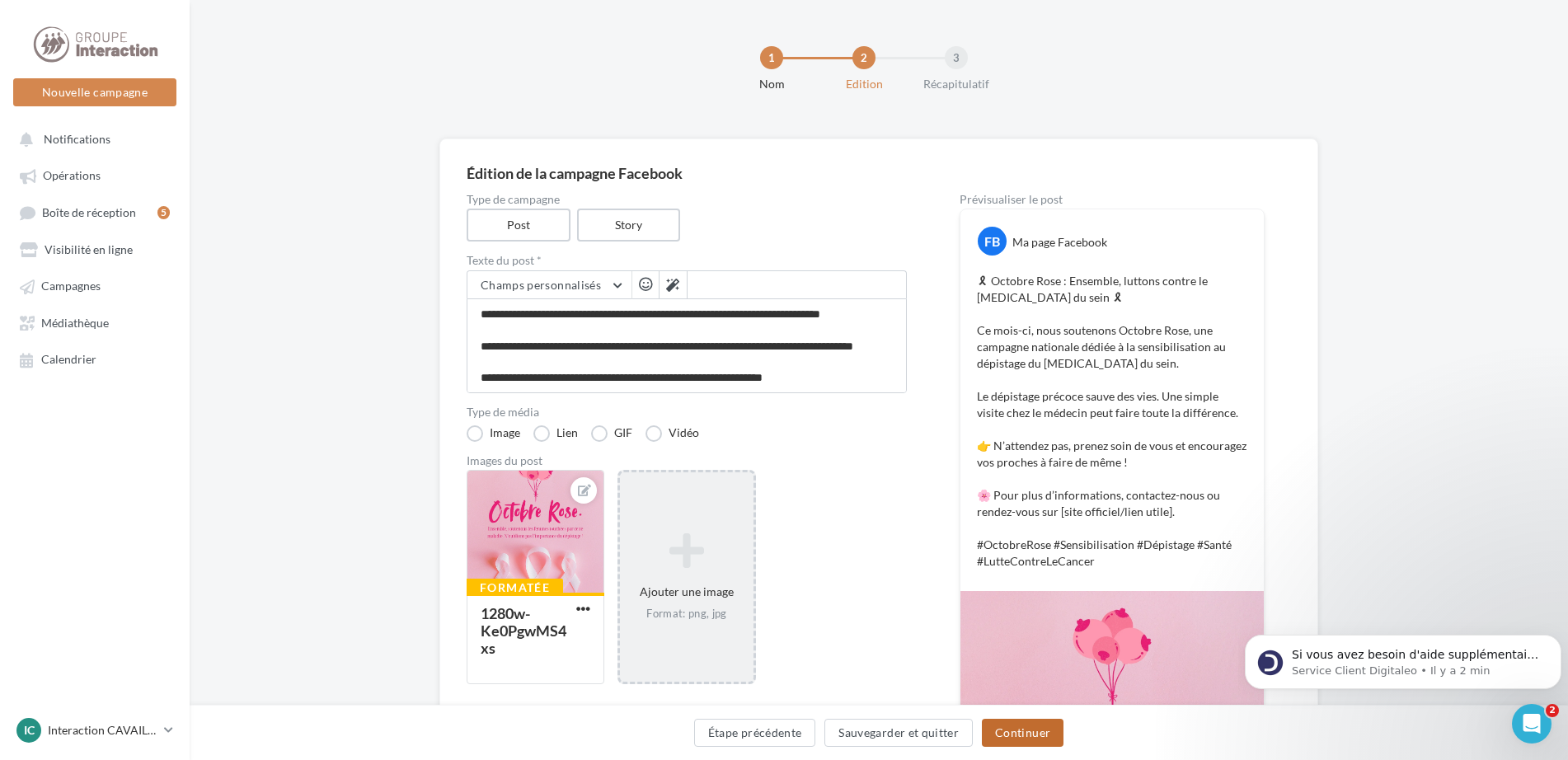
click at [1013, 735] on button "Continuer" at bounding box center [1023, 732] width 82 height 28
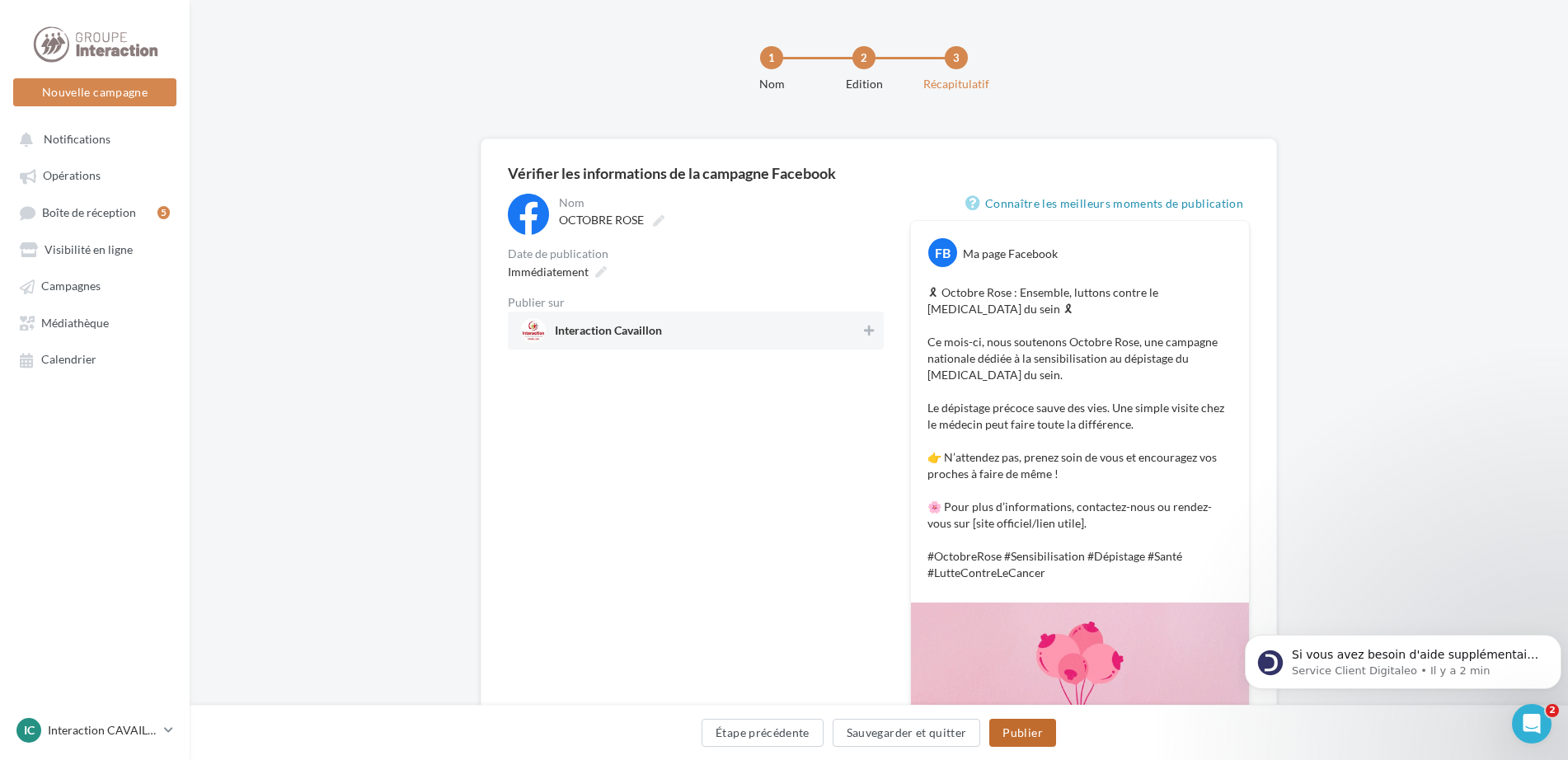
click at [1033, 726] on button "Publier" at bounding box center [1023, 732] width 66 height 28
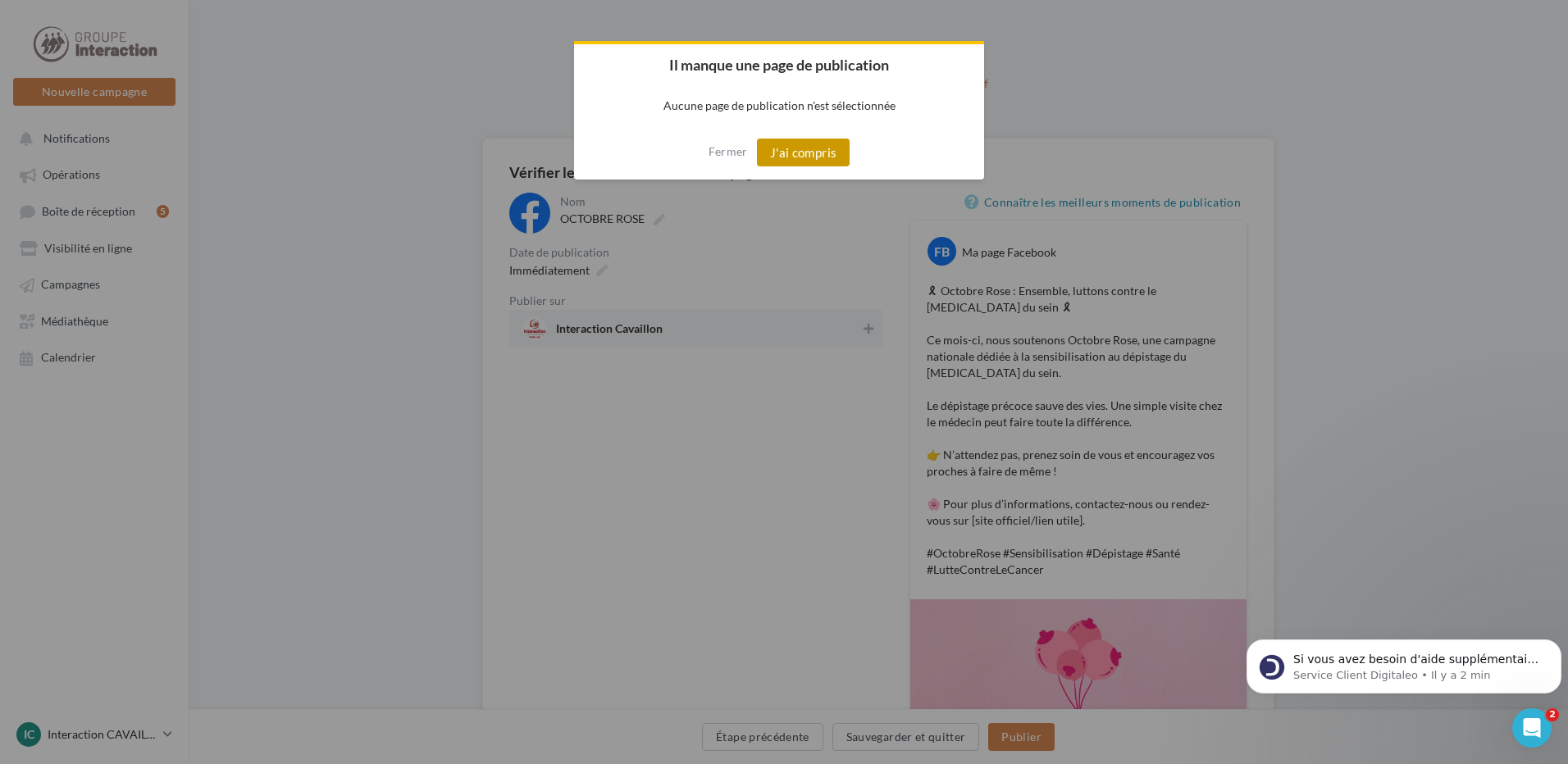
click at [821, 146] on button "J'ai compris" at bounding box center [804, 152] width 94 height 28
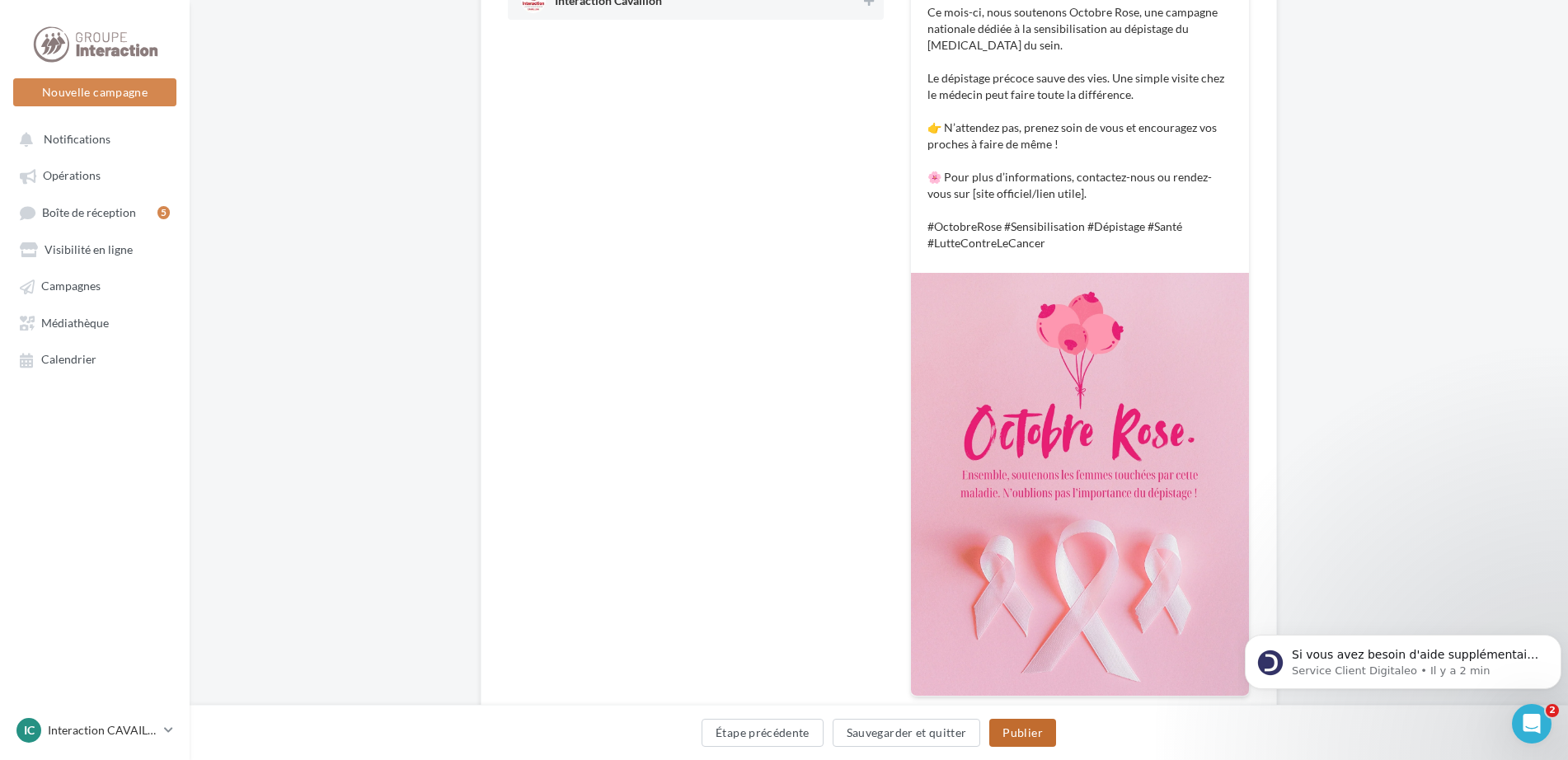
scroll to position [411, 0]
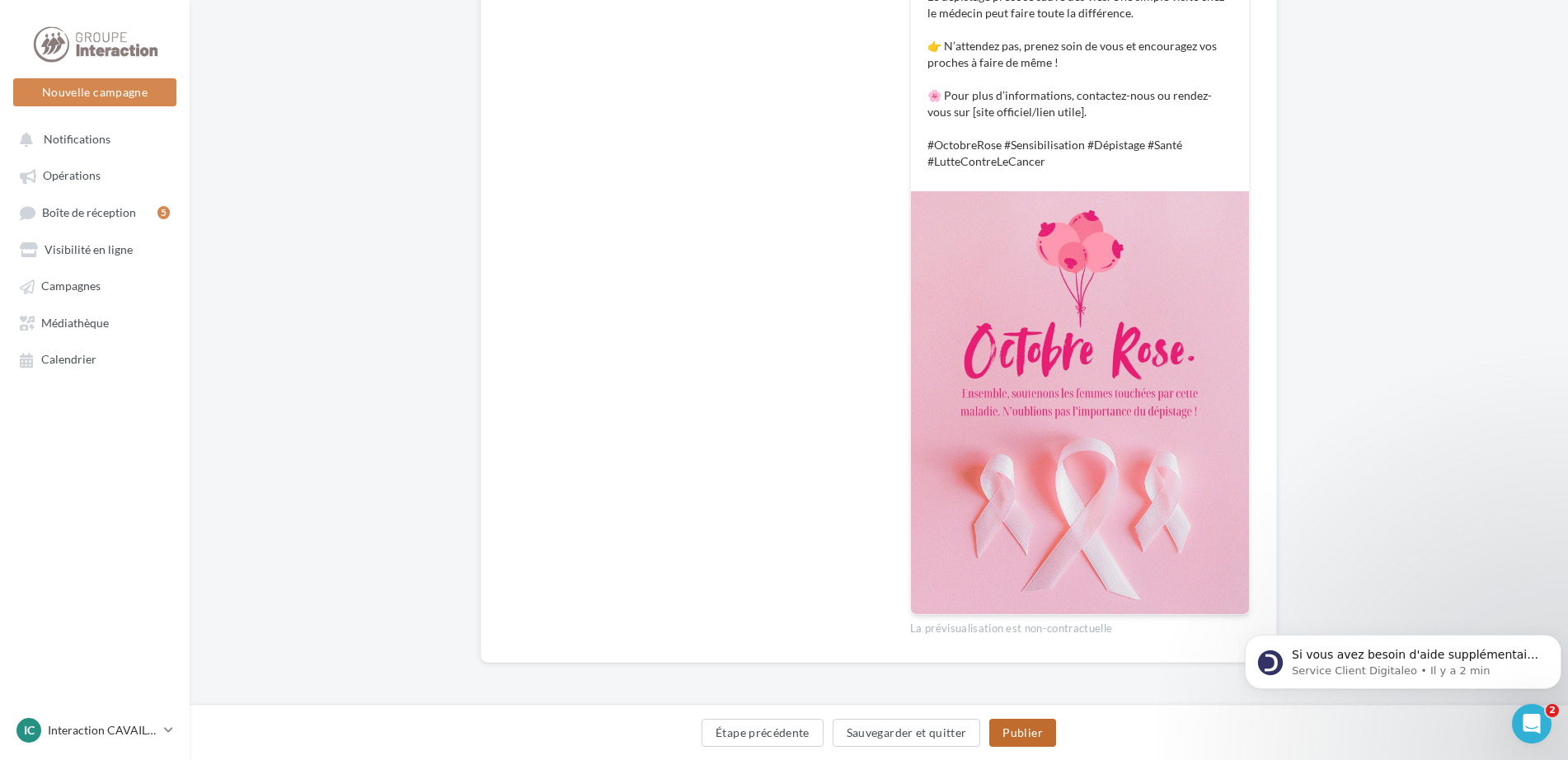
click at [1009, 728] on button "Publier" at bounding box center [1023, 732] width 66 height 28
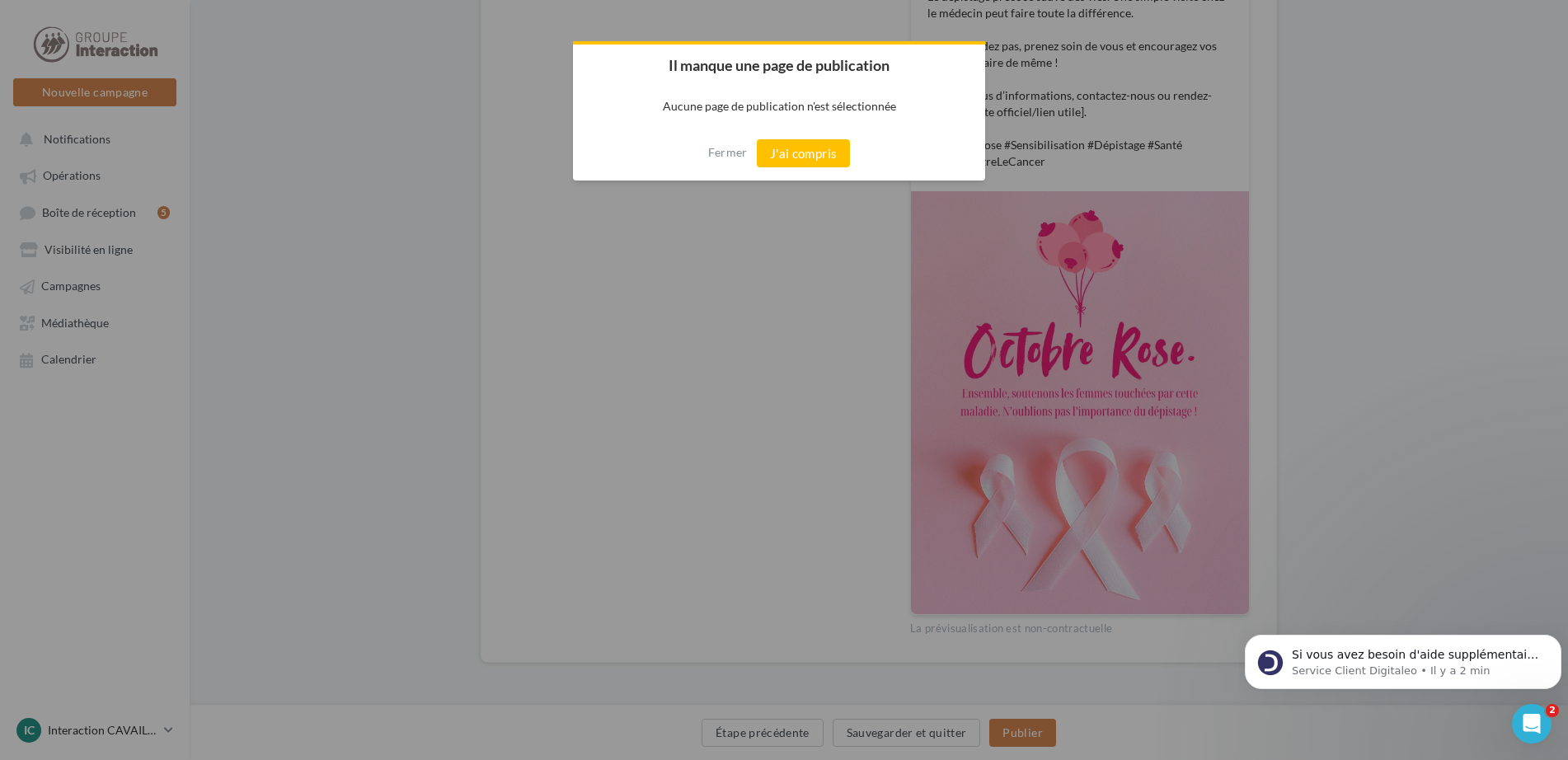
scroll to position [403, 0]
click at [804, 153] on button "J'ai compris" at bounding box center [808, 153] width 94 height 28
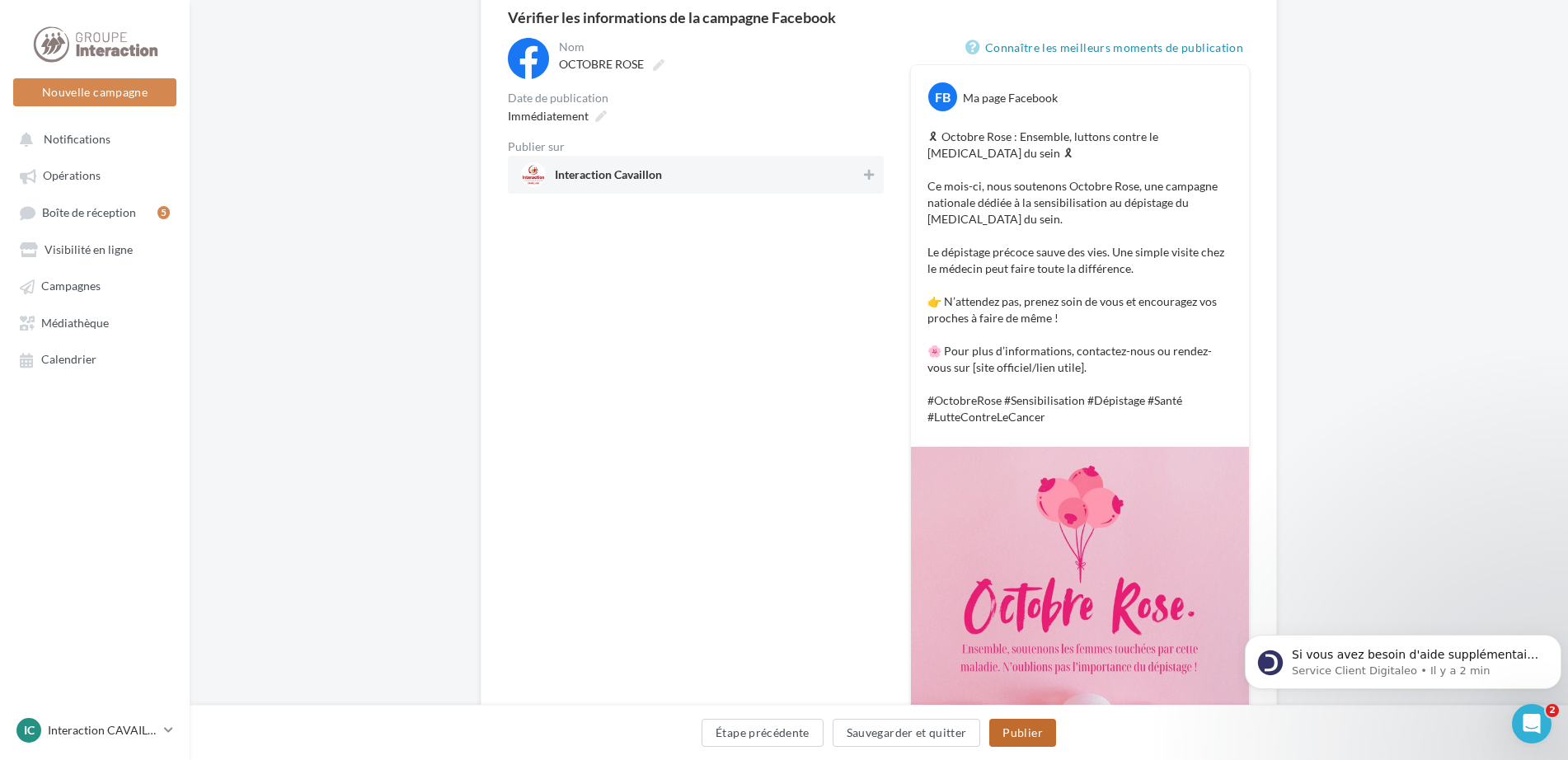
scroll to position [0, 0]
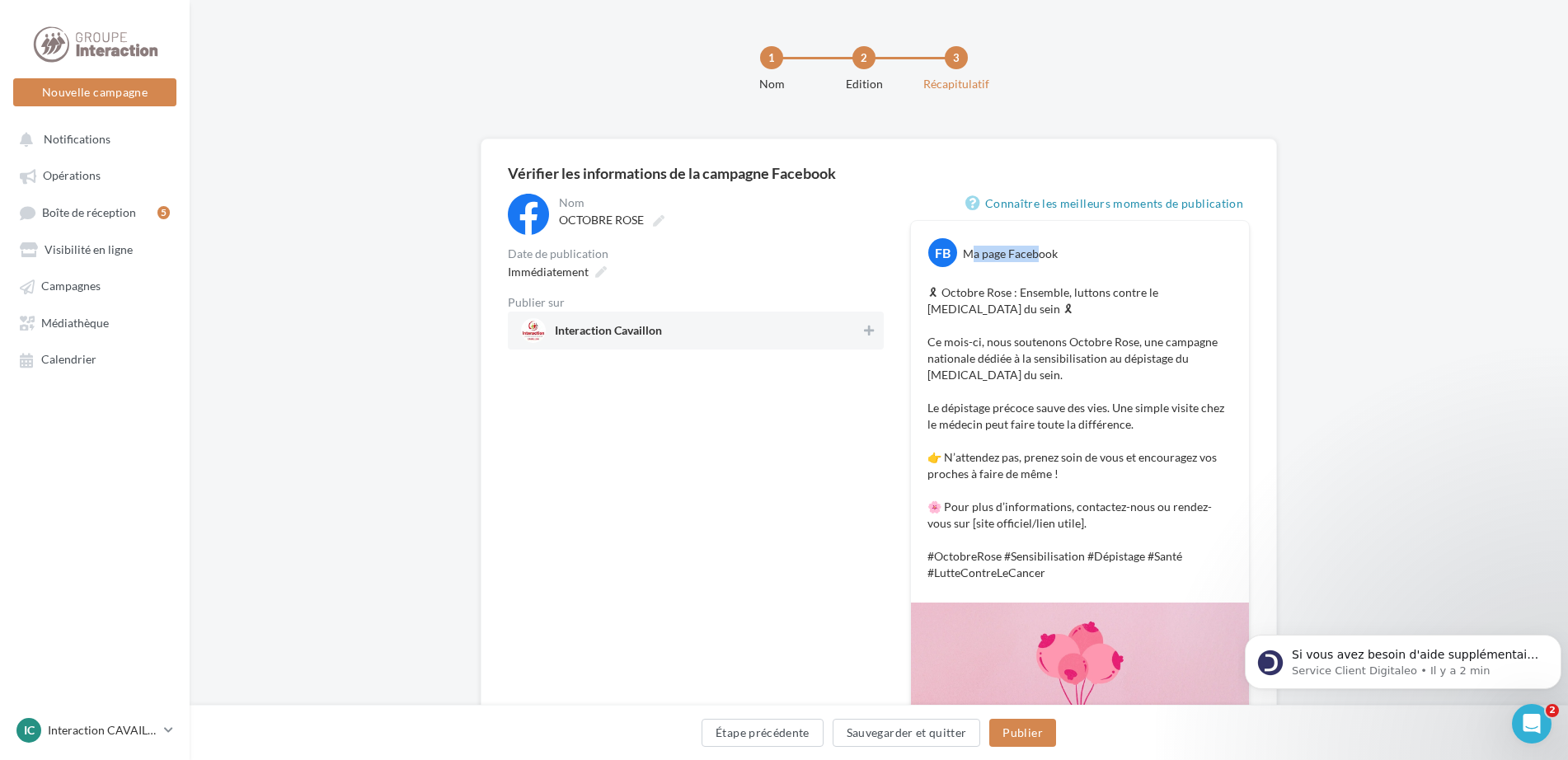
drag, startPoint x: 970, startPoint y: 252, endPoint x: 1041, endPoint y: 257, distance: 71.2
click at [1041, 257] on div "Ma page Facebook" at bounding box center [1010, 254] width 95 height 16
drag, startPoint x: 1041, startPoint y: 257, endPoint x: 1082, endPoint y: 257, distance: 41.0
click at [1082, 257] on div "FB Ma page Facebook" at bounding box center [1081, 246] width 330 height 42
drag, startPoint x: 1063, startPoint y: 257, endPoint x: 960, endPoint y: 248, distance: 103.4
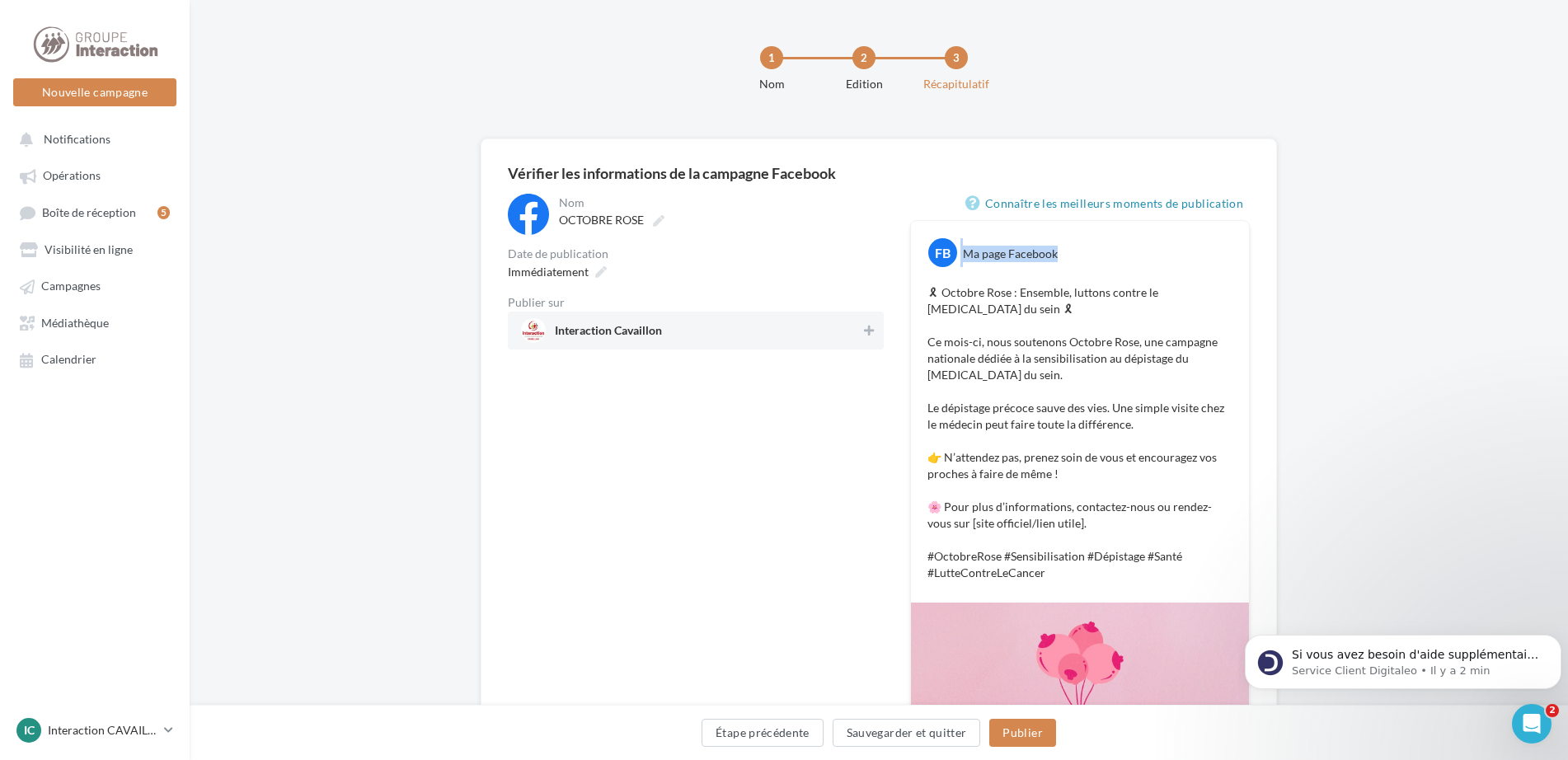
click at [960, 248] on div "FB Ma page Facebook" at bounding box center [1081, 246] width 330 height 42
drag, startPoint x: 960, startPoint y: 248, endPoint x: 982, endPoint y: 273, distance: 33.3
click at [997, 273] on div "FB Ma page Facebook 🎗 Octobre Rose : Ensemble, luttons contre le cancer du sein…" at bounding box center [1080, 412] width 338 height 382
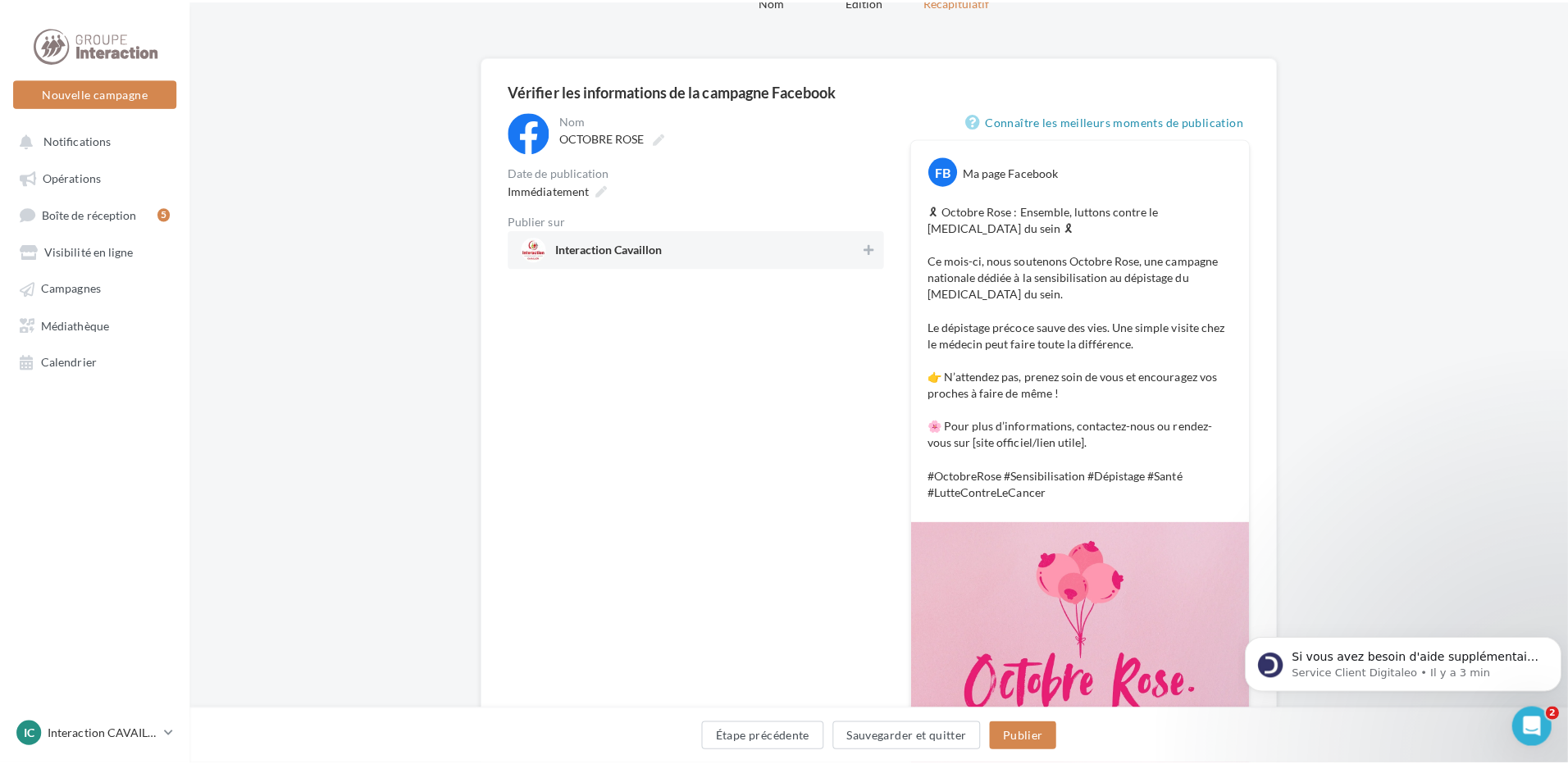
scroll to position [246, 0]
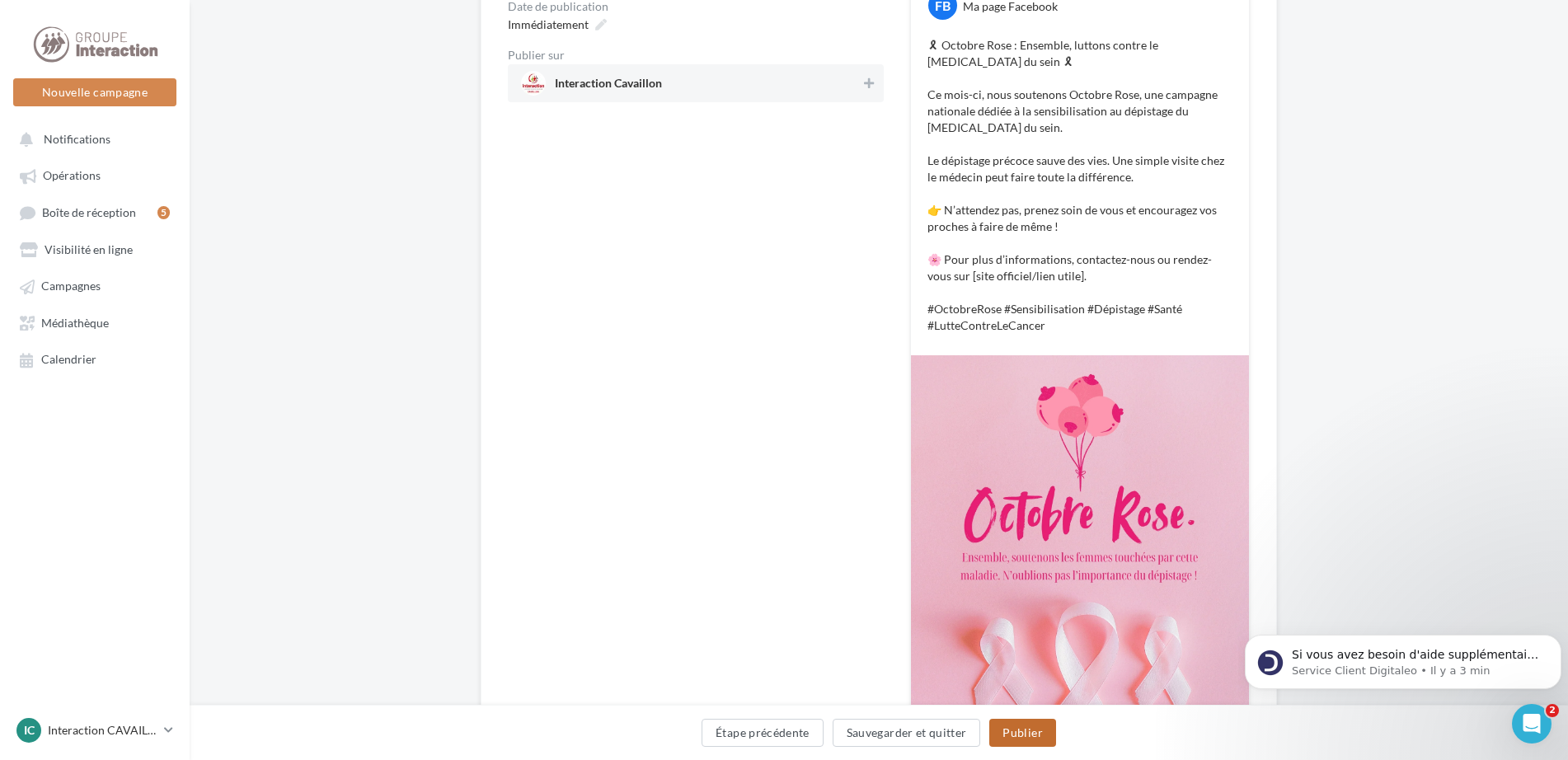
click at [1014, 733] on button "Publier" at bounding box center [1023, 732] width 66 height 28
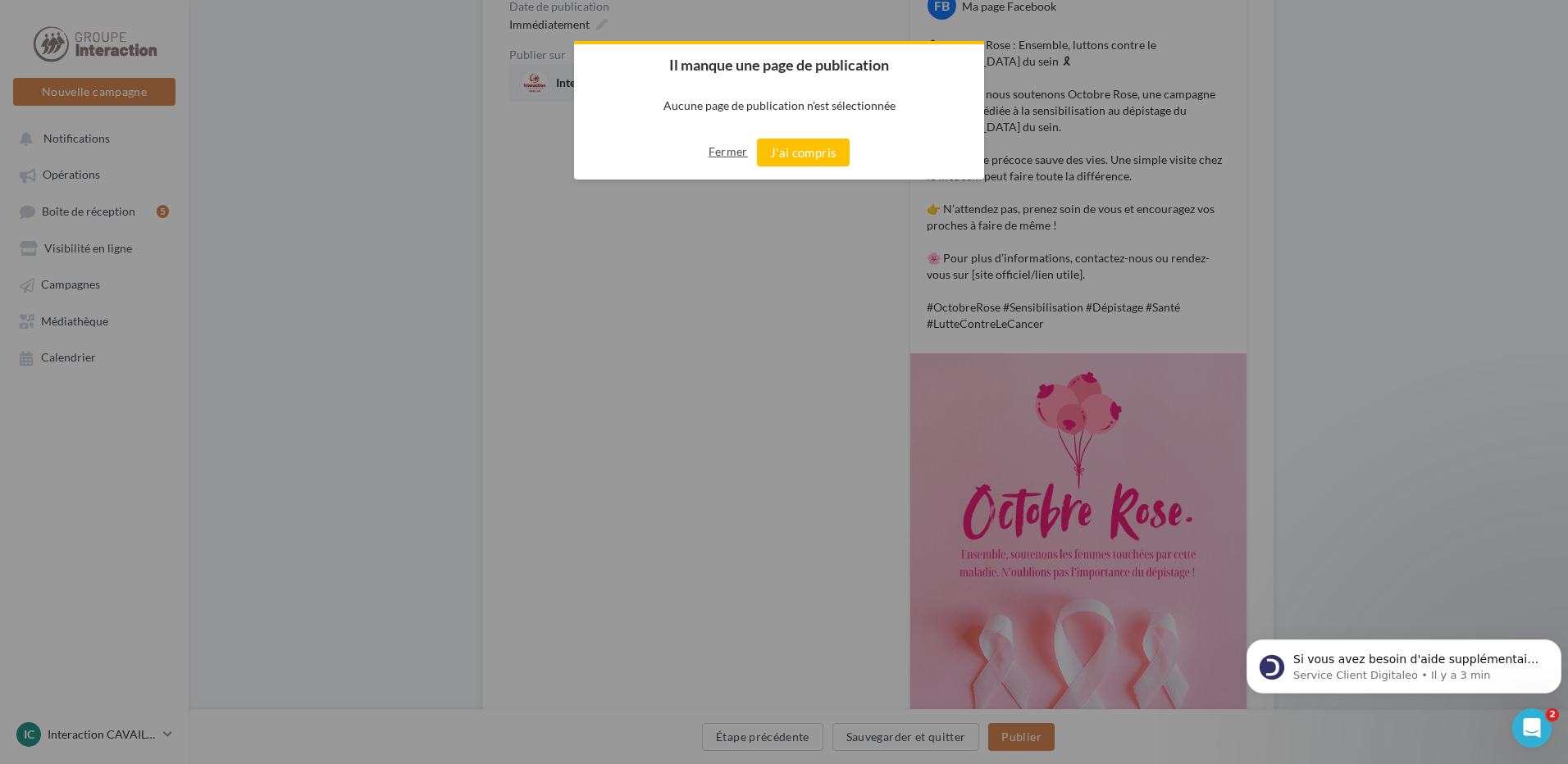
click at [715, 153] on button "Fermer" at bounding box center [728, 152] width 40 height 26
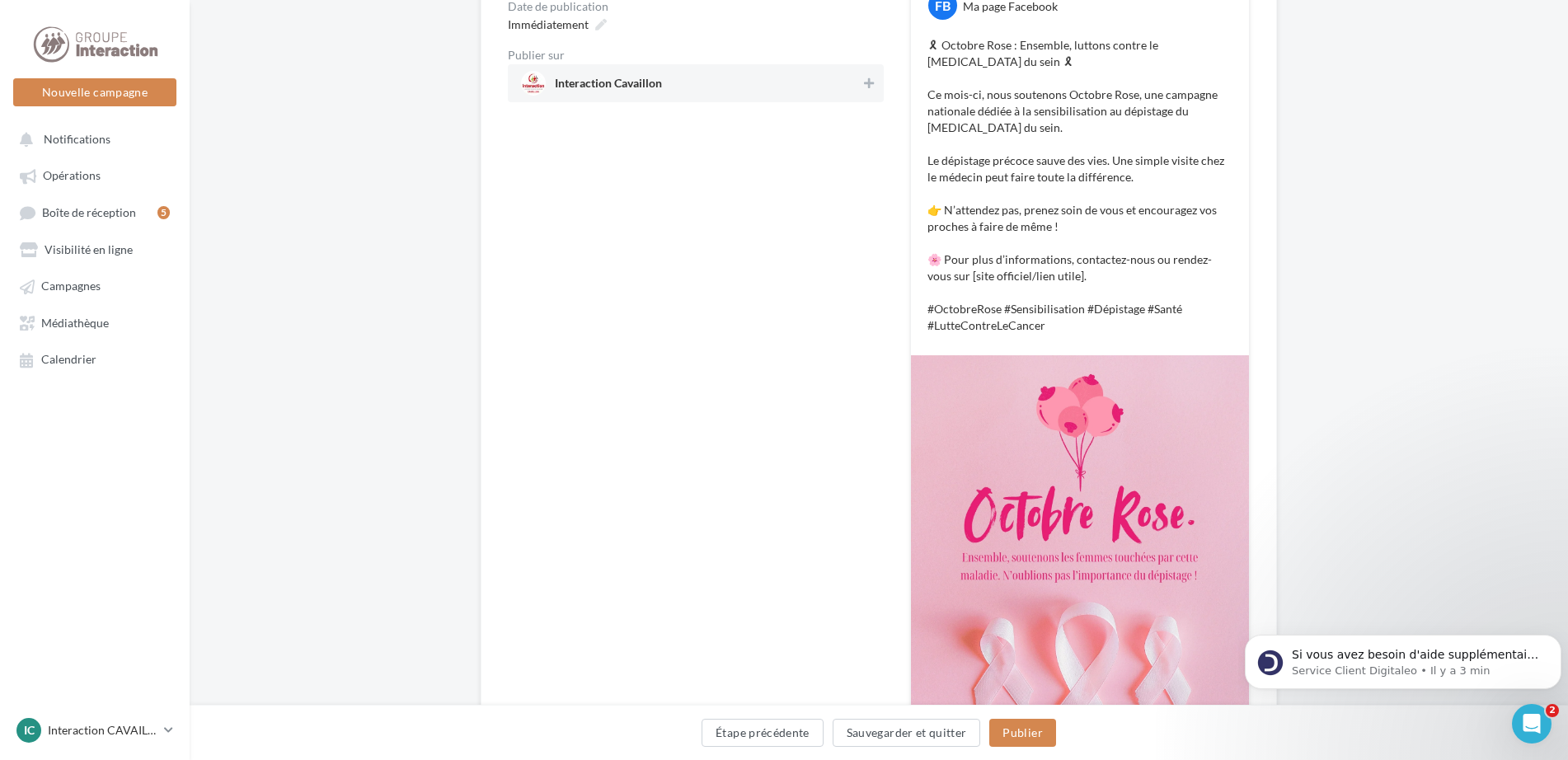
click at [1211, 225] on p "🎗 Octobre Rose : Ensemble, luttons contre le cancer du sein 🎗 Ce mois-ci, nous …" at bounding box center [1080, 185] width 305 height 297
click at [750, 86] on span "Interaction Cavaillon" at bounding box center [691, 83] width 339 height 24
click at [1027, 728] on button "Publier" at bounding box center [1023, 732] width 66 height 28
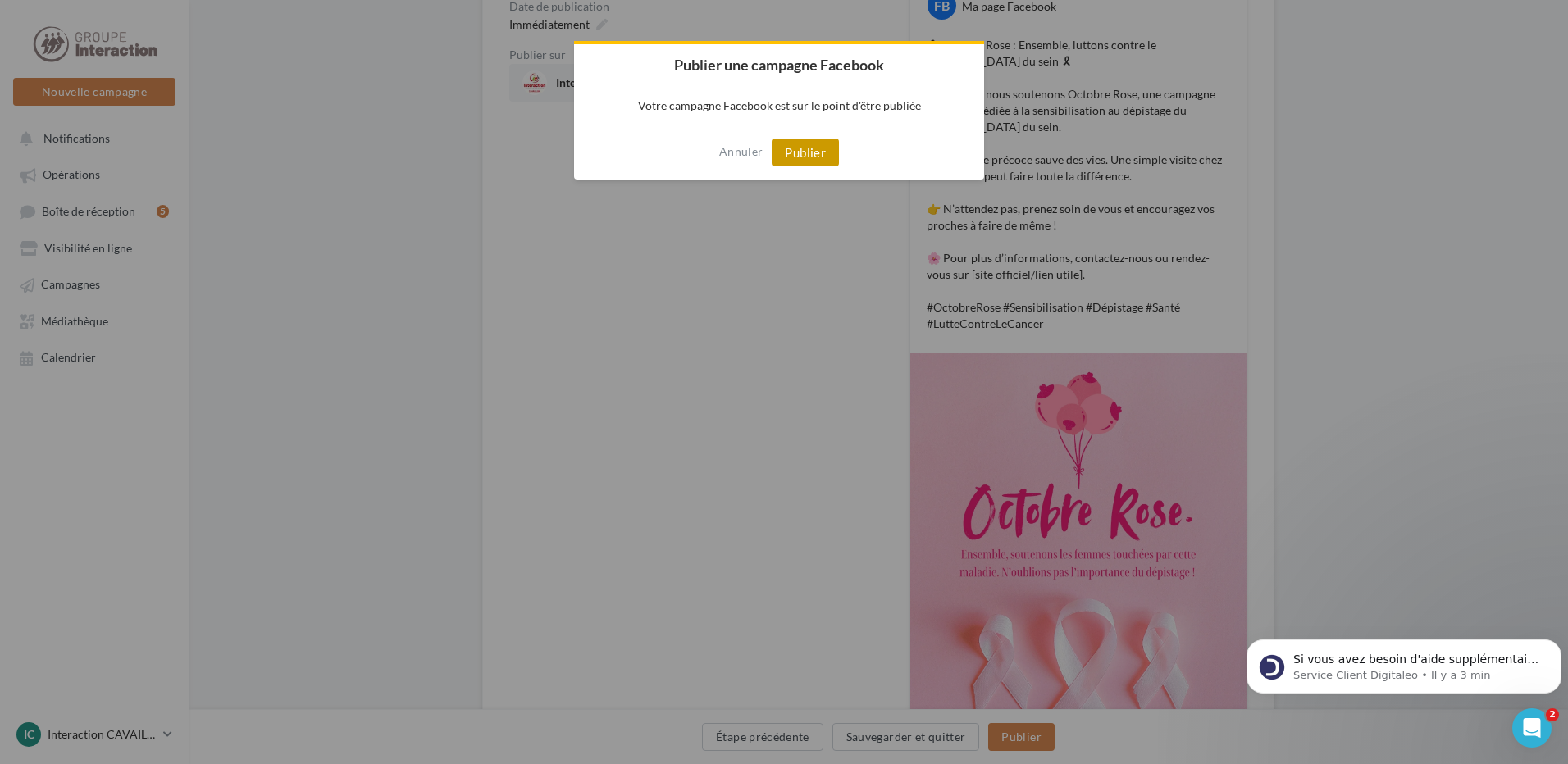
click at [812, 166] on button "Publier" at bounding box center [805, 152] width 68 height 28
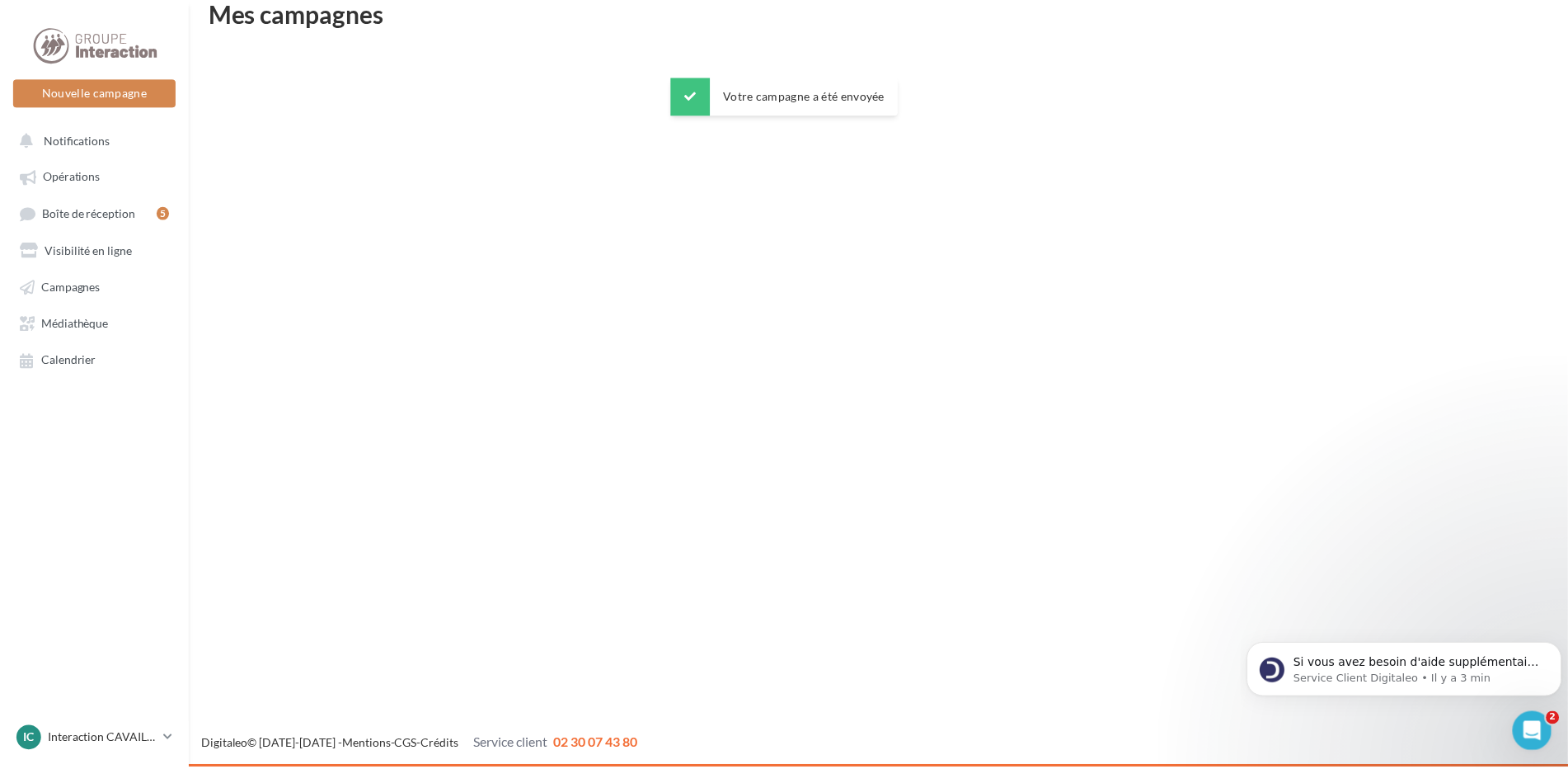
scroll to position [26, 0]
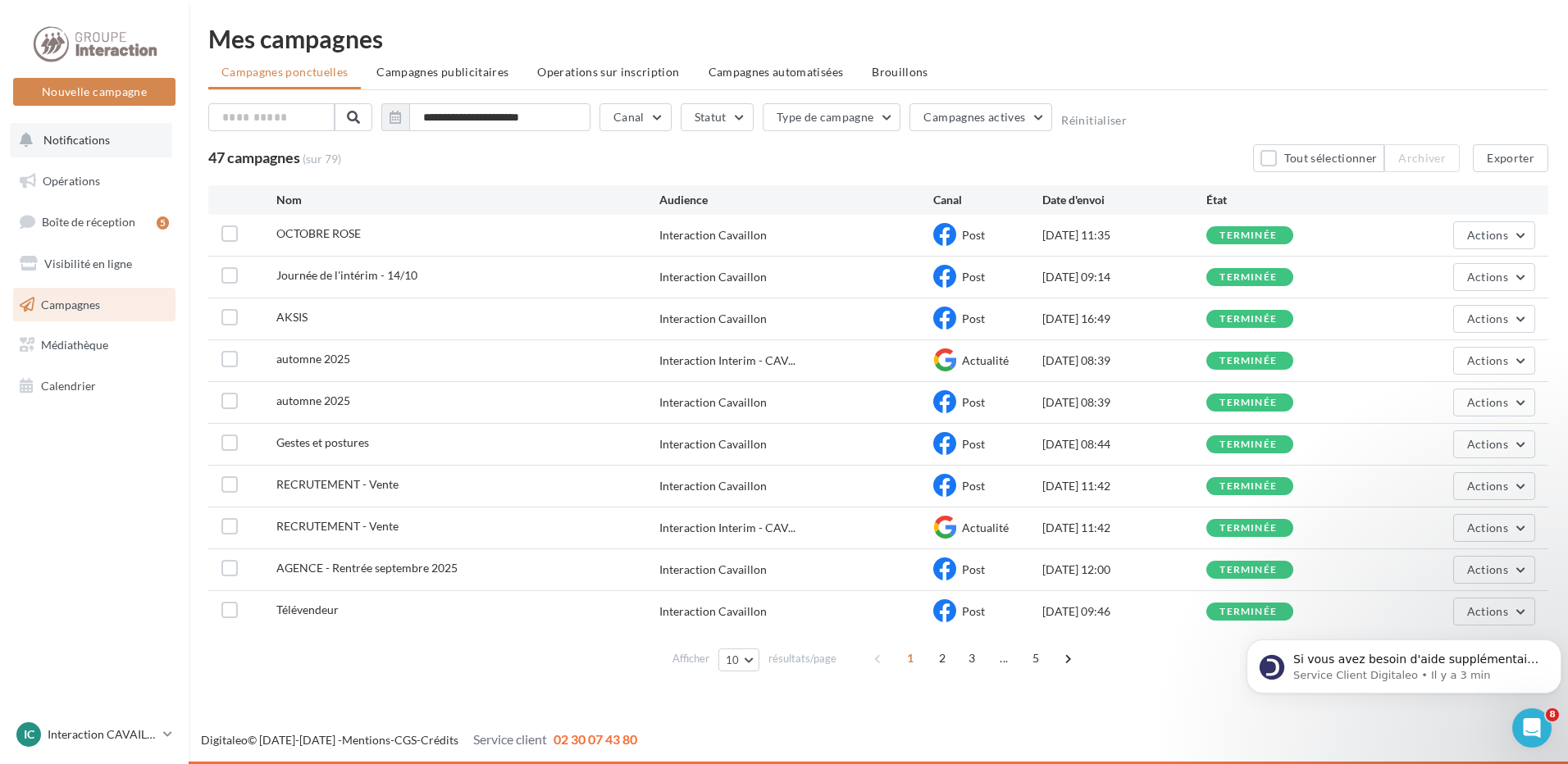
click at [126, 139] on button "Notifications" at bounding box center [91, 140] width 162 height 34
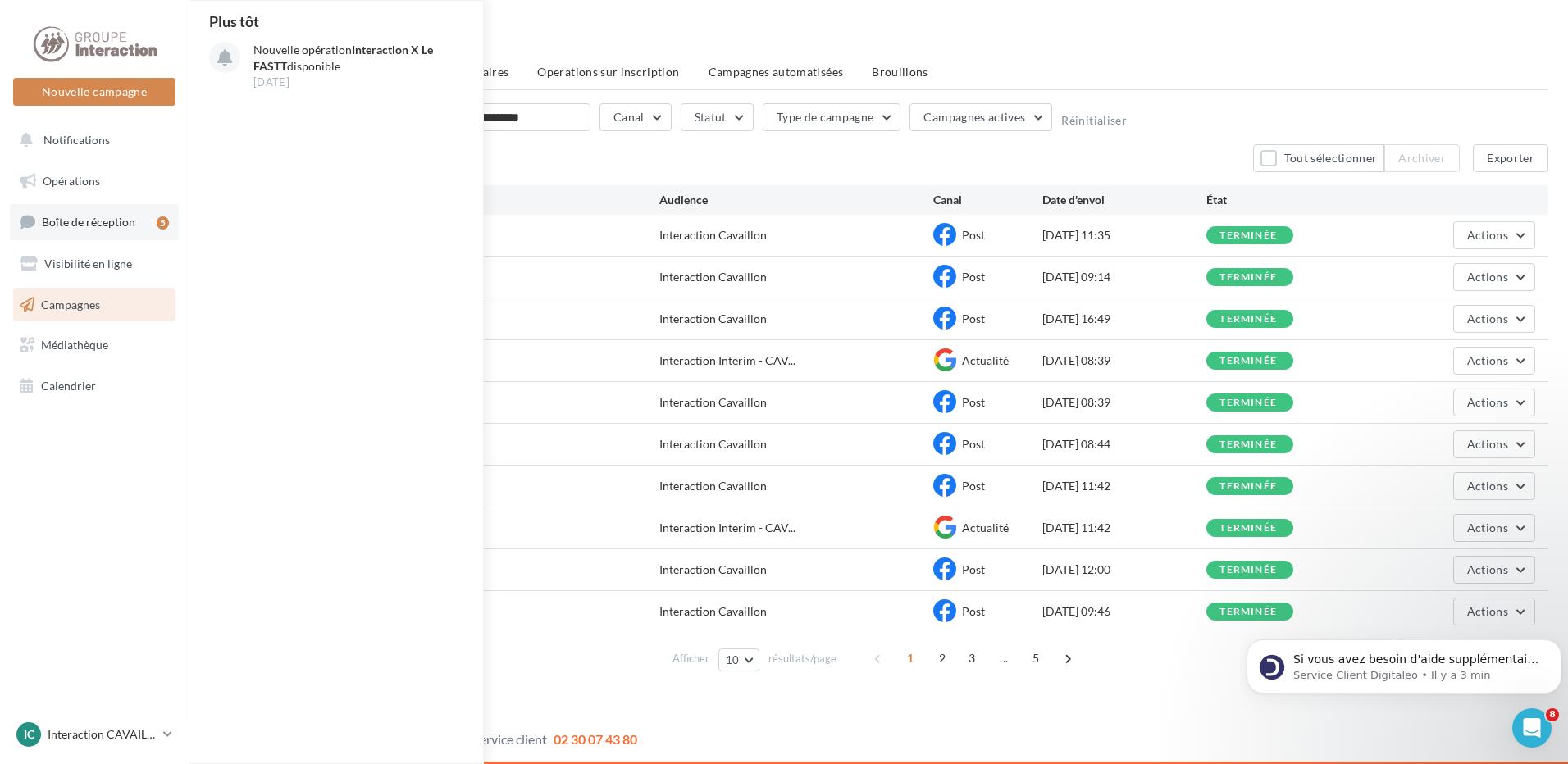
click at [90, 229] on span "Boîte de réception" at bounding box center [88, 221] width 94 height 14
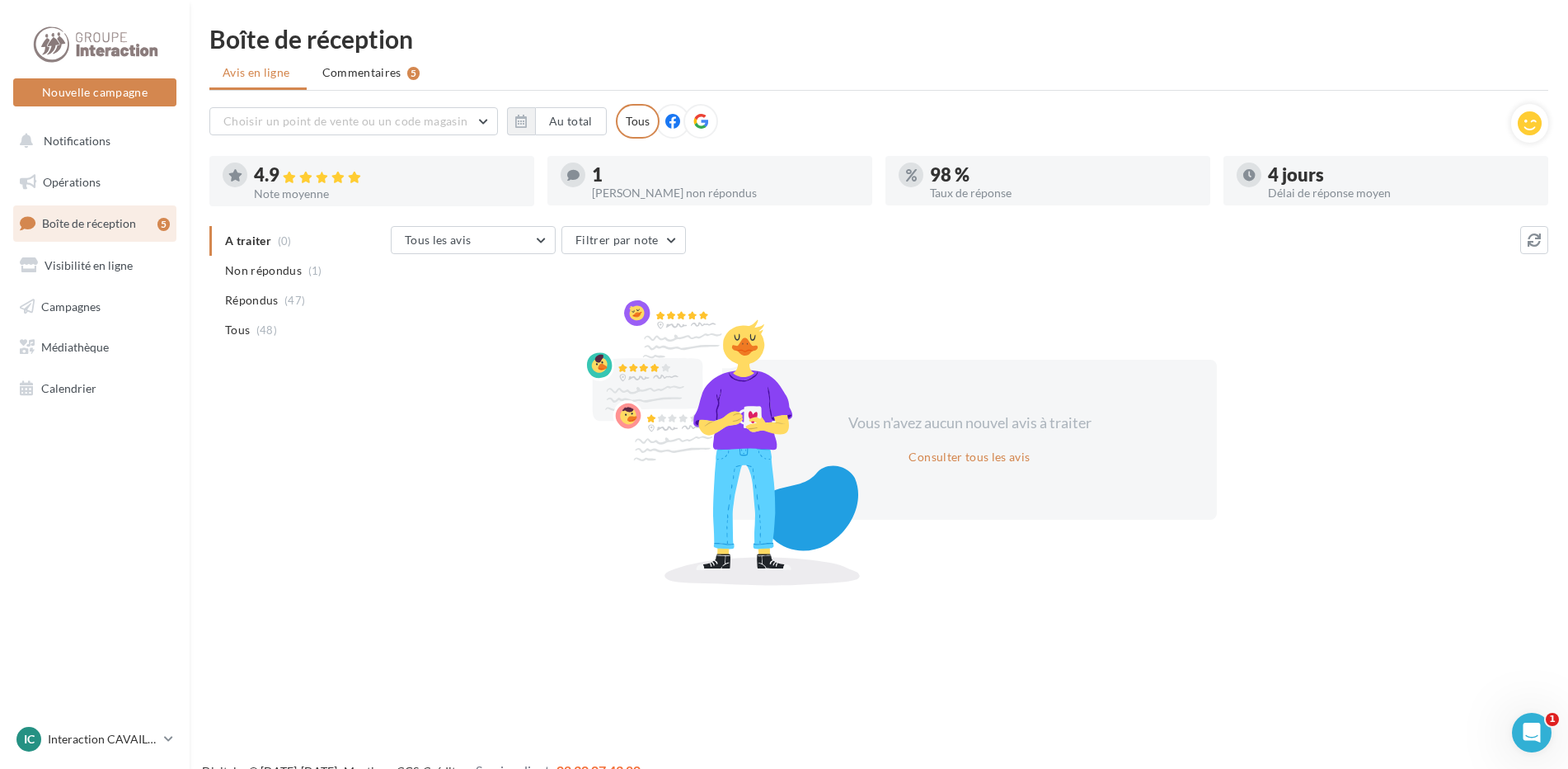
click at [133, 286] on ul "Opérations Boîte de réception 5 Visibilité en ligne Campagnes Médiathèque Calen…" at bounding box center [94, 285] width 176 height 254
click at [122, 308] on link "Campagnes" at bounding box center [94, 307] width 170 height 35
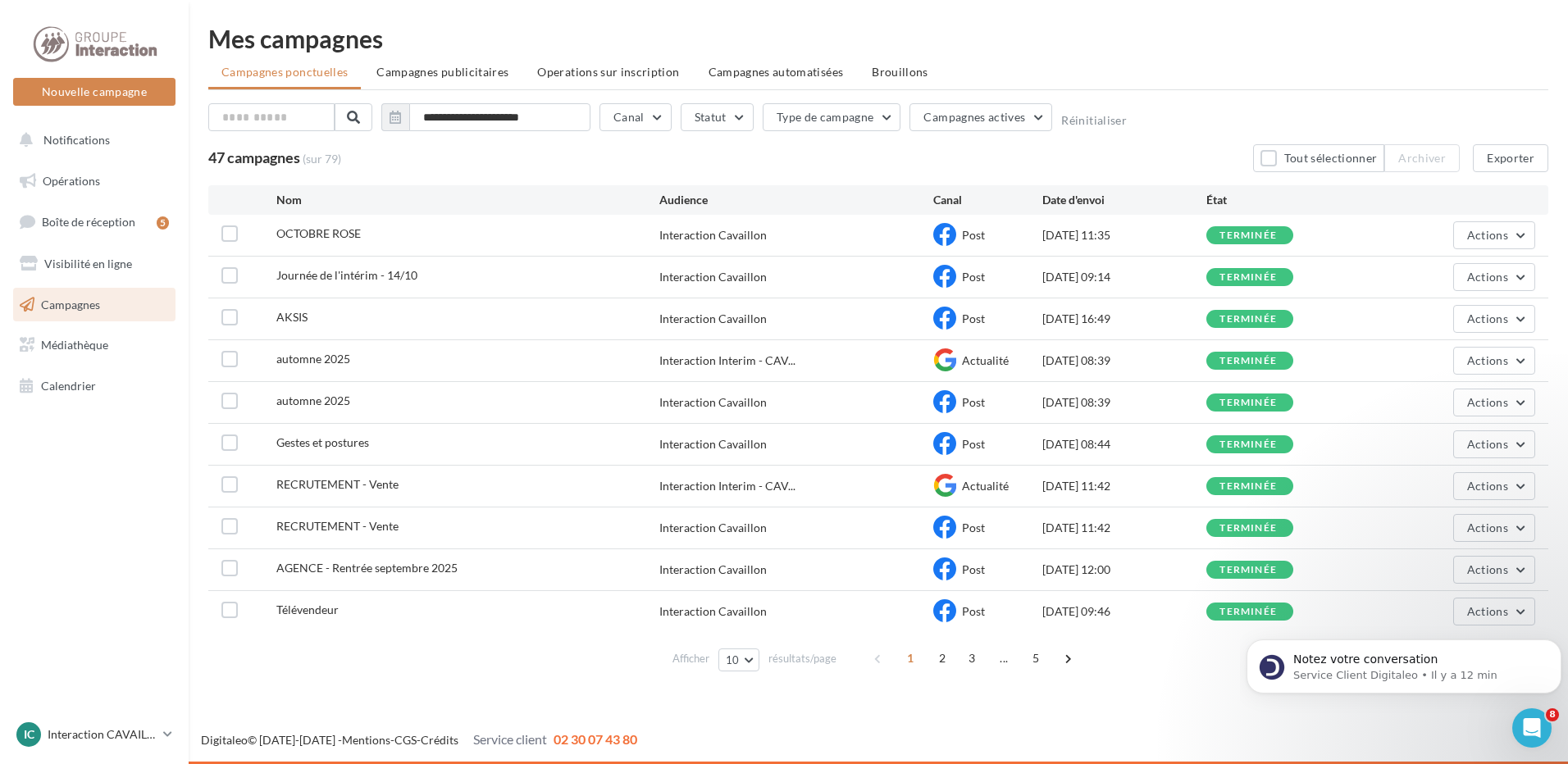
click at [349, 245] on div "OCTOBRE ROSE" at bounding box center [467, 235] width 383 height 21
click at [346, 236] on span "OCTOBRE ROSE" at bounding box center [318, 233] width 85 height 14
click at [1456, 220] on div "OCTOBRE ROSE Interaction Cavaillon Post [DATE] 11:35 terminée Actions" at bounding box center [878, 235] width 1340 height 41
click at [1480, 235] on span "Actions" at bounding box center [1487, 235] width 41 height 14
click at [1447, 273] on button "Voir les résultats" at bounding box center [1453, 273] width 164 height 42
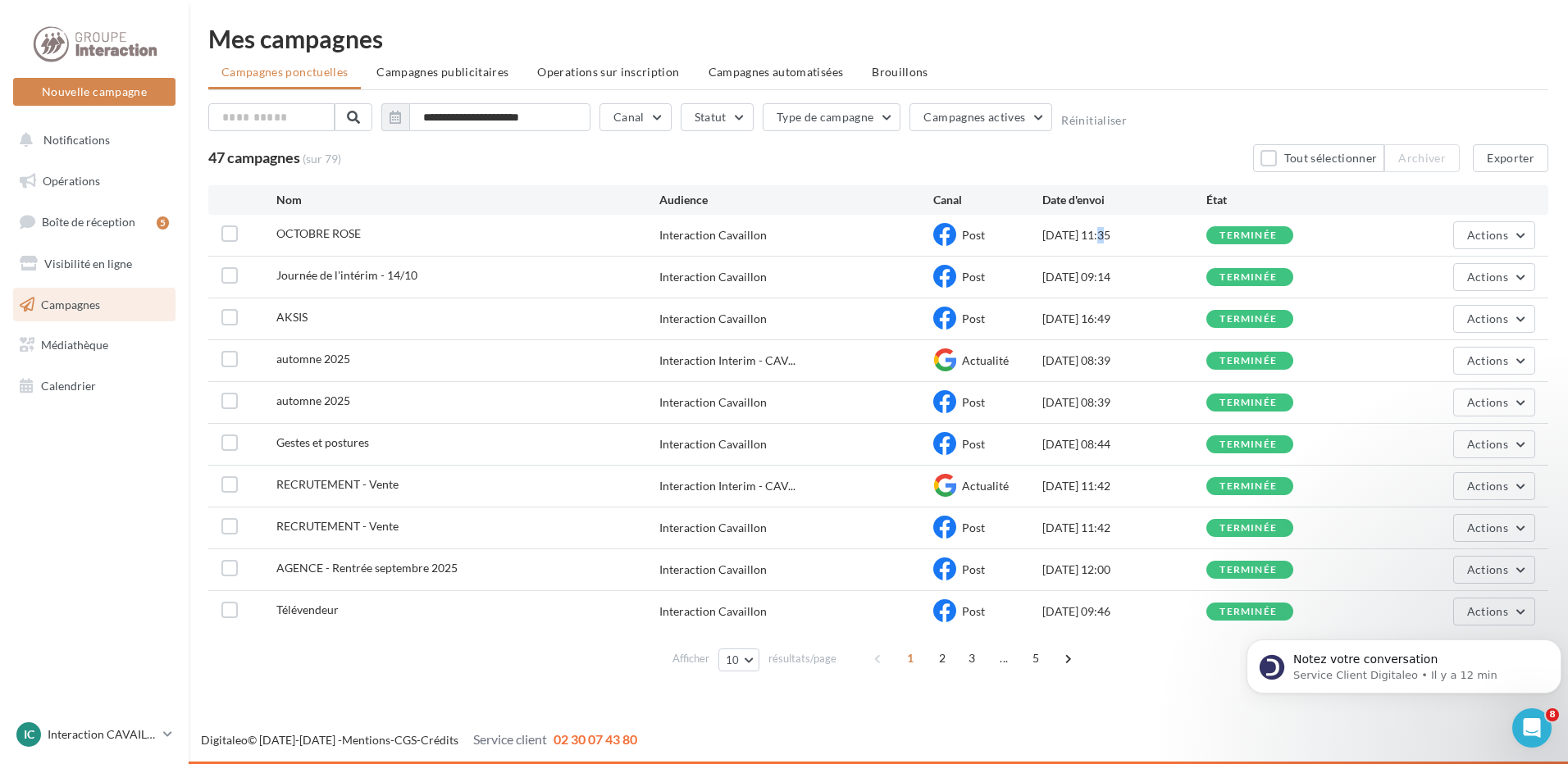
click at [1074, 229] on div "[DATE] 11:35" at bounding box center [1124, 235] width 164 height 16
click at [229, 235] on label at bounding box center [229, 234] width 16 height 16
click at [1515, 164] on button "Exporter" at bounding box center [1510, 158] width 76 height 28
click at [948, 233] on icon at bounding box center [944, 234] width 23 height 23
click at [945, 238] on icon at bounding box center [944, 234] width 23 height 23
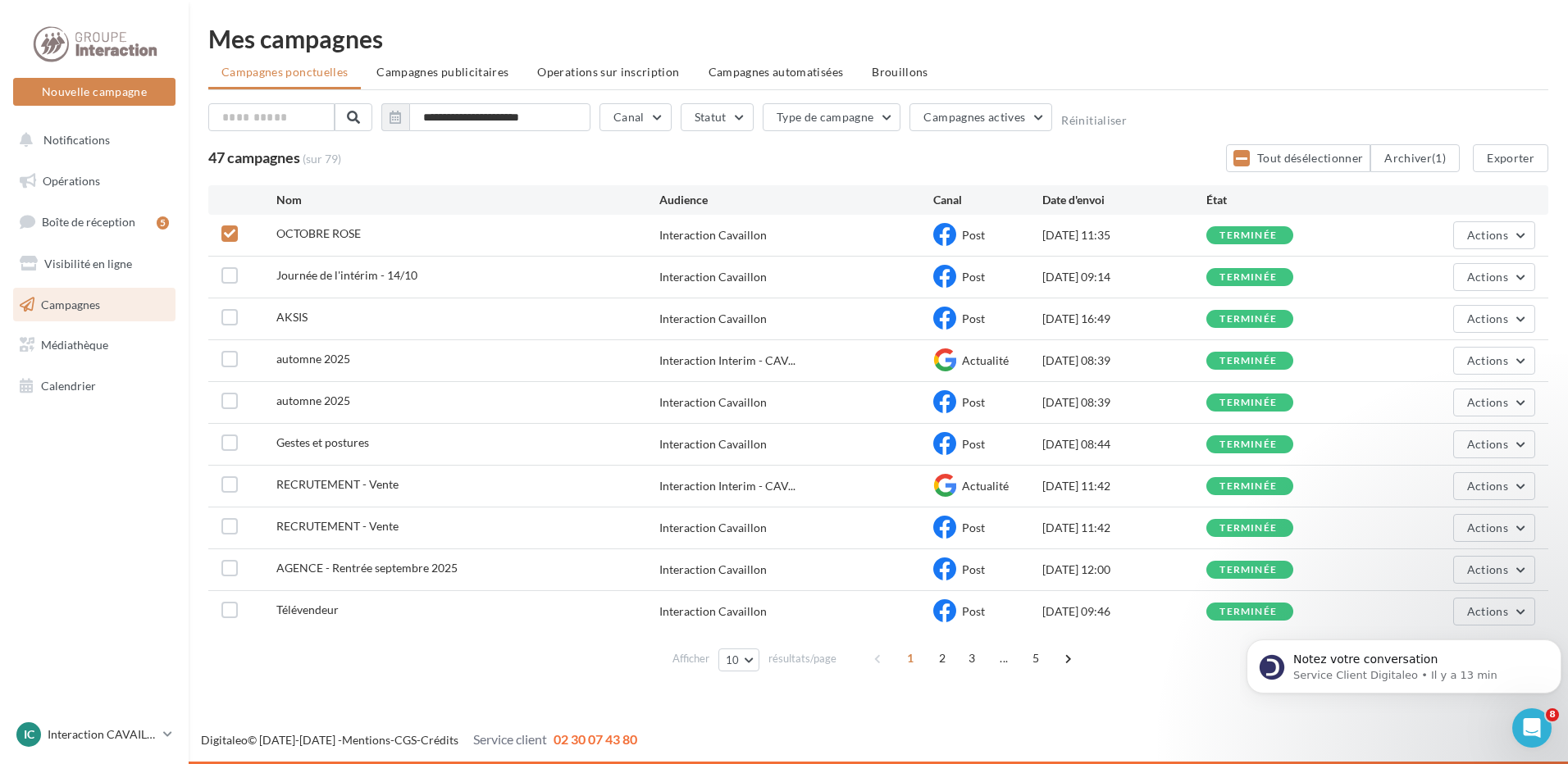
click at [709, 239] on div "Interaction Cavaillon" at bounding box center [713, 235] width 107 height 16
